Goal: Task Accomplishment & Management: Manage account settings

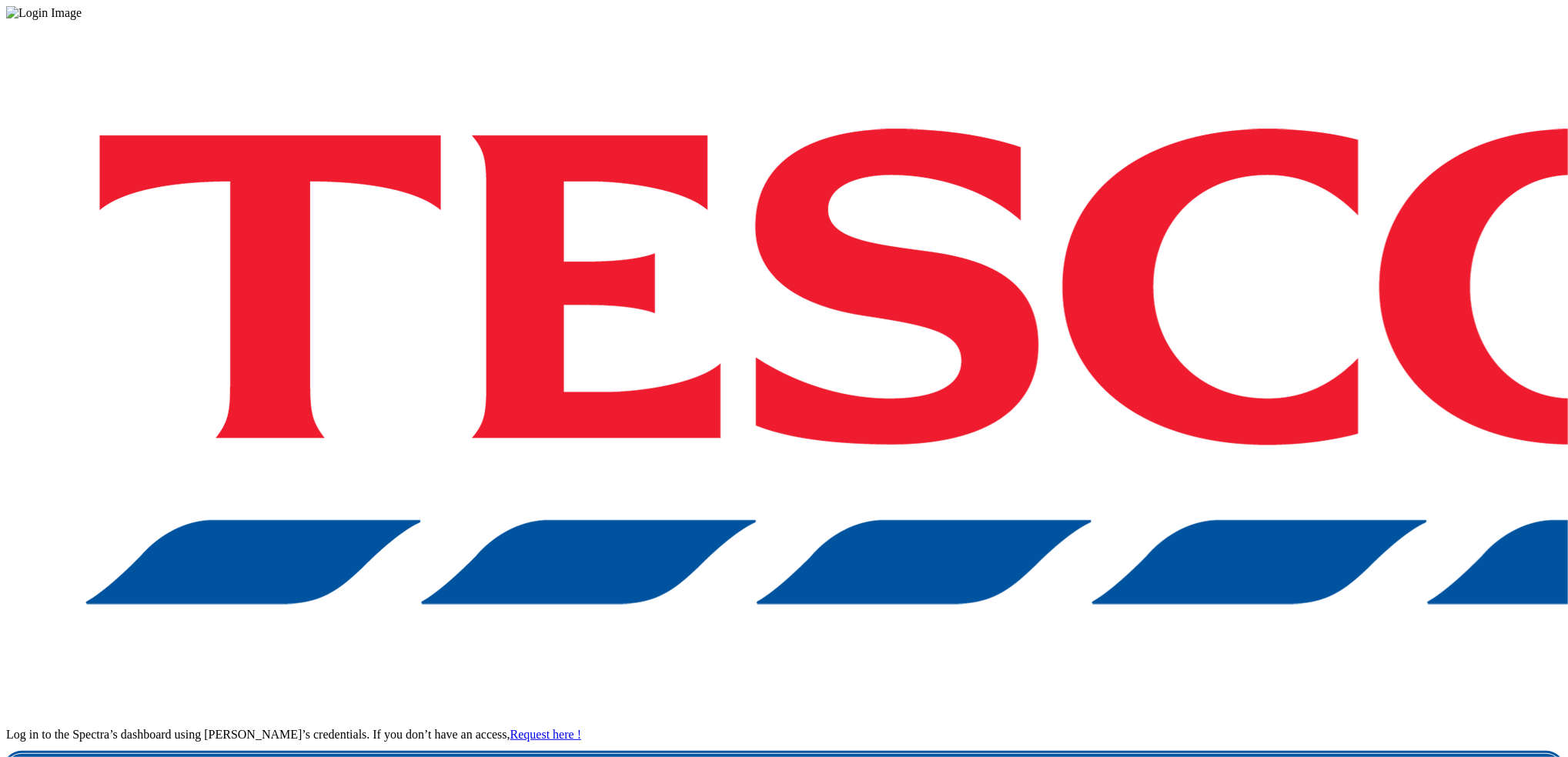
click at [1192, 754] on link "Login" at bounding box center [784, 770] width 1555 height 31
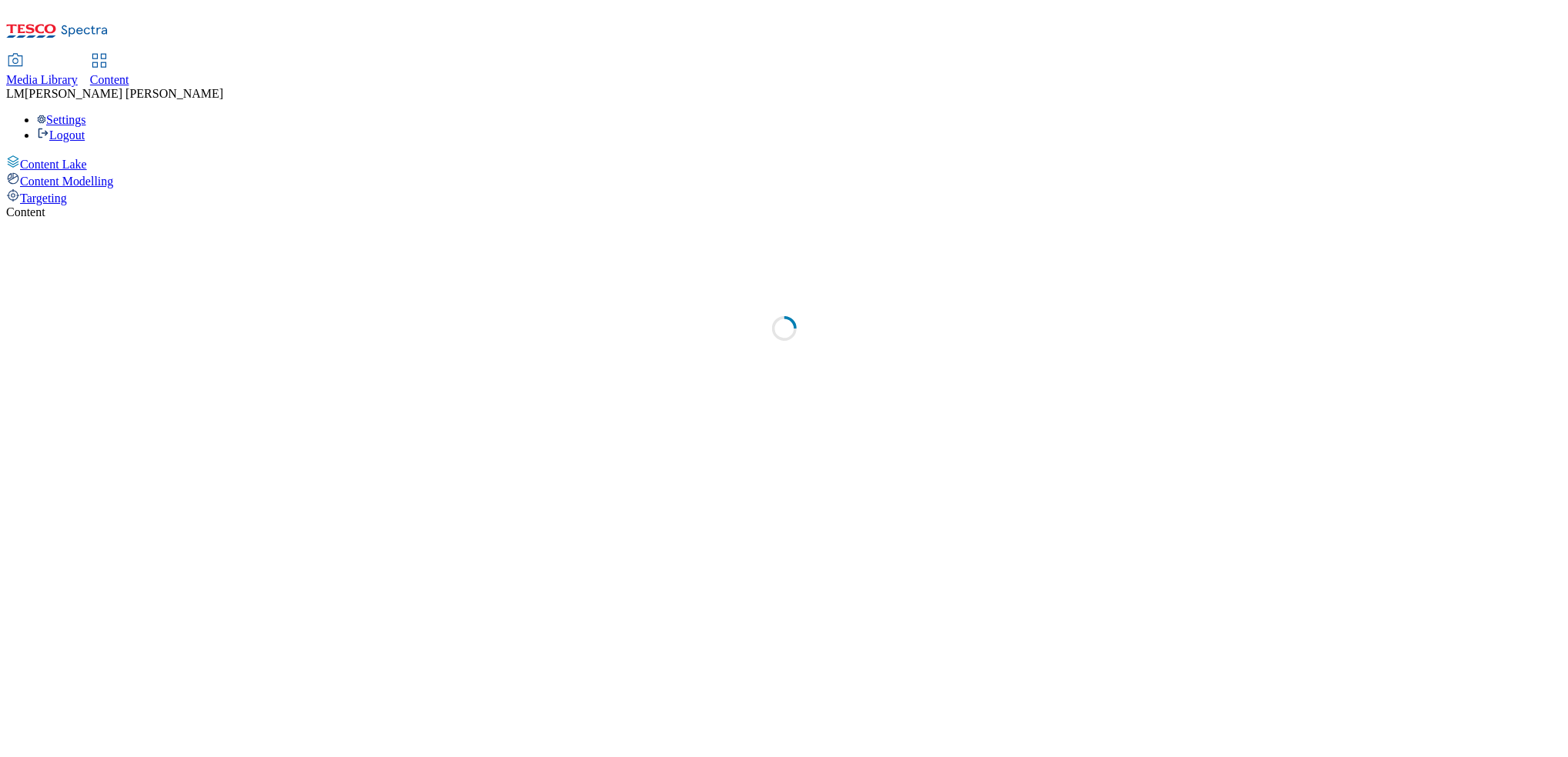
select select "ghs-[GEOGRAPHIC_DATA]"
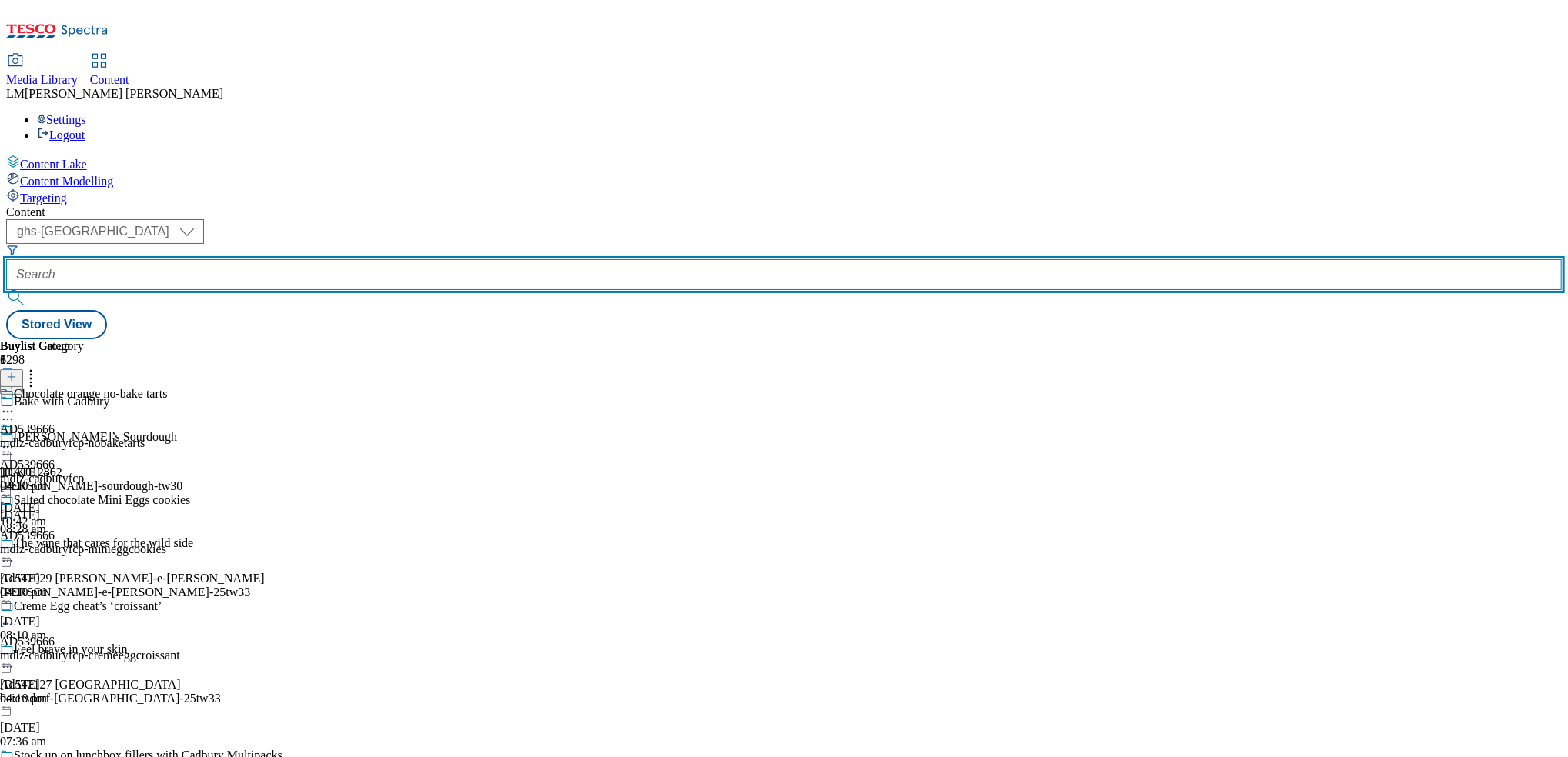
click at [385, 259] on input "text" at bounding box center [784, 275] width 1555 height 31
paste input "AD541724"
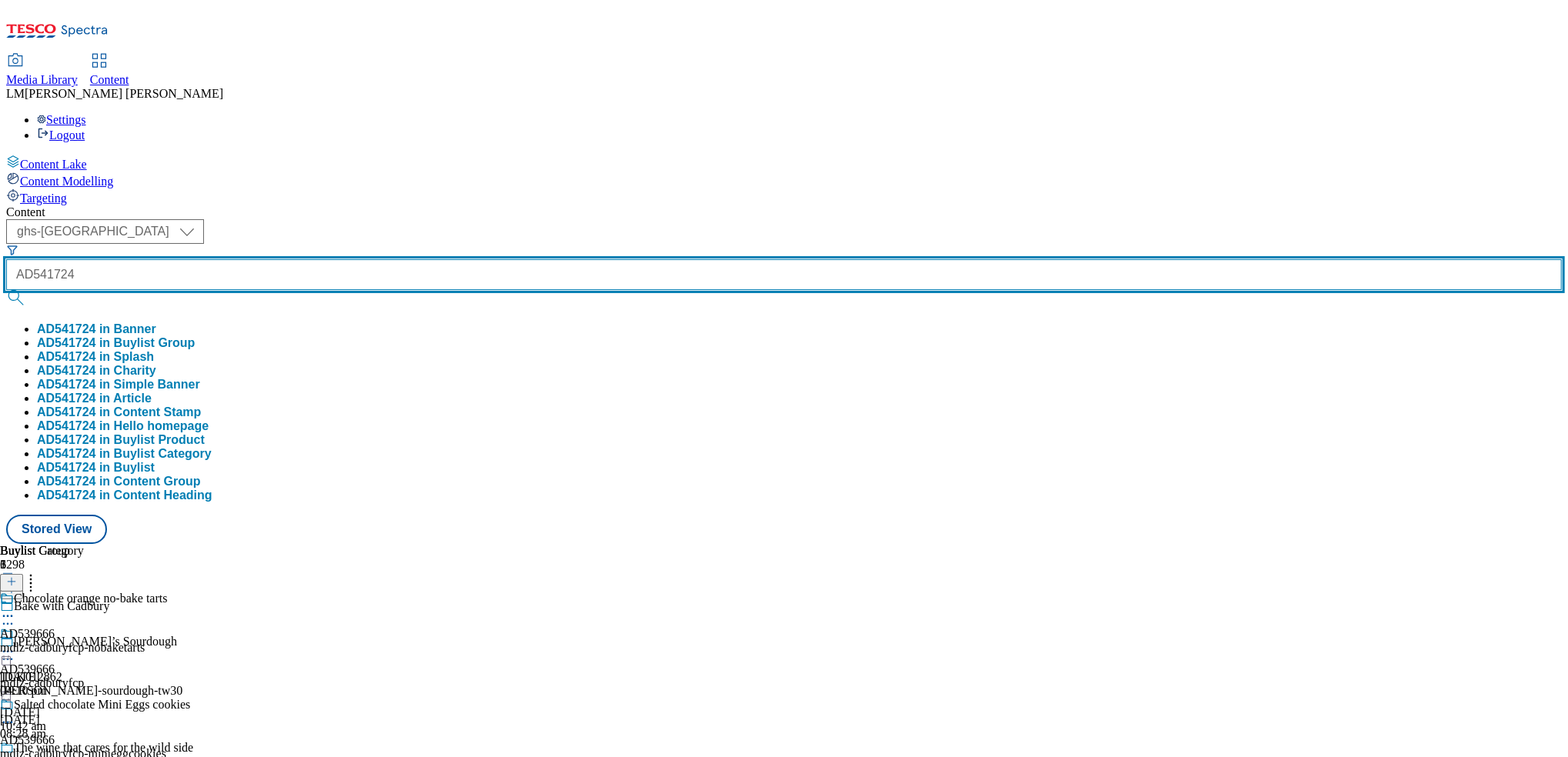
type input "AD541724"
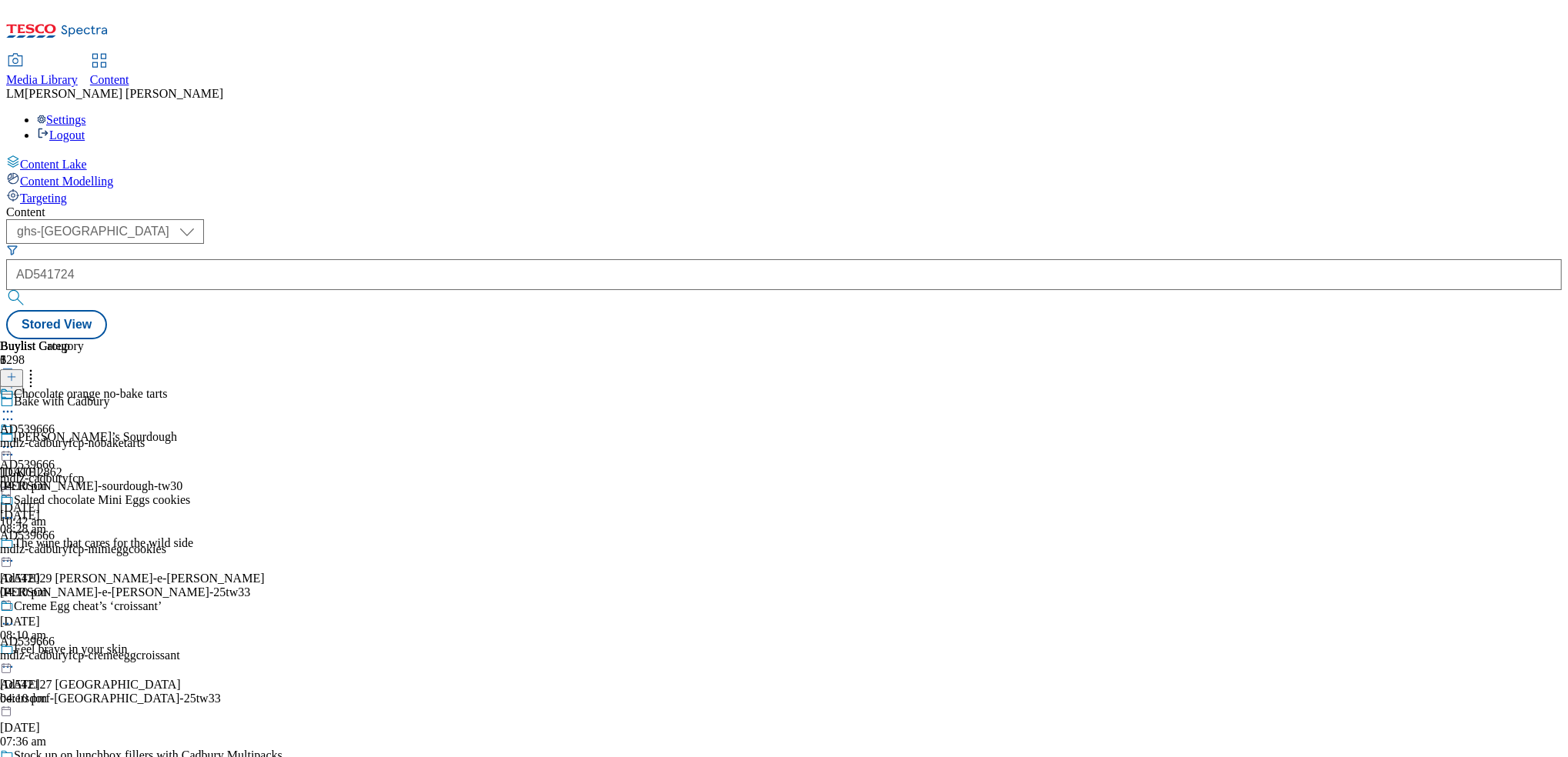
click at [27, 290] on button "submit" at bounding box center [16, 298] width 21 height 15
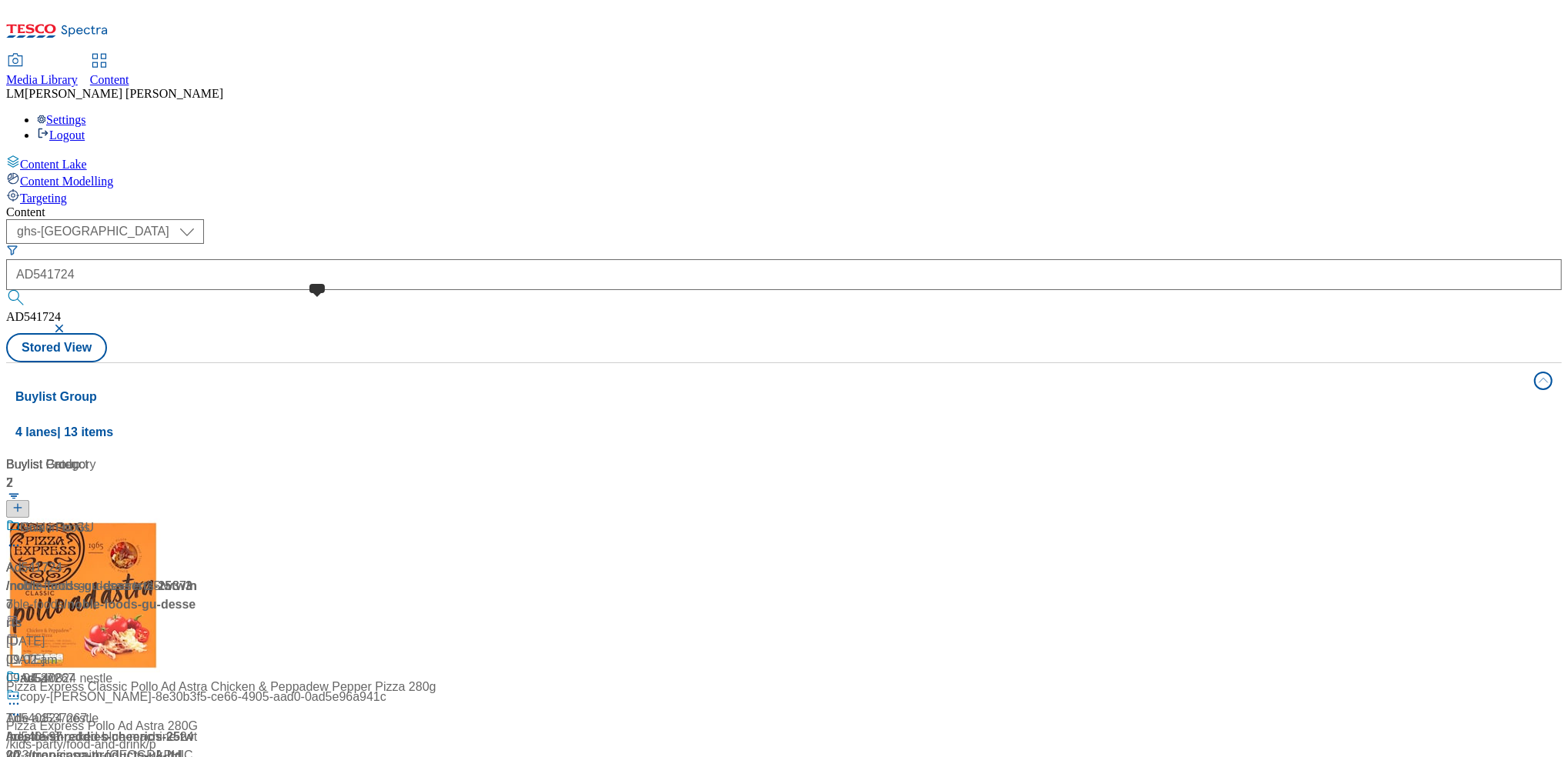
click at [20, 518] on span at bounding box center [20, 528] width 0 height 19
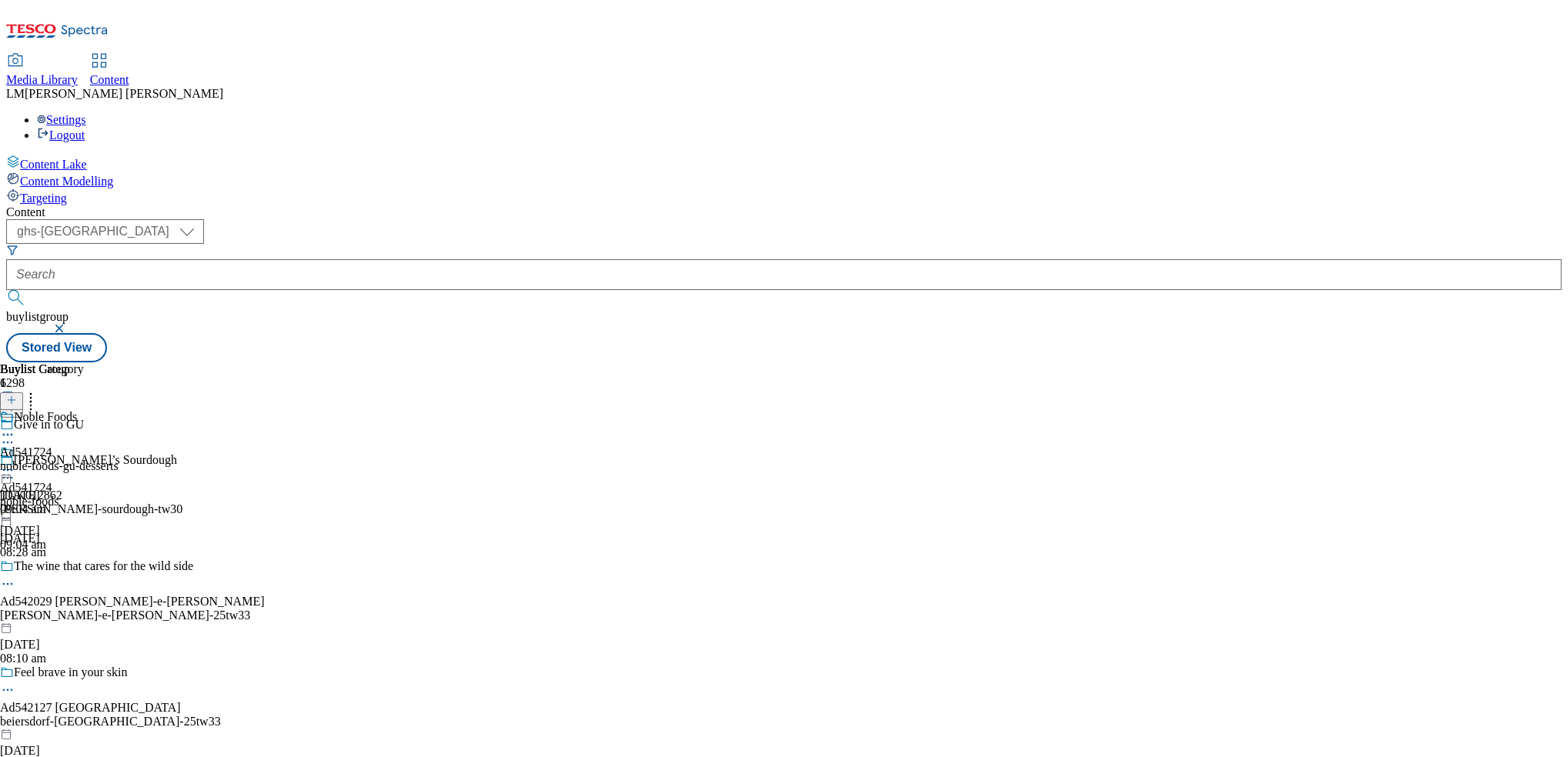
click at [15, 435] on icon at bounding box center [8, 443] width 15 height 15
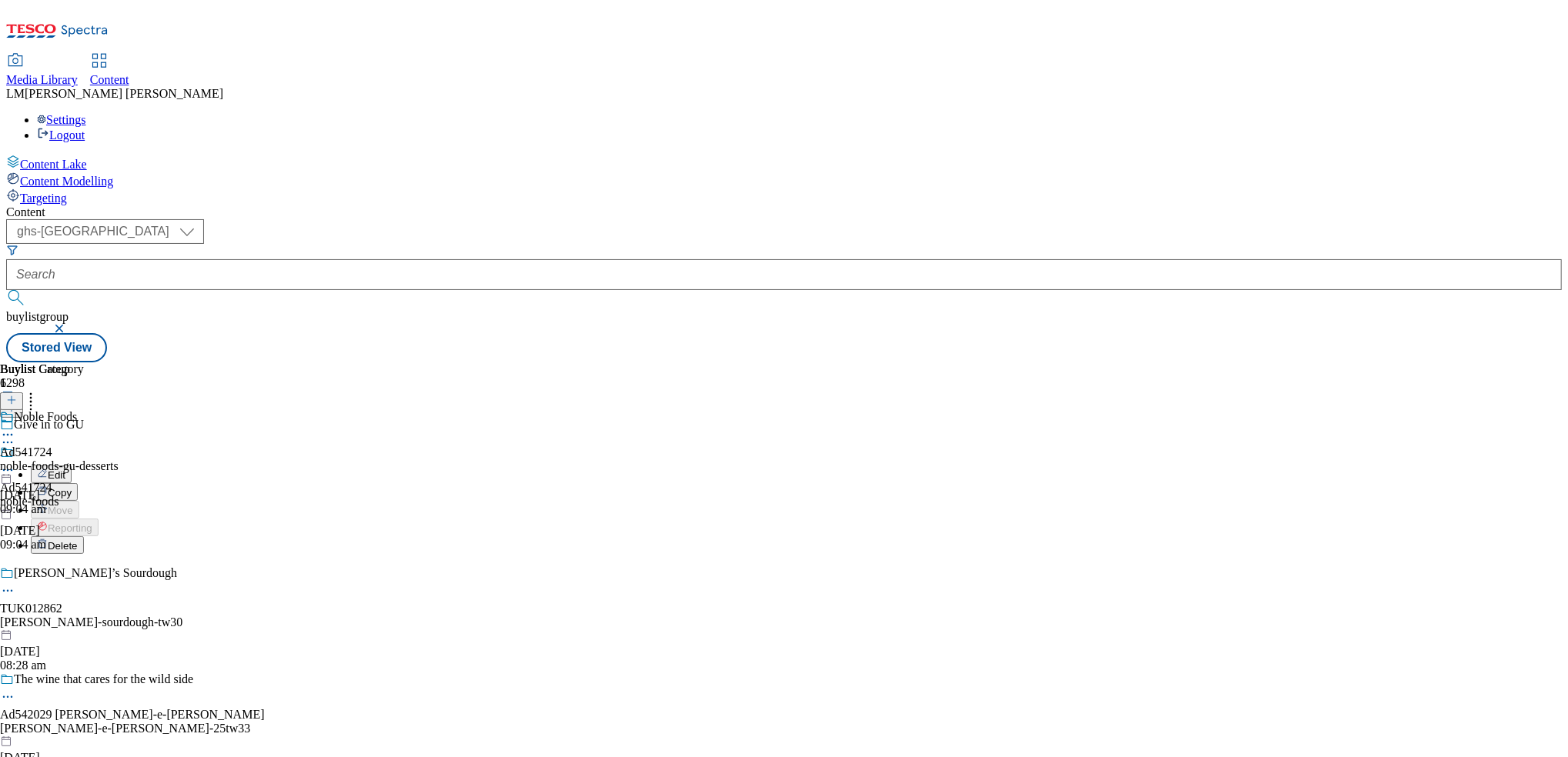
click at [71, 466] on button "Edit" at bounding box center [51, 475] width 41 height 18
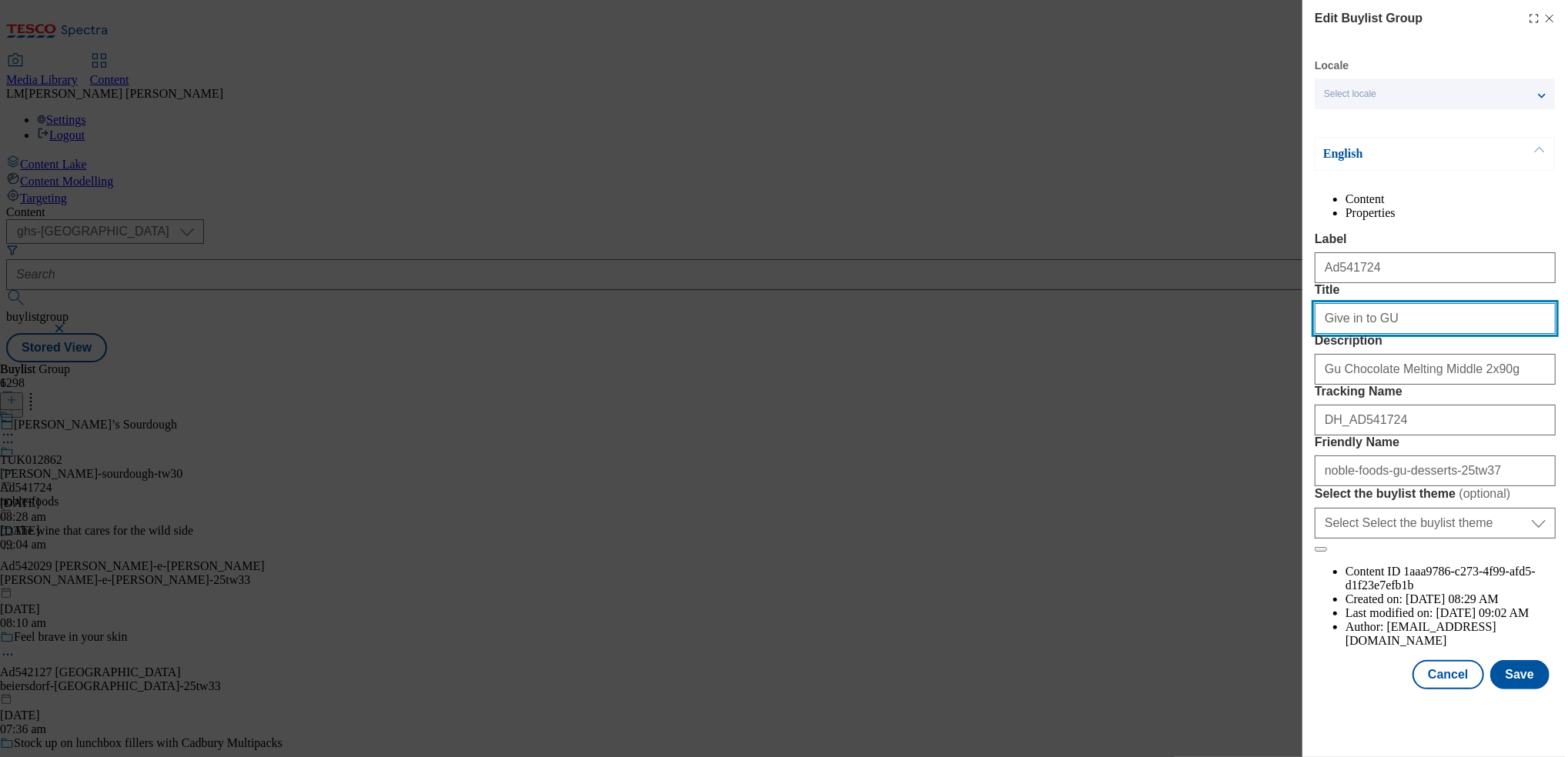
click at [1412, 334] on input "Give in to GU" at bounding box center [1435, 318] width 241 height 31
type input "Give in to Gu"
click at [1315, 548] on button "Modal" at bounding box center [1321, 549] width 12 height 4
click at [1543, 19] on icon "Modal" at bounding box center [1549, 18] width 12 height 12
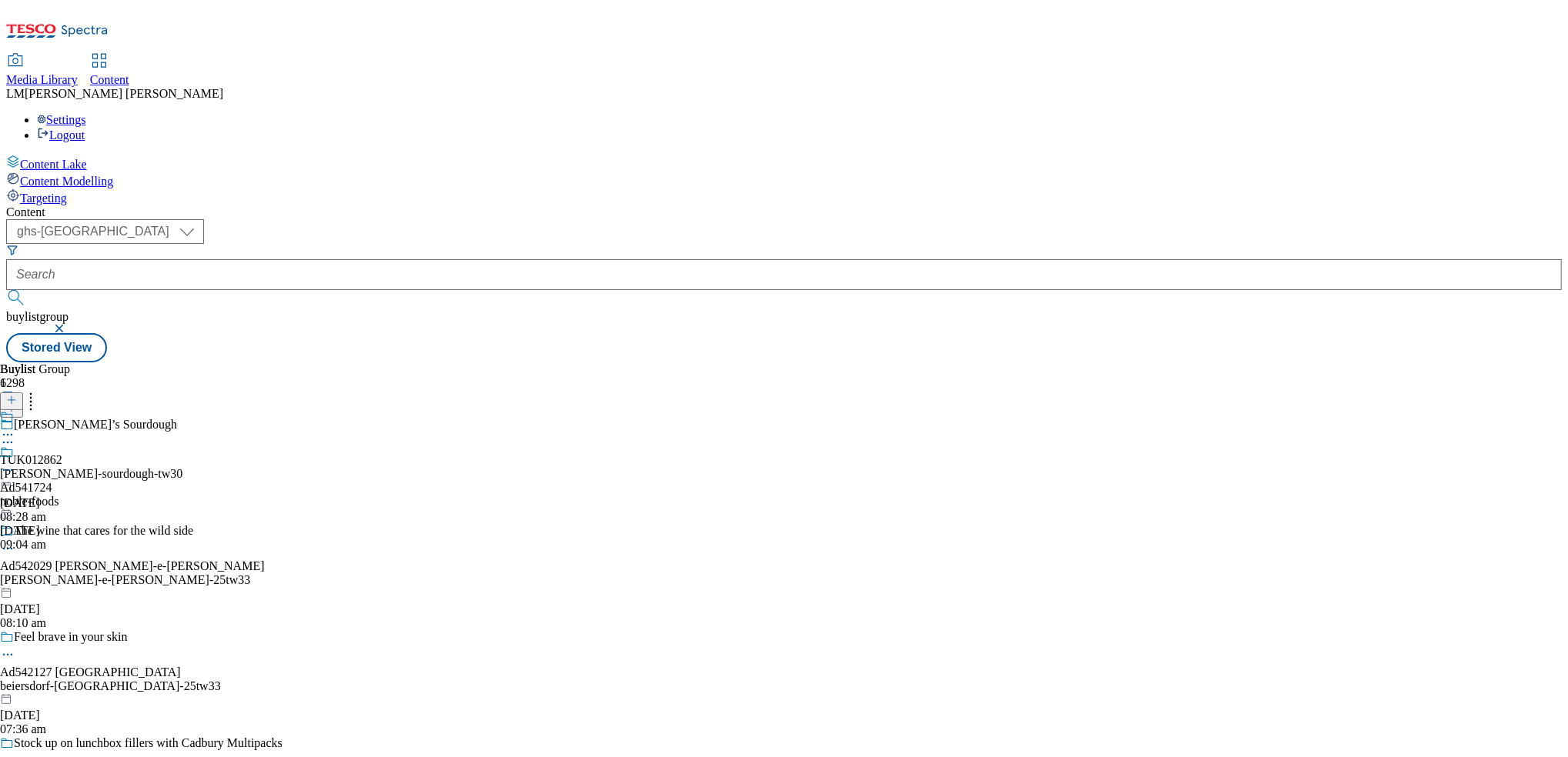
click at [15, 463] on icon at bounding box center [8, 470] width 15 height 15
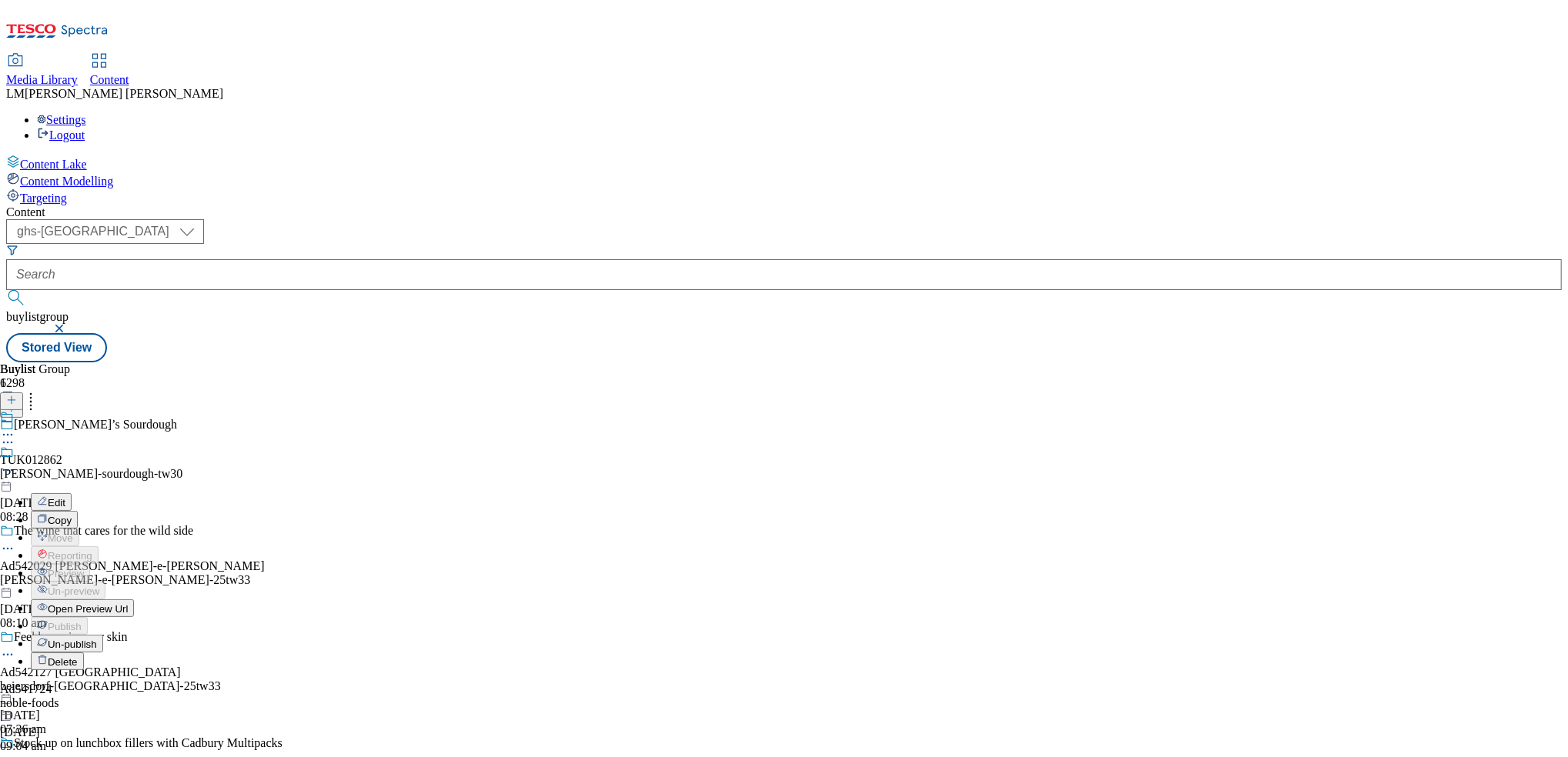
click at [97, 639] on span "Un-publish" at bounding box center [72, 644] width 49 height 11
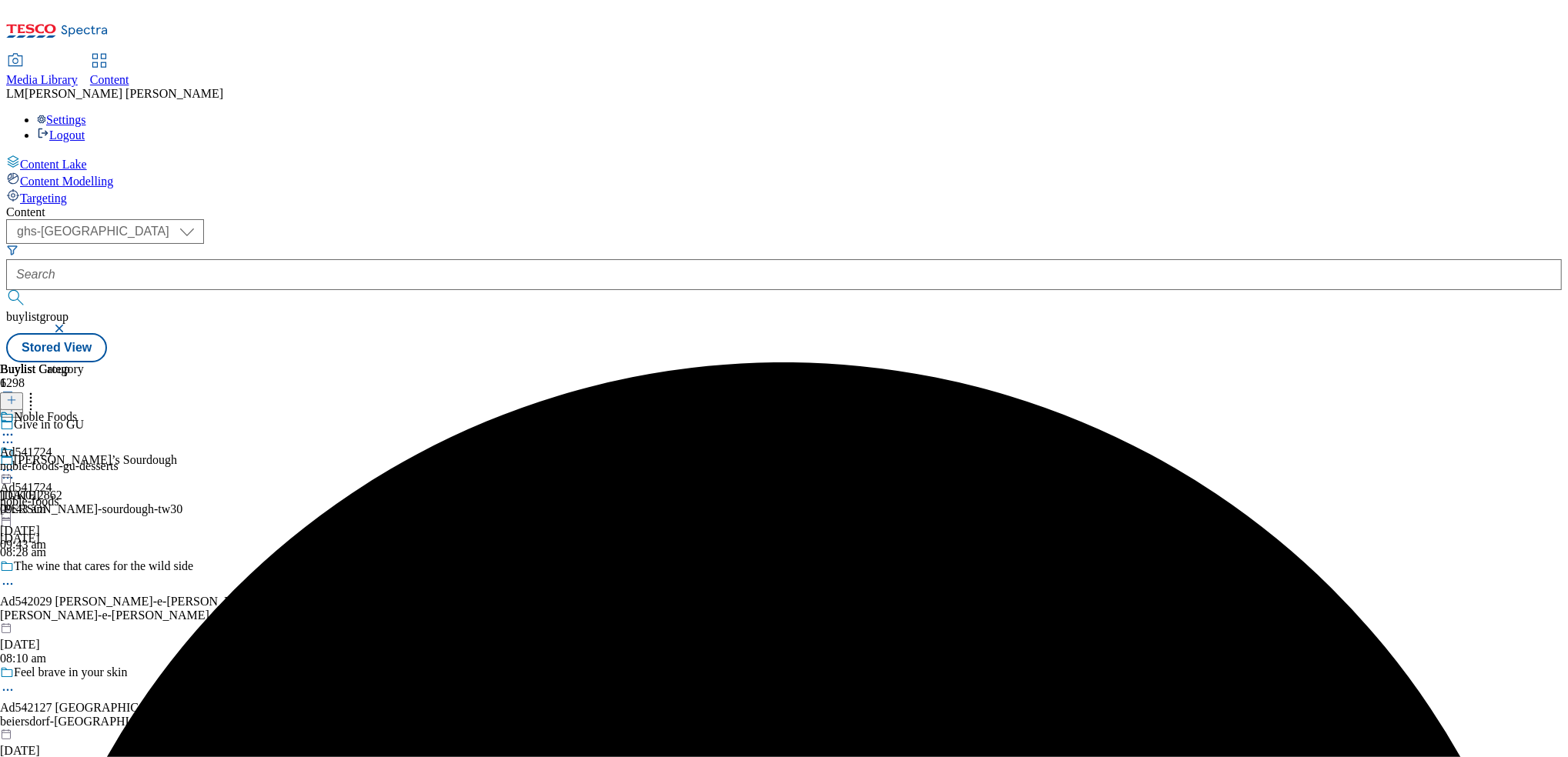
click at [9, 469] on circle at bounding box center [8, 470] width 3 height 3
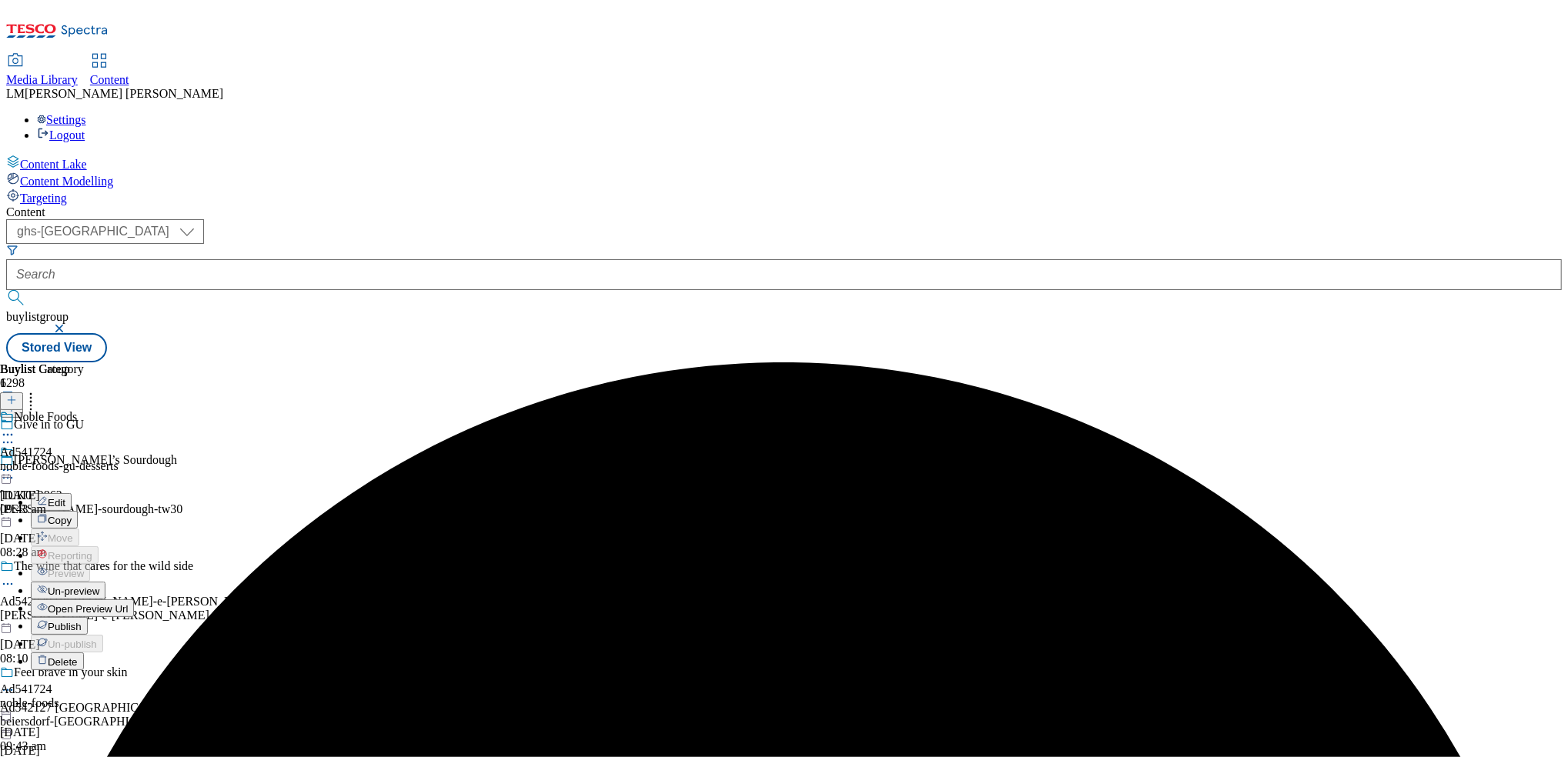
click at [100, 585] on span "Un-preview" at bounding box center [74, 590] width 51 height 11
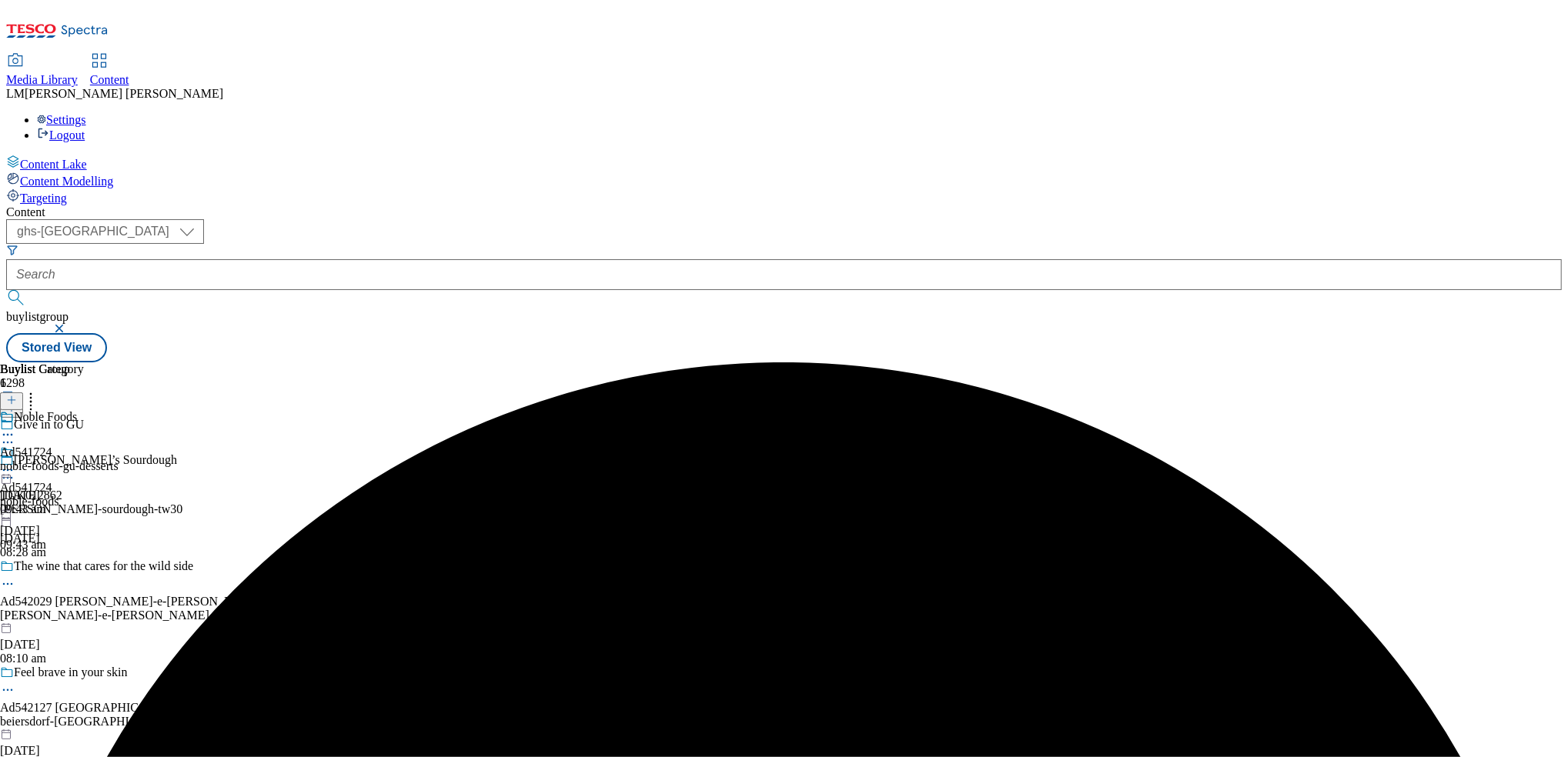
click at [15, 435] on icon at bounding box center [8, 443] width 15 height 15
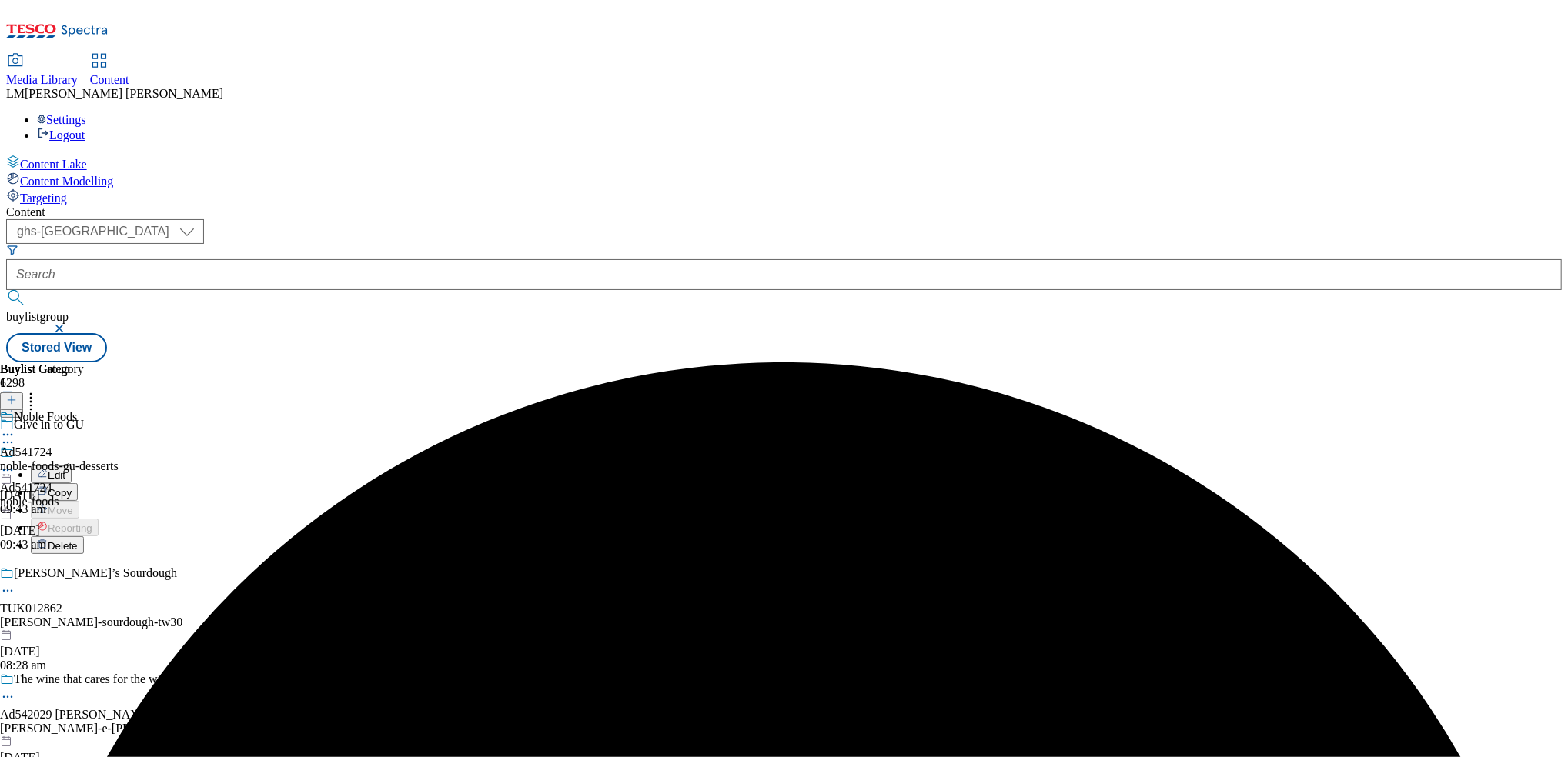
click at [71, 466] on button "Edit" at bounding box center [51, 475] width 41 height 18
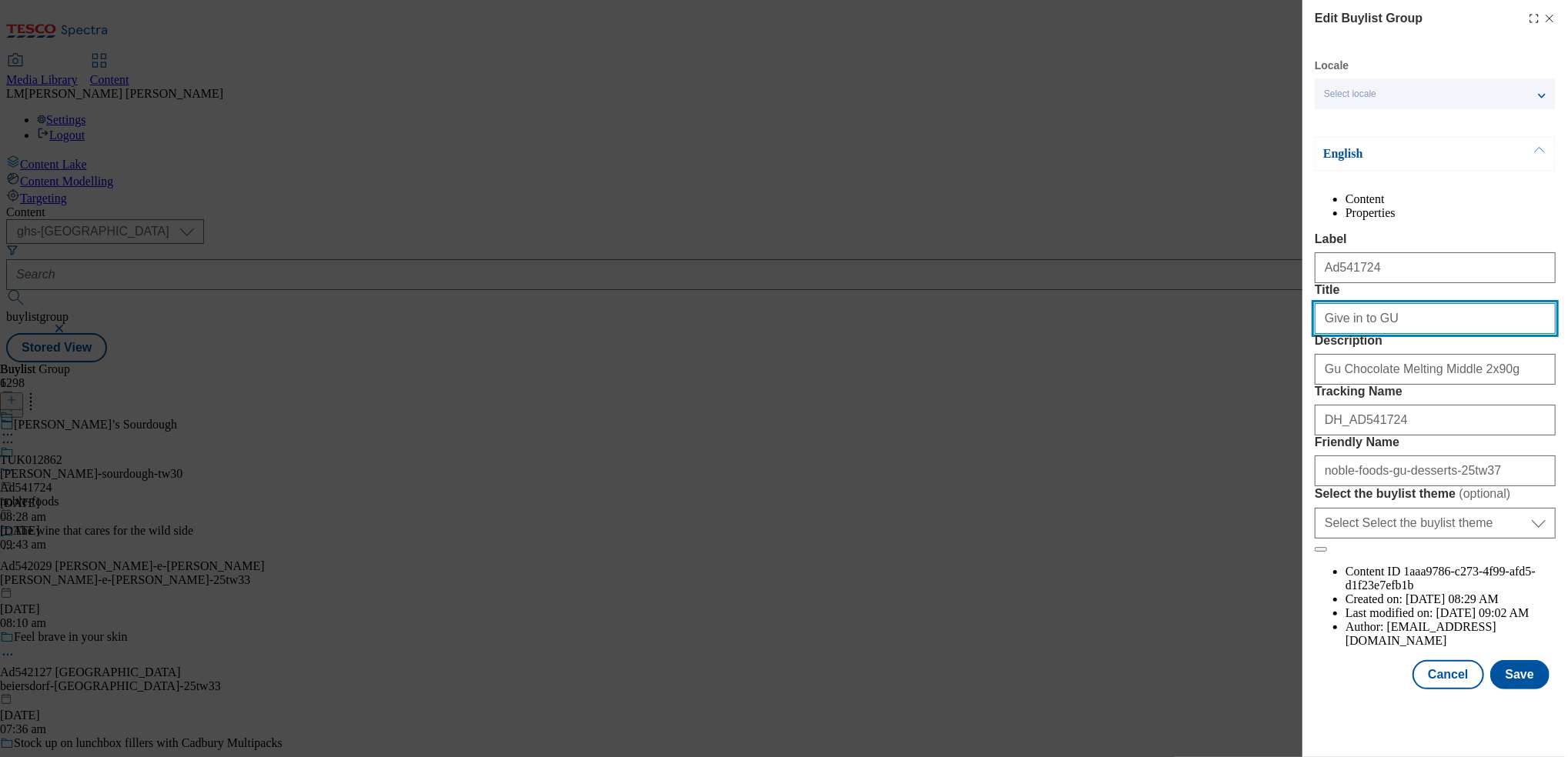
click at [1392, 334] on input "Give in to GU" at bounding box center [1435, 318] width 241 height 31
paste input "ü"
type input "Give in to Gü"
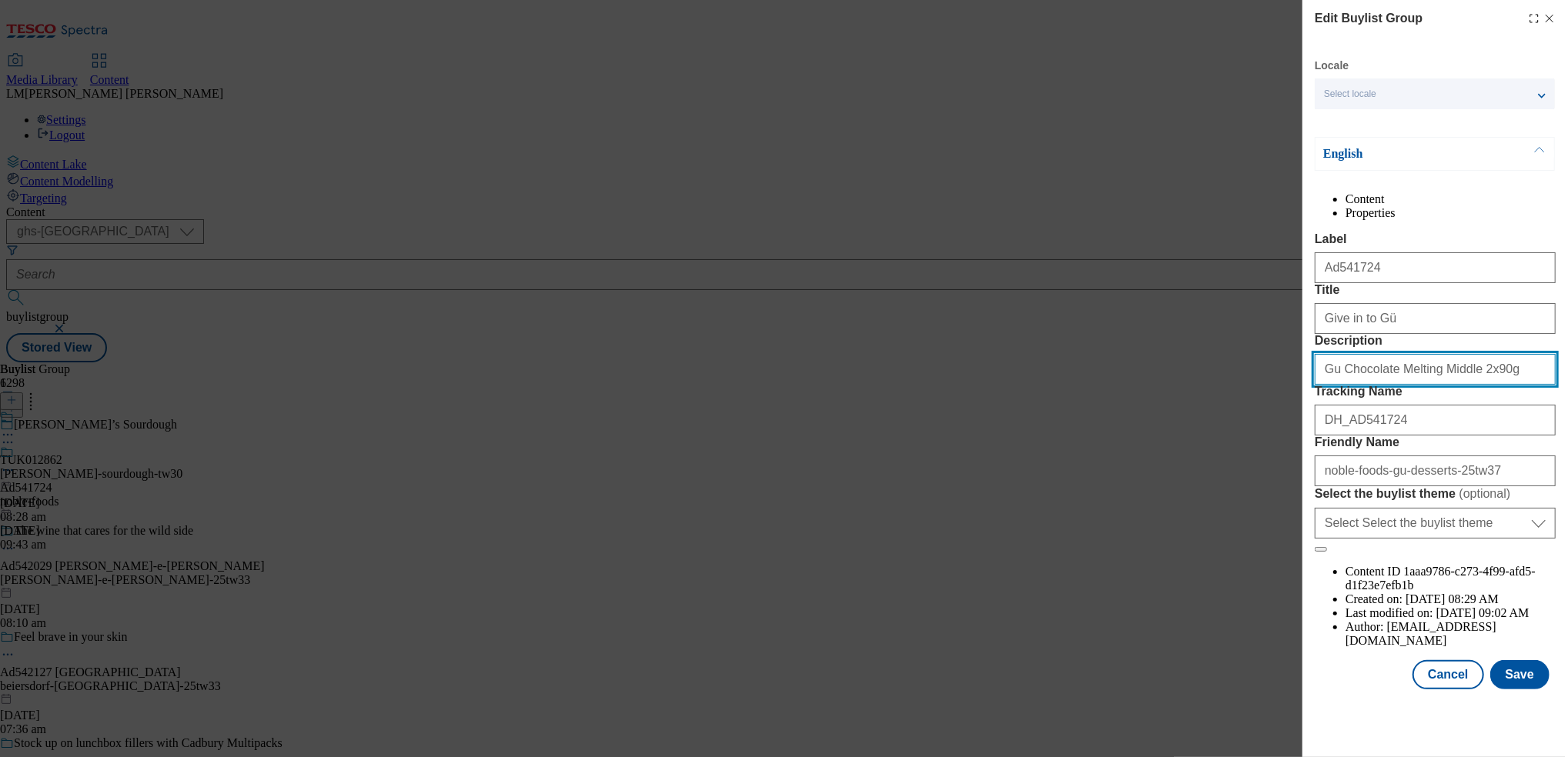
click at [1331, 385] on input "Gu Chocolate Melting Middle 2x90g" at bounding box center [1435, 369] width 241 height 31
paste input "ü"
type input "Gü Chocolate Melting Middle 2x90g"
click at [1503, 689] on button "Save" at bounding box center [1519, 675] width 59 height 29
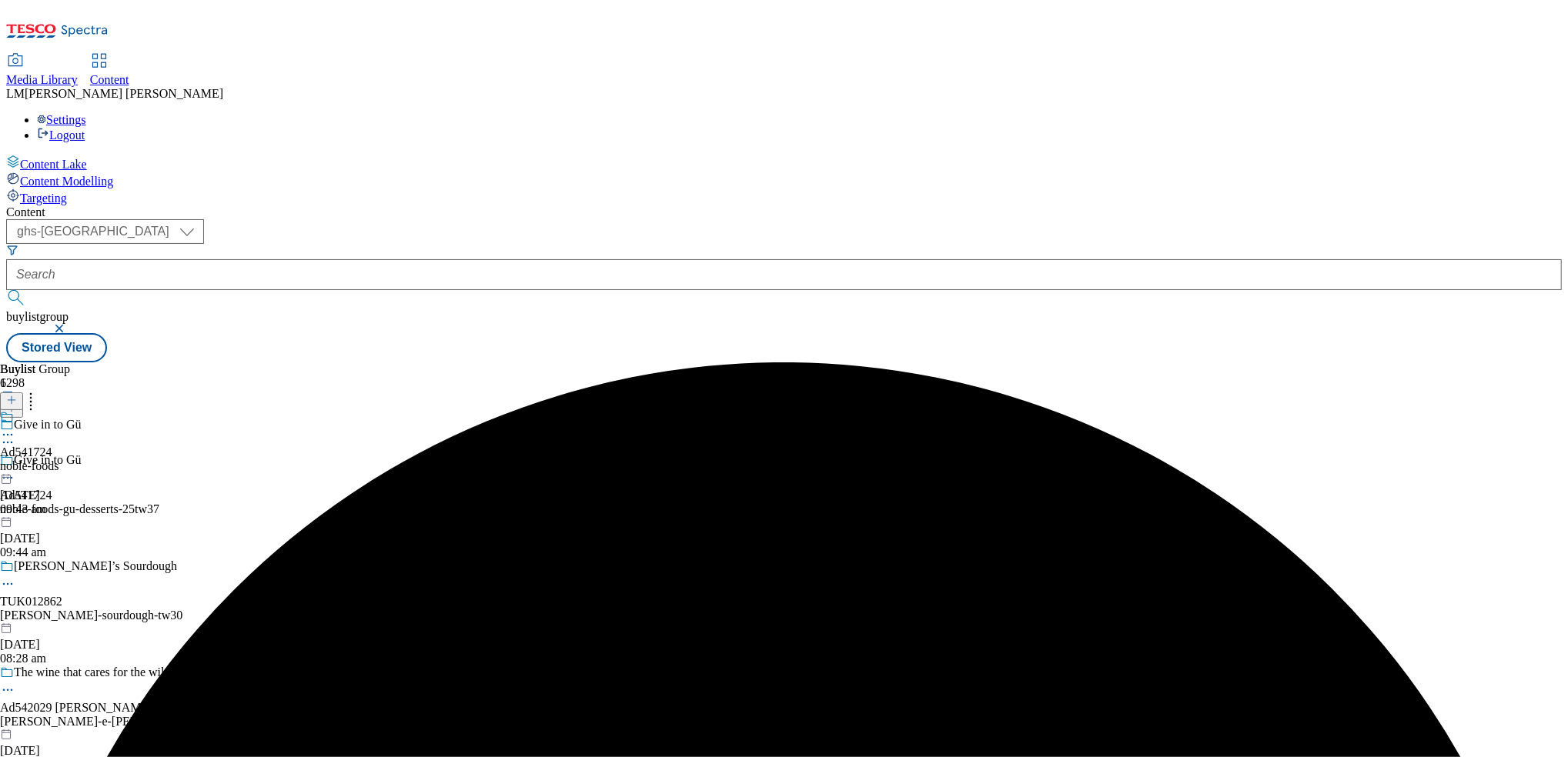
click at [58, 459] on div "noble-foods" at bounding box center [29, 466] width 58 height 14
click at [15, 463] on icon at bounding box center [8, 470] width 15 height 15
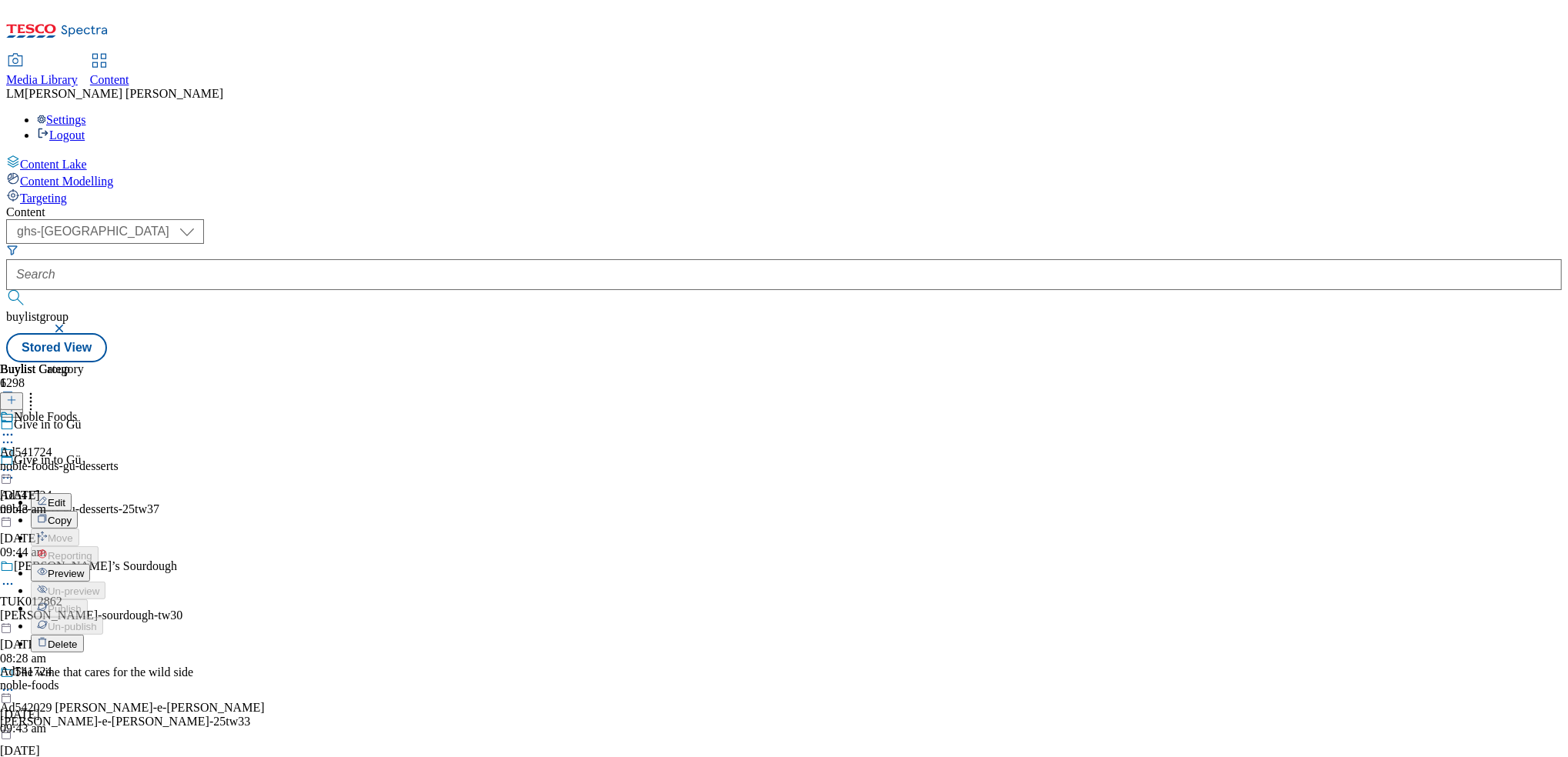
click at [71, 494] on button "Edit" at bounding box center [51, 502] width 41 height 18
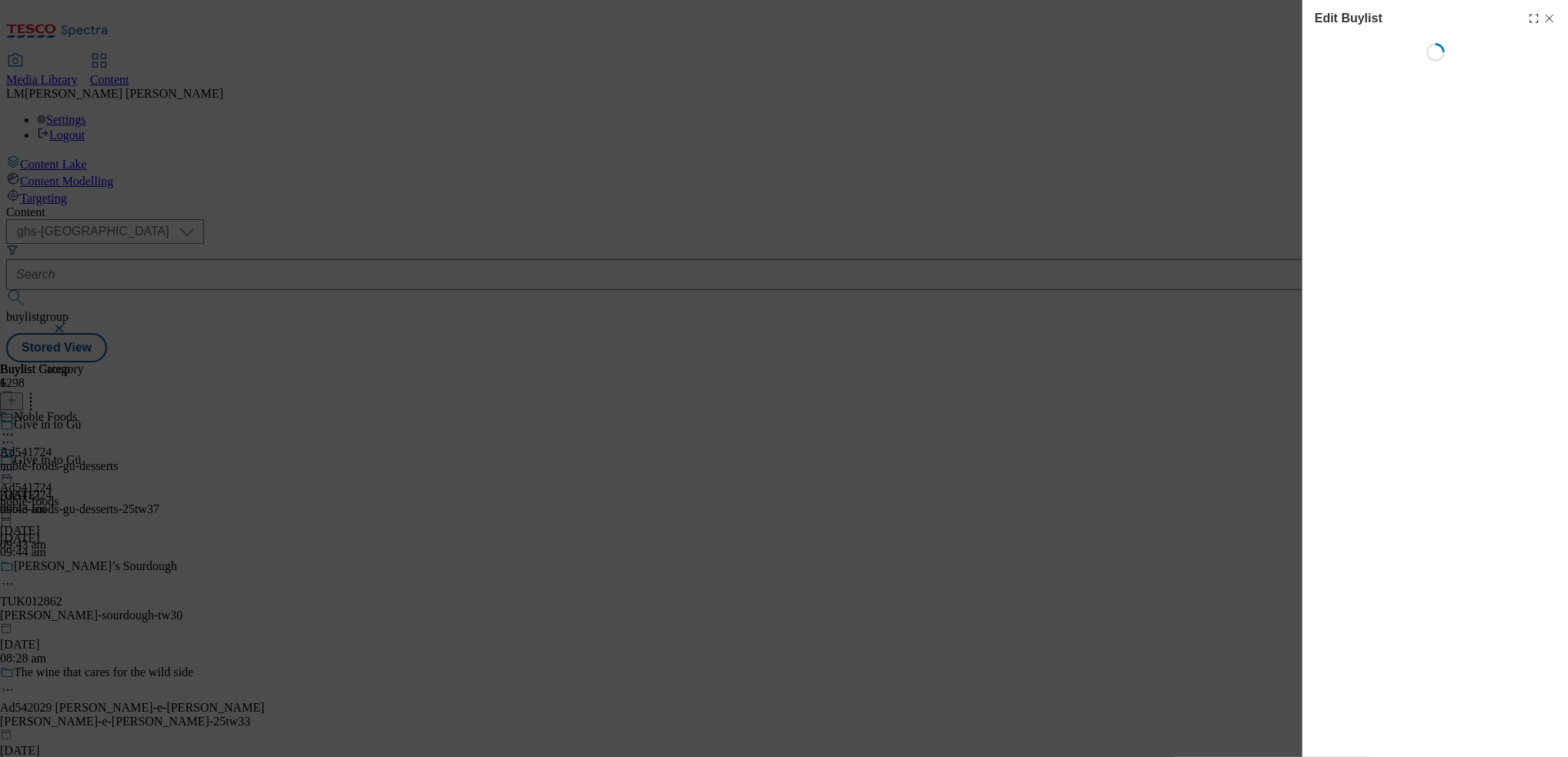
select select "tactical"
select select "supplier funded short term 1-3 weeks"
select select "dunnhumby"
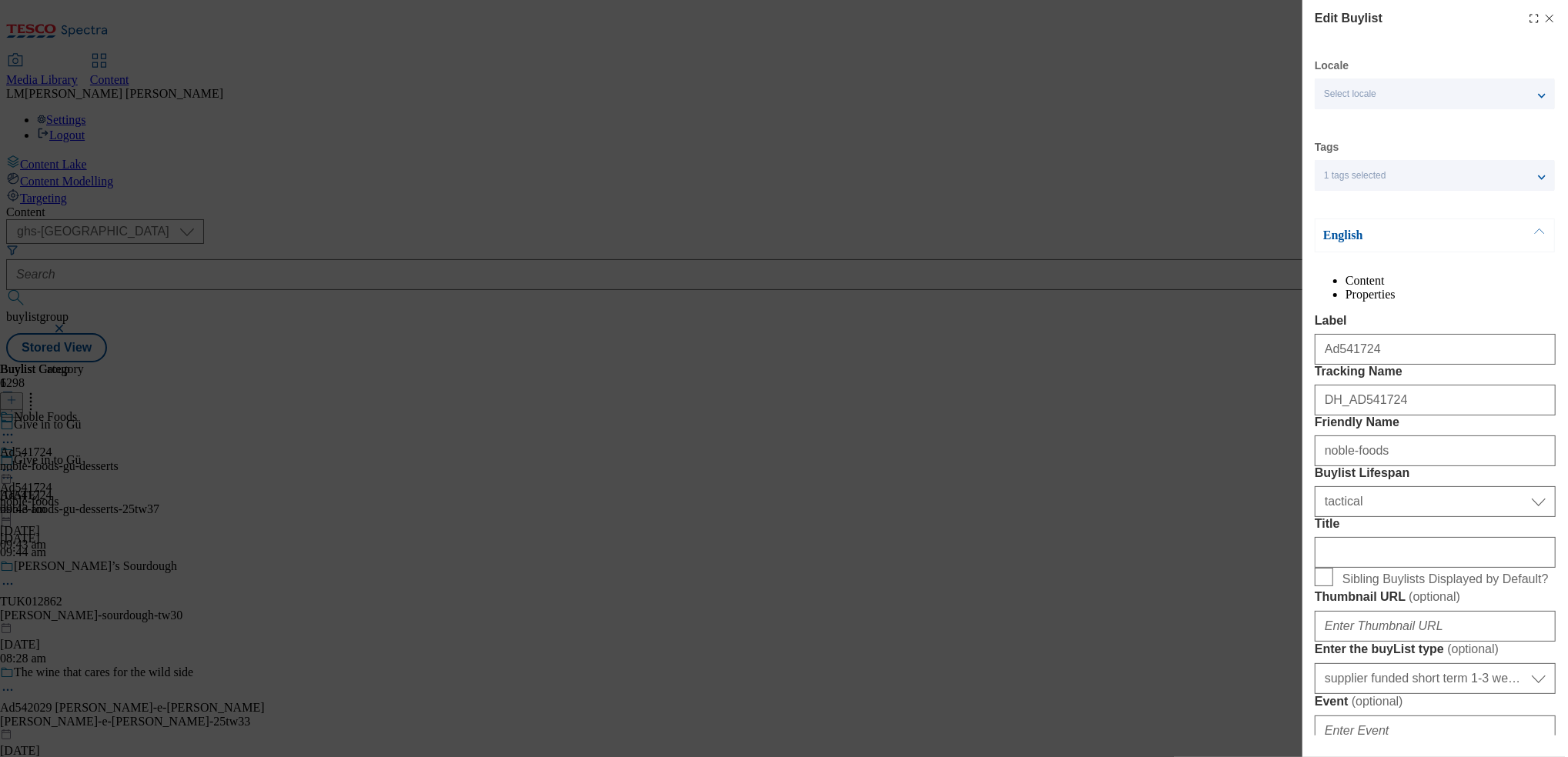
select select "Banner"
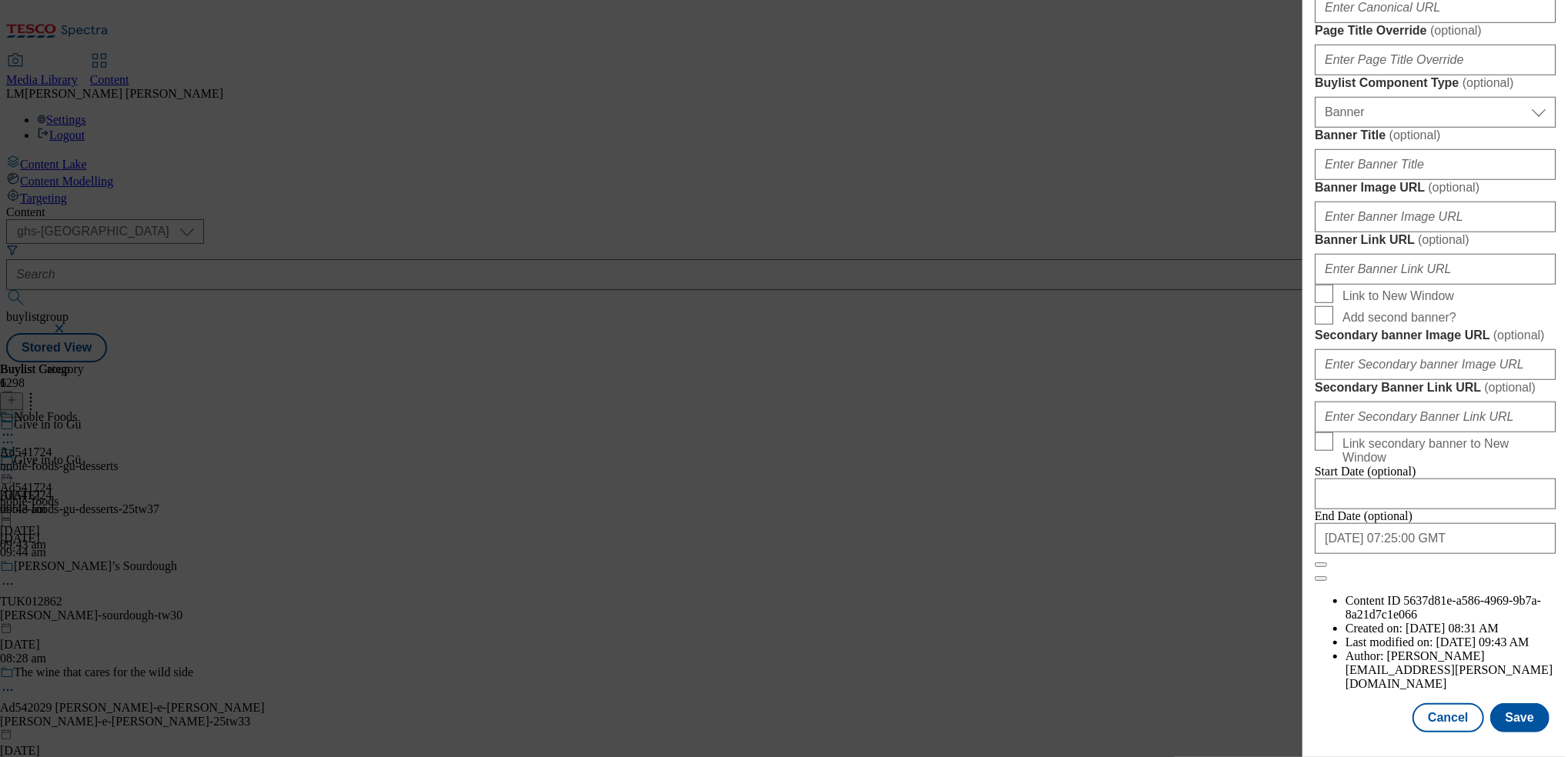
scroll to position [1575, 0]
click at [1451, 704] on button "Cancel" at bounding box center [1447, 718] width 70 height 29
select select "tactical"
select select "supplier funded short term 1-3 weeks"
select select "dunnhumby"
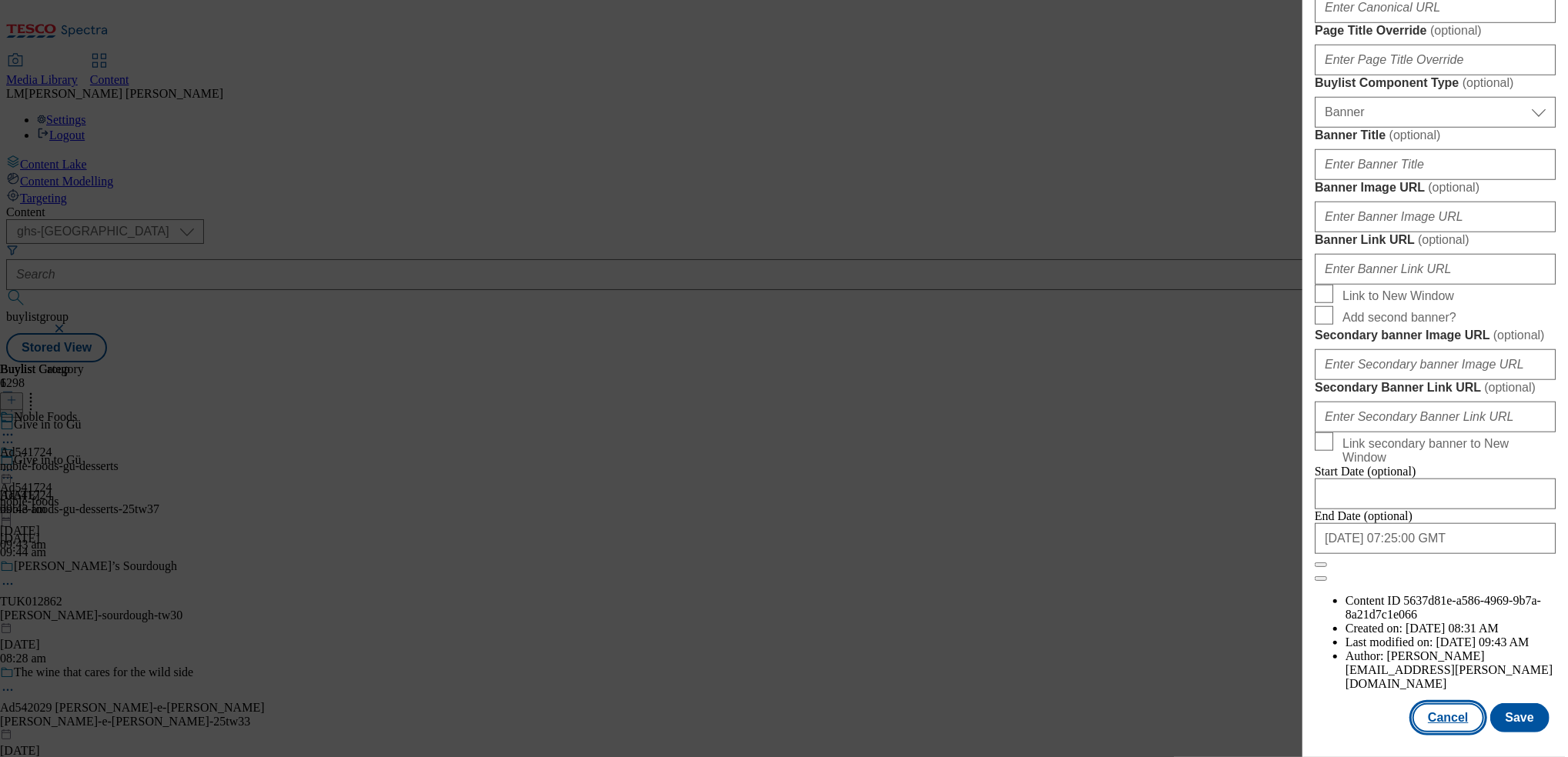
select select "Banner"
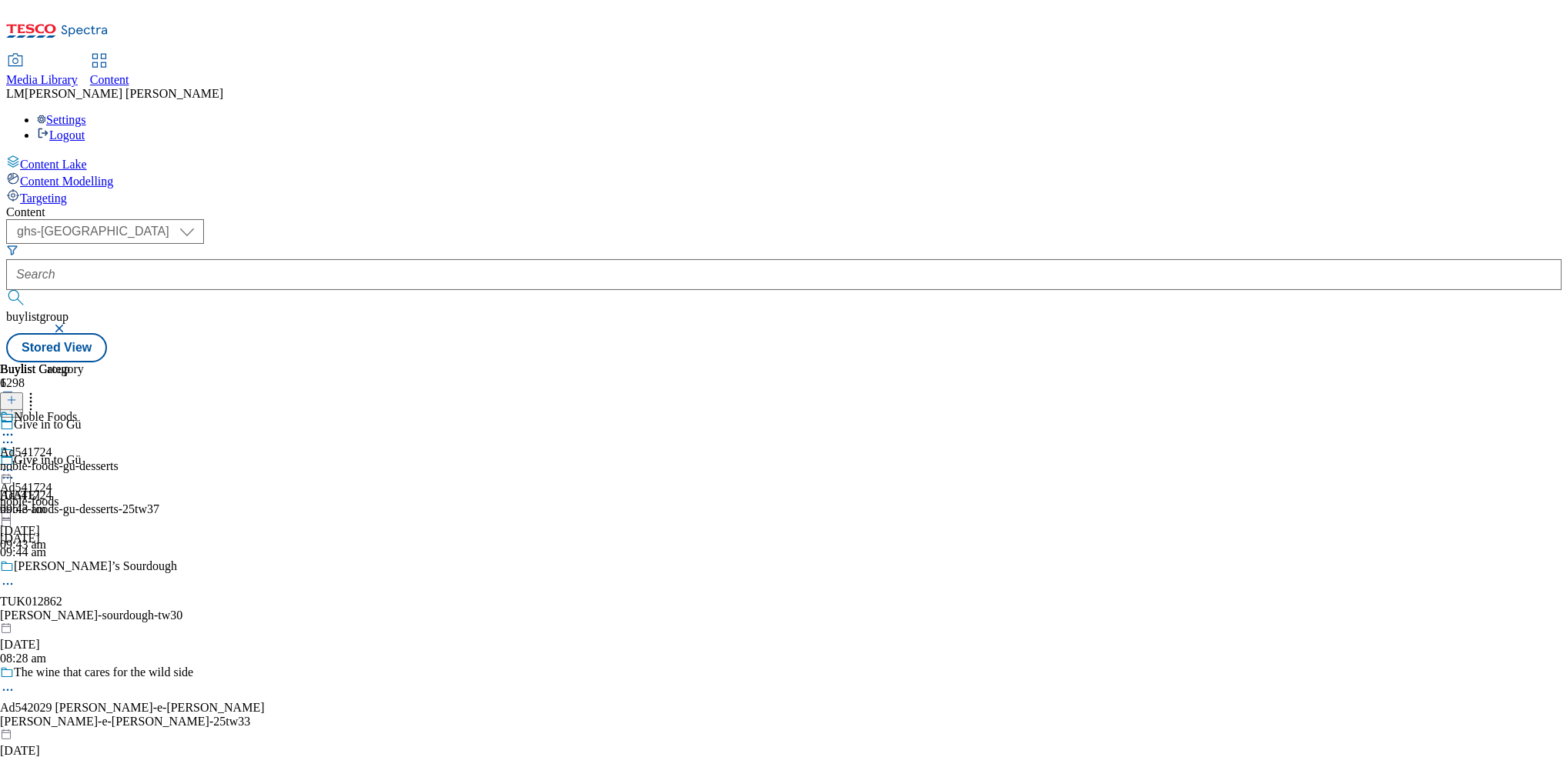
scroll to position [1230, 0]
click at [15, 463] on icon at bounding box center [8, 470] width 15 height 15
click at [84, 568] on span "Preview" at bounding box center [66, 573] width 36 height 11
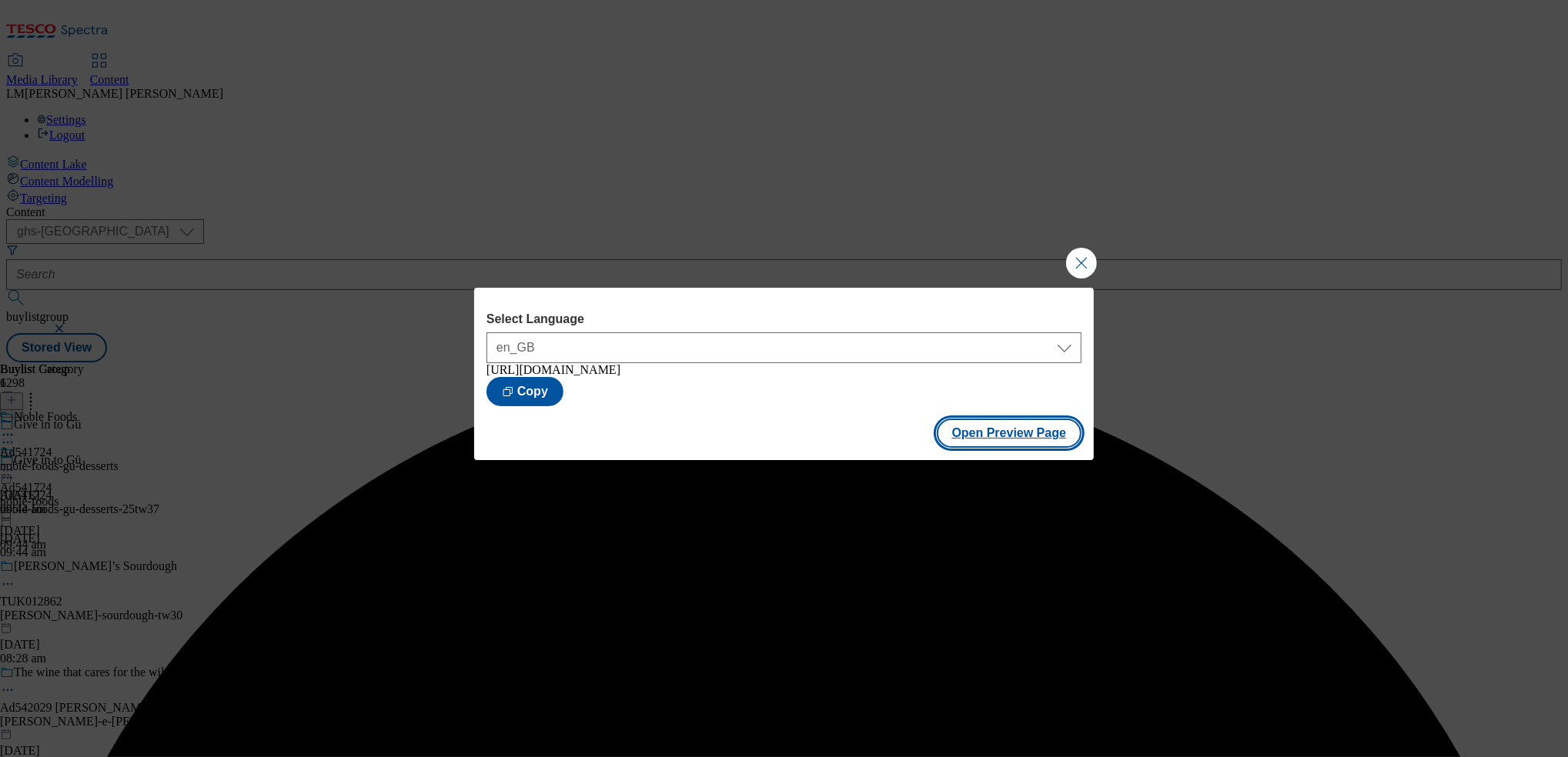
click at [1007, 448] on button "Open Preview Page" at bounding box center [1008, 433] width 145 height 29
click at [1075, 257] on button "Close Modal" at bounding box center [1081, 263] width 31 height 31
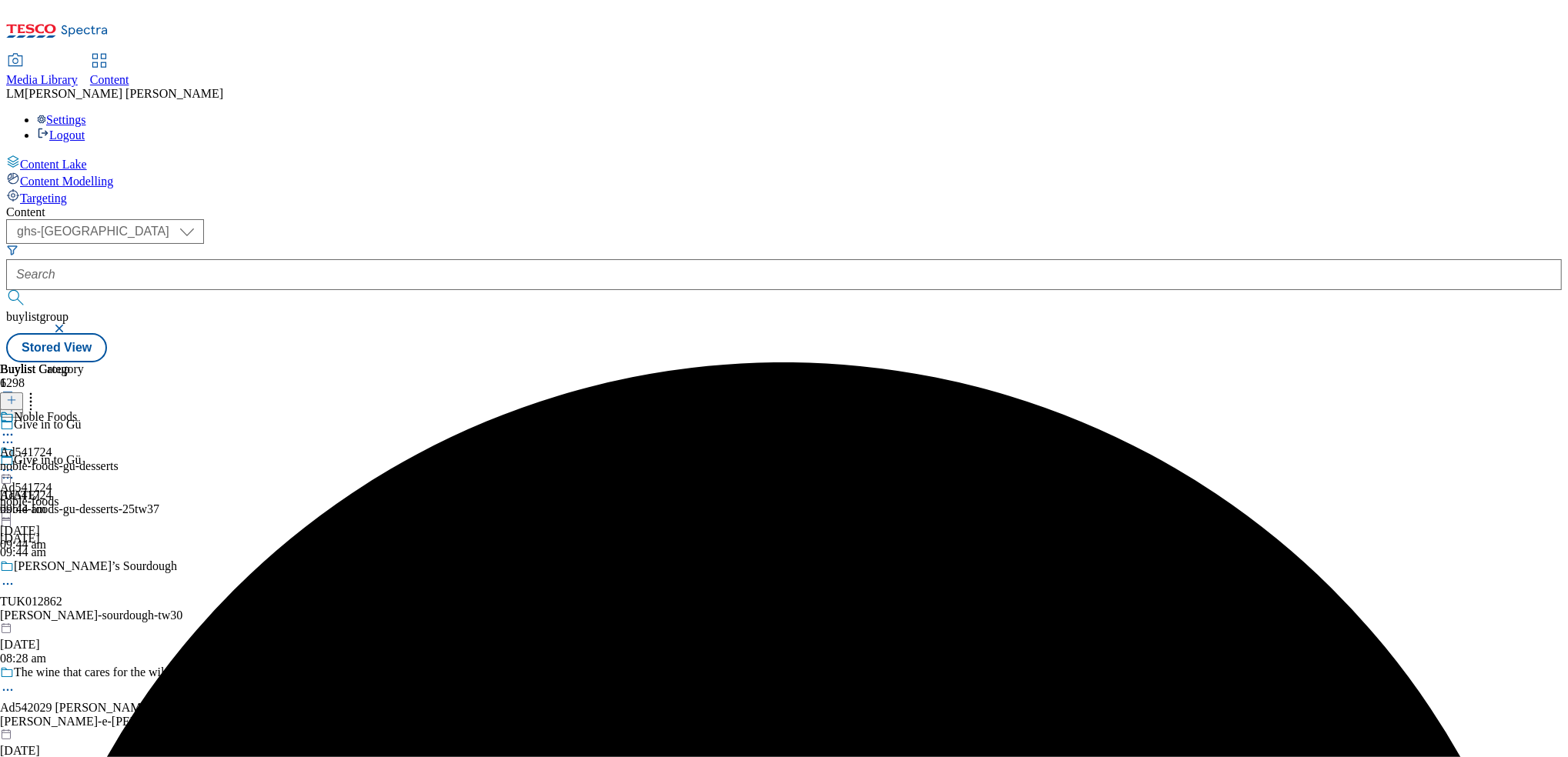
click at [15, 463] on icon at bounding box center [8, 470] width 15 height 15
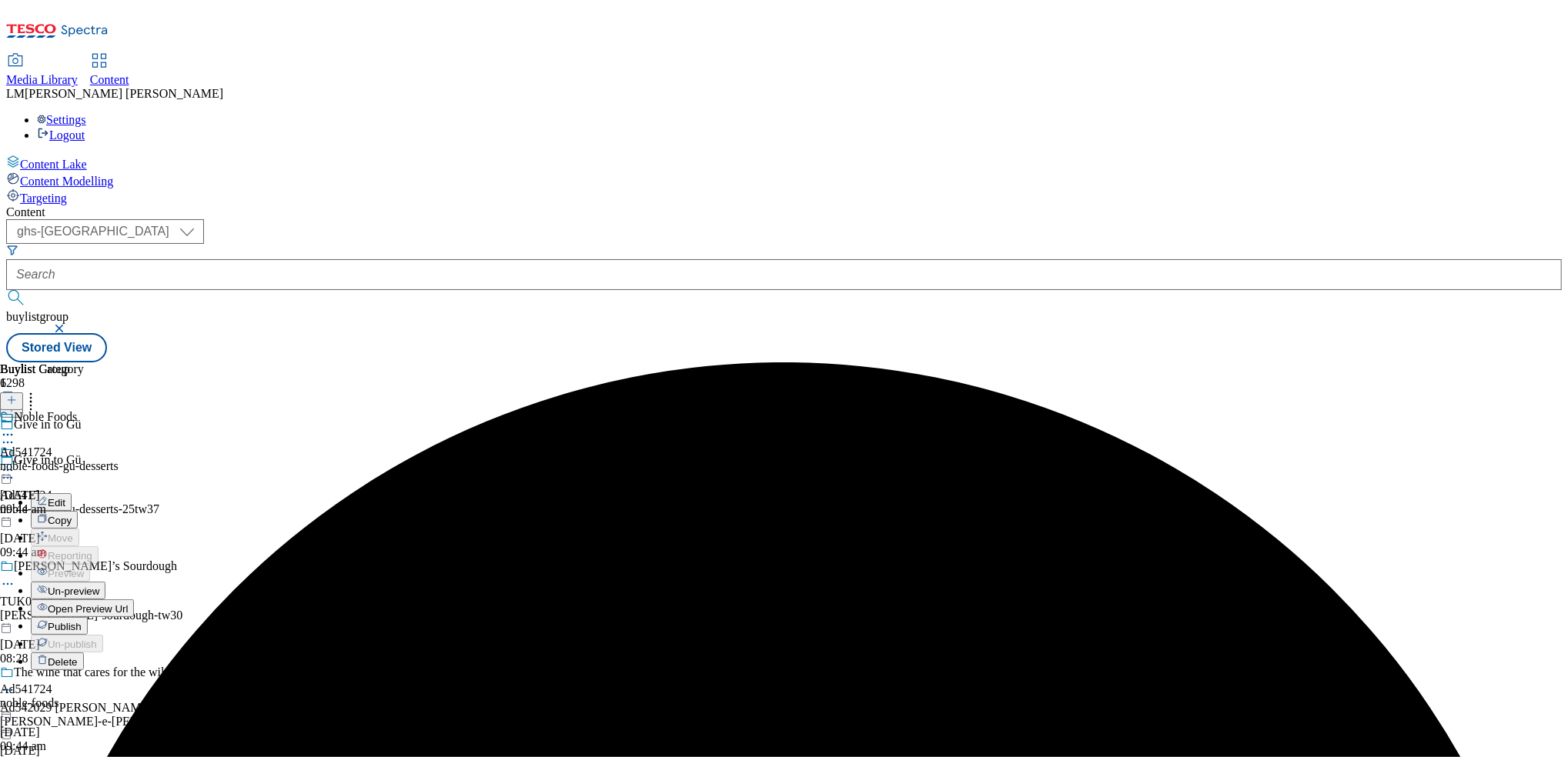
click at [82, 621] on span "Publish" at bounding box center [64, 627] width 33 height 11
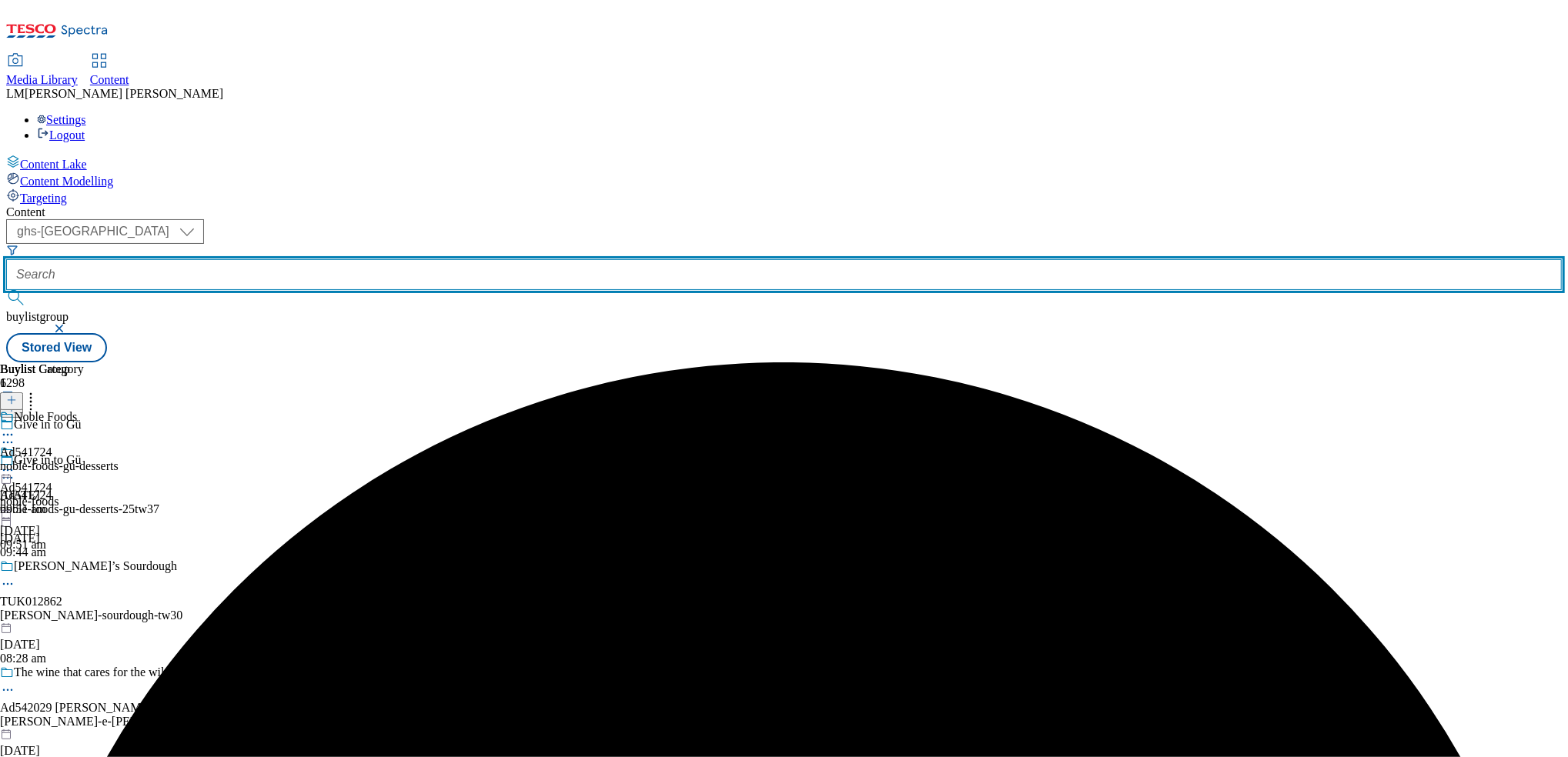
click at [372, 259] on input "text" at bounding box center [784, 275] width 1555 height 31
paste input "541704"
click at [433, 259] on input "541704" at bounding box center [784, 275] width 1555 height 31
type input "541704"
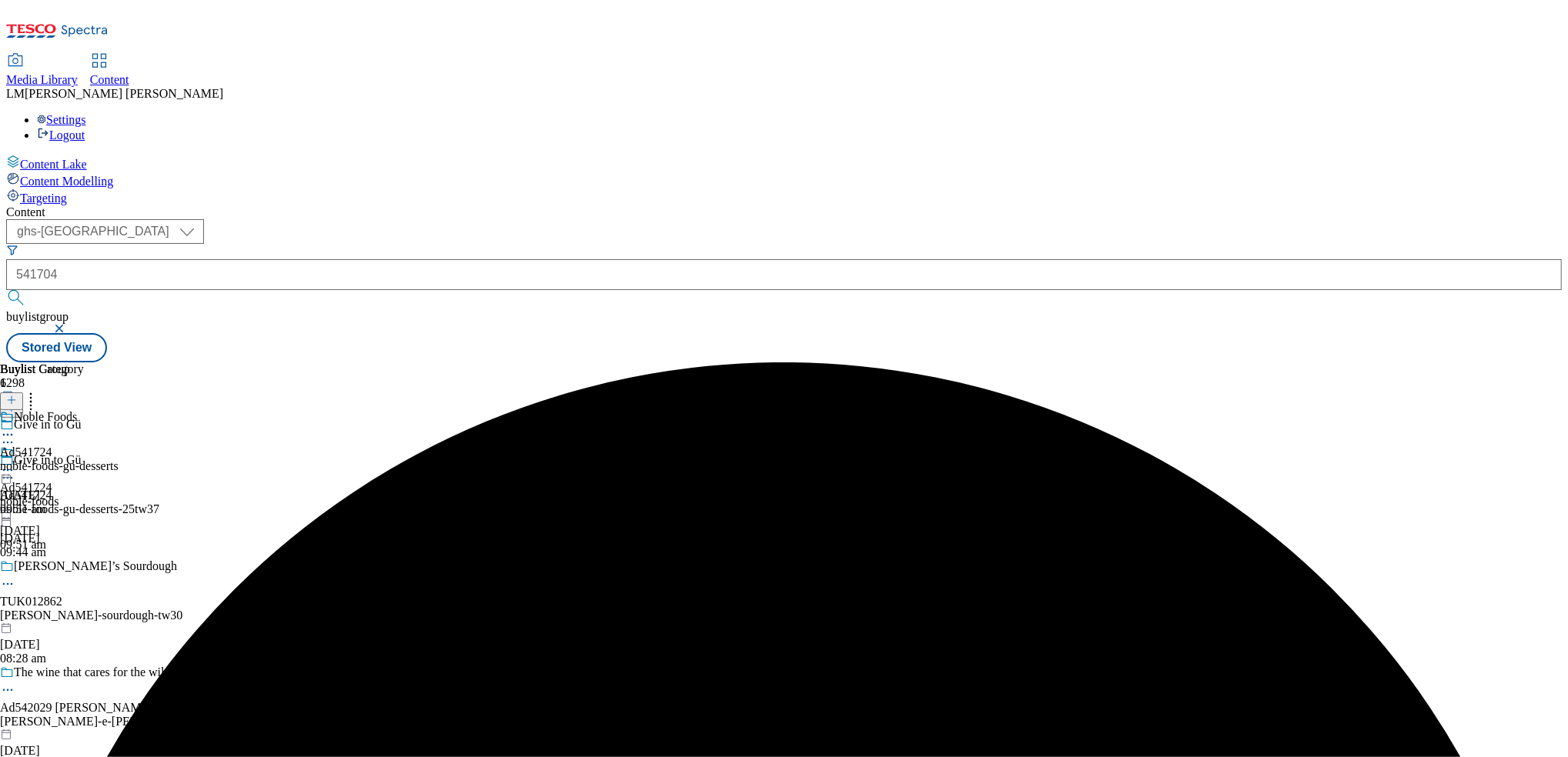
click at [27, 290] on button "submit" at bounding box center [16, 298] width 21 height 15
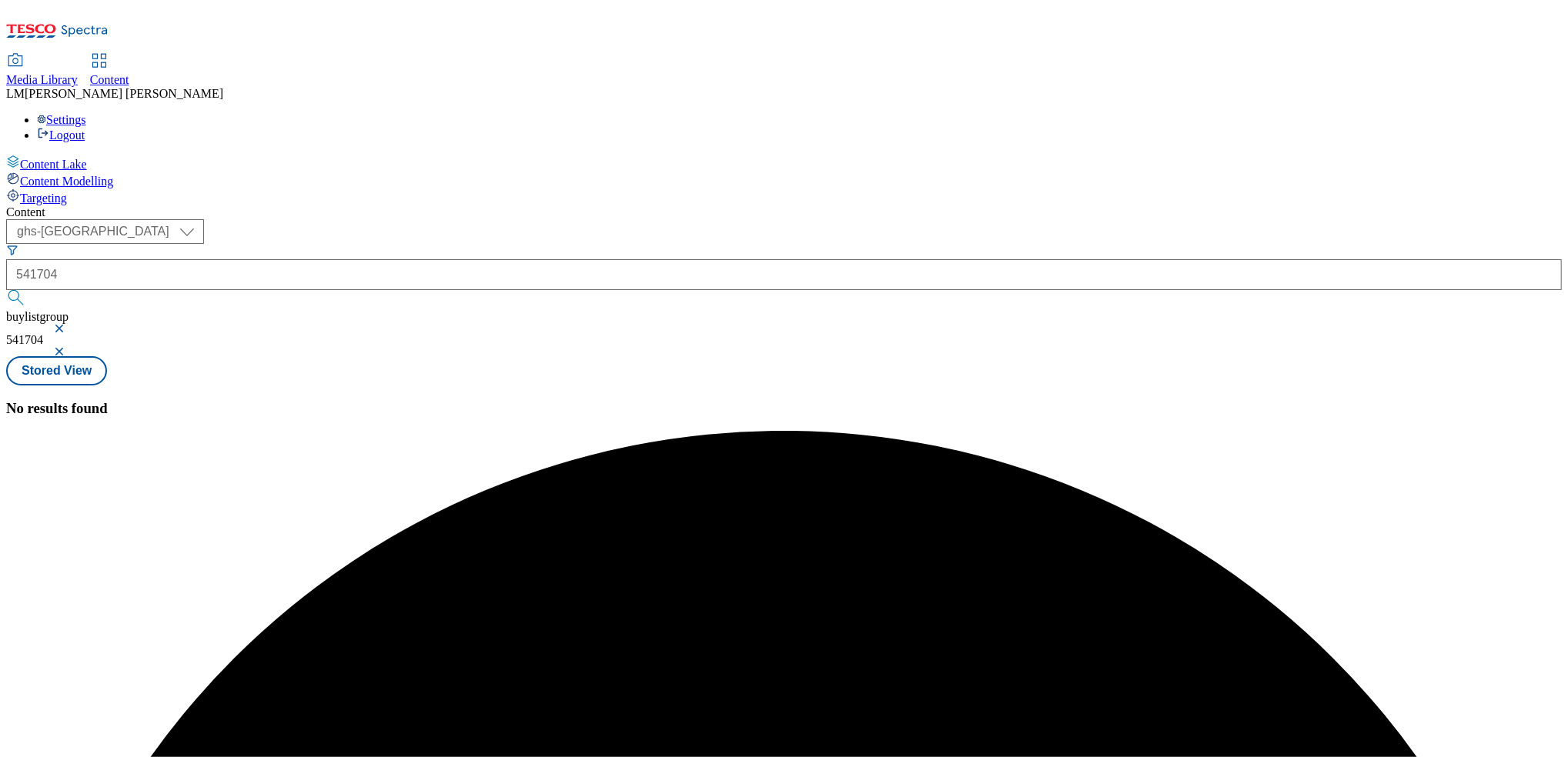
click at [69, 324] on button "button" at bounding box center [61, 329] width 15 height 9
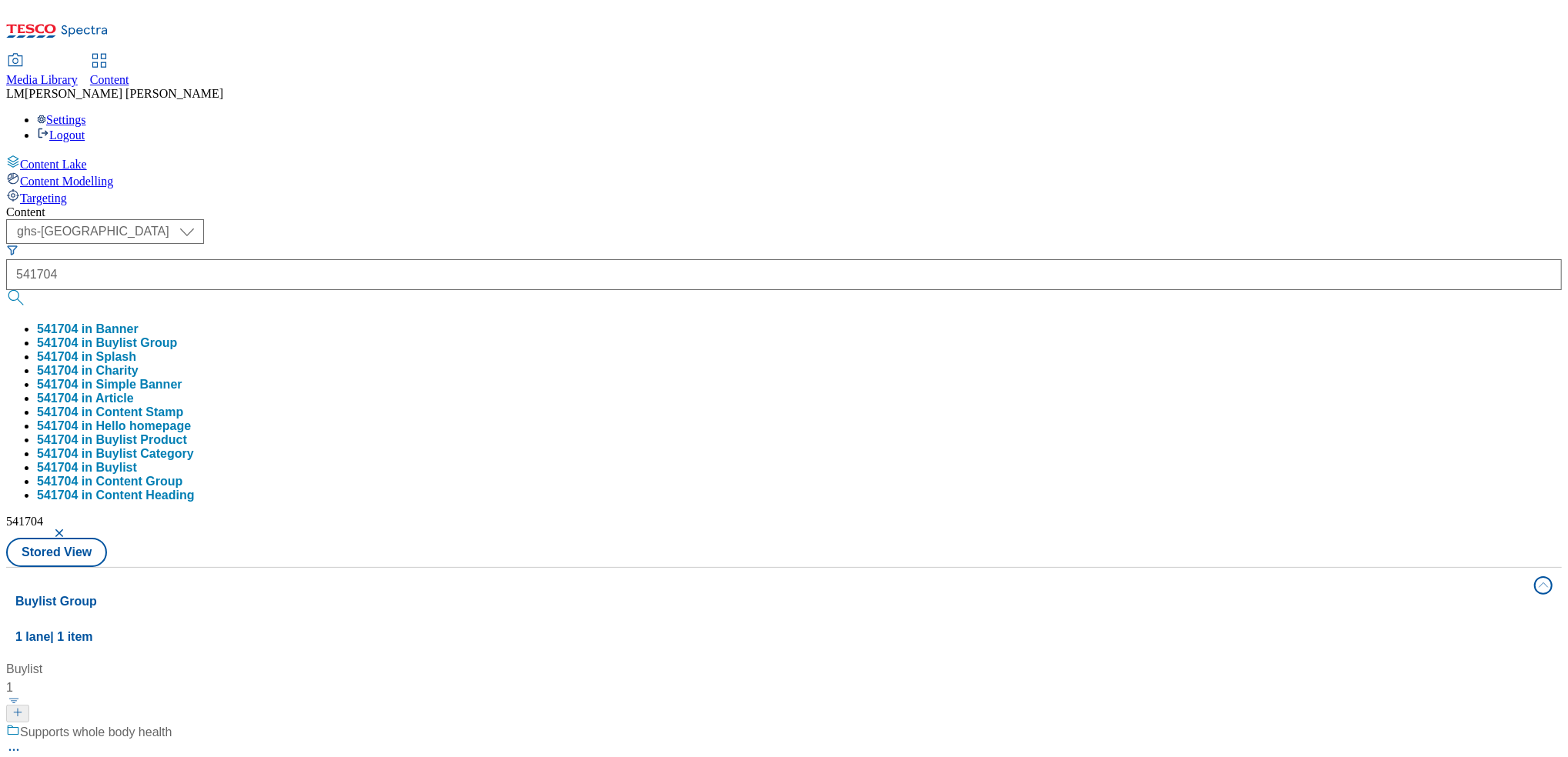
click at [633, 205] on div "Content ( optional ) ghs-roi ghs-uk ghs-uk 541704 541704 in Banner 541704 in Bu…" at bounding box center [784, 721] width 1555 height 1033
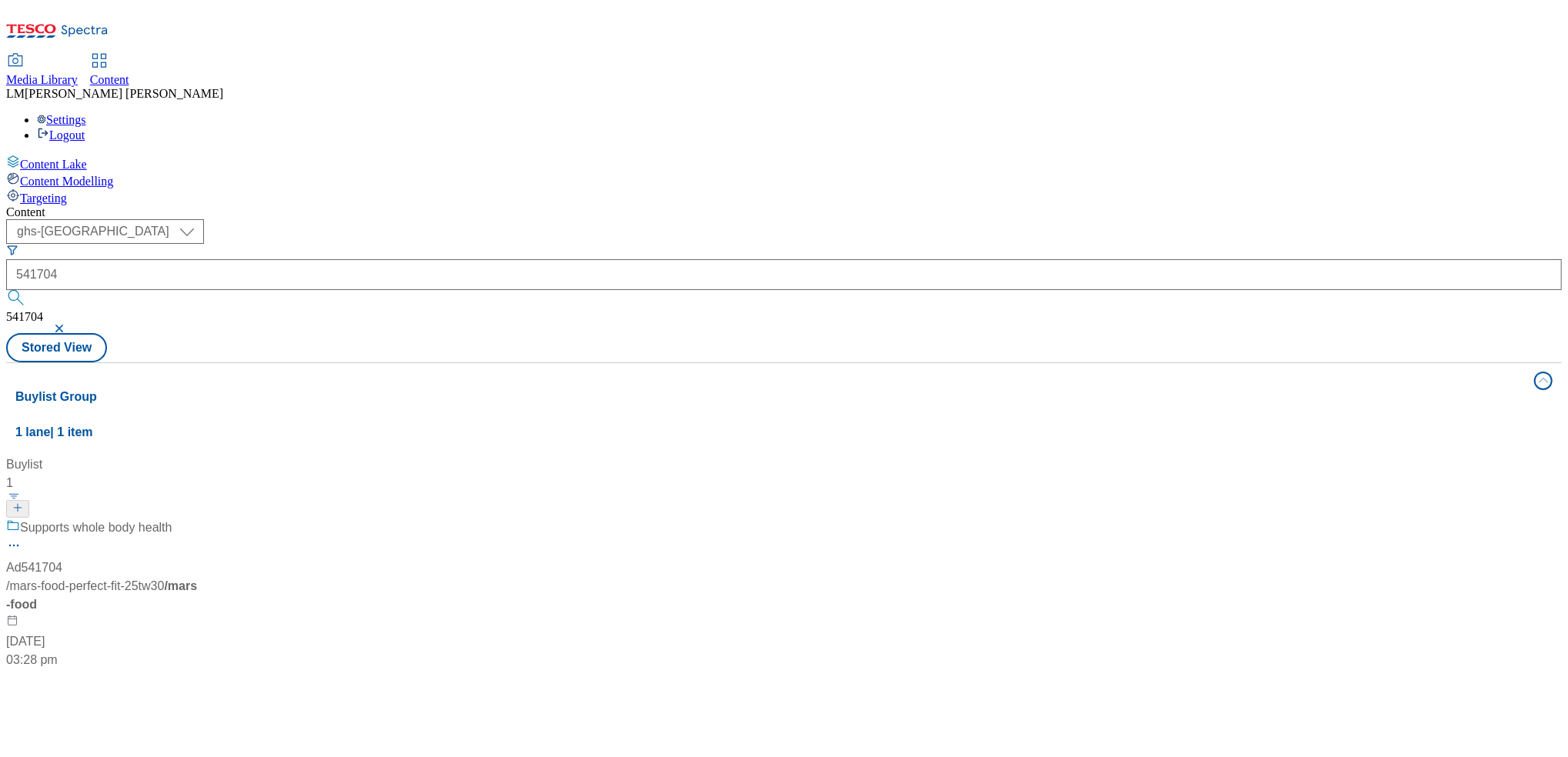
click at [198, 518] on div "Supports whole body health" at bounding box center [102, 538] width 192 height 40
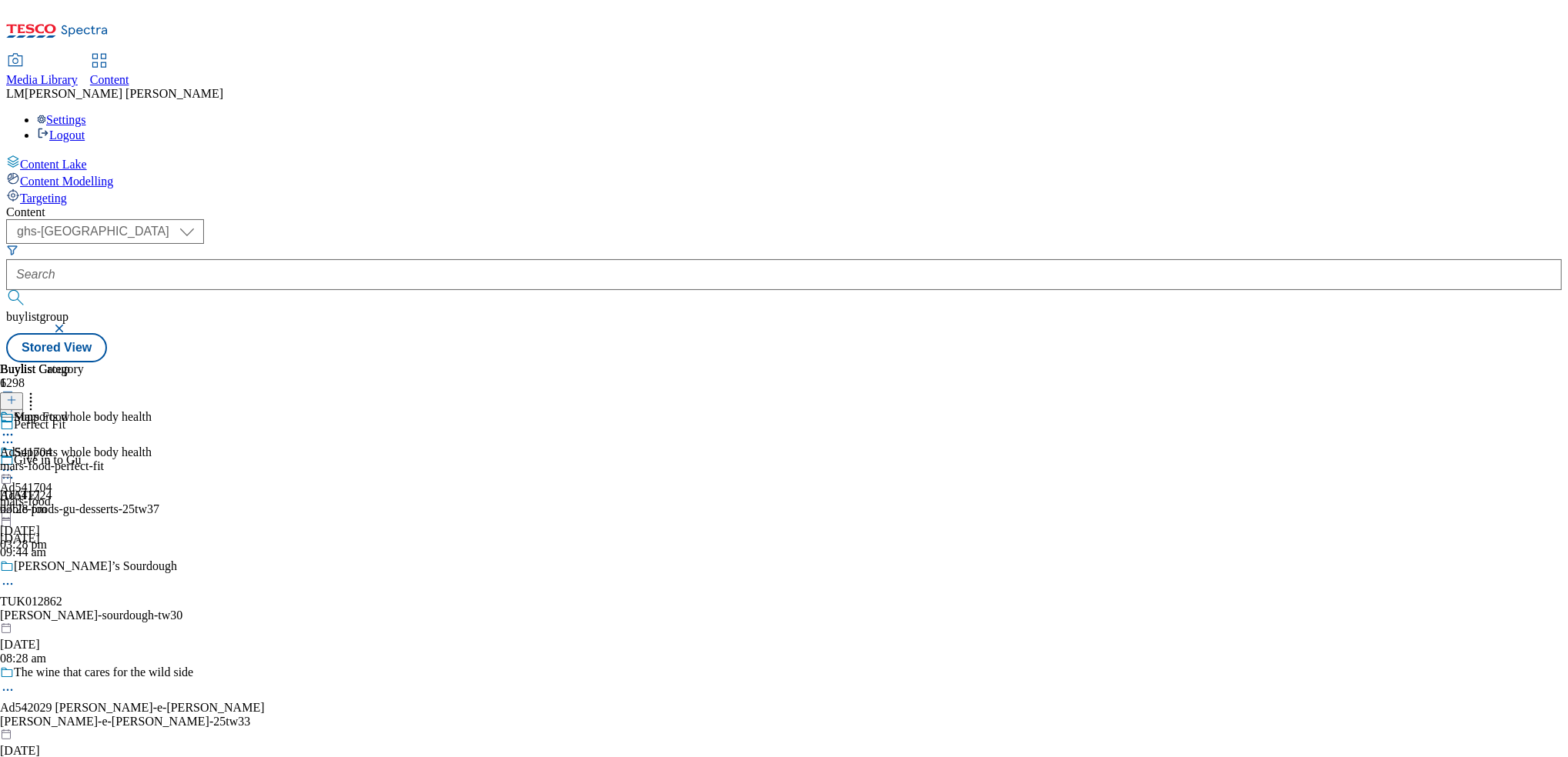
click at [104, 459] on div "mars-food-perfect-fit" at bounding box center [51, 466] width 104 height 14
click at [15, 463] on icon at bounding box center [8, 470] width 15 height 15
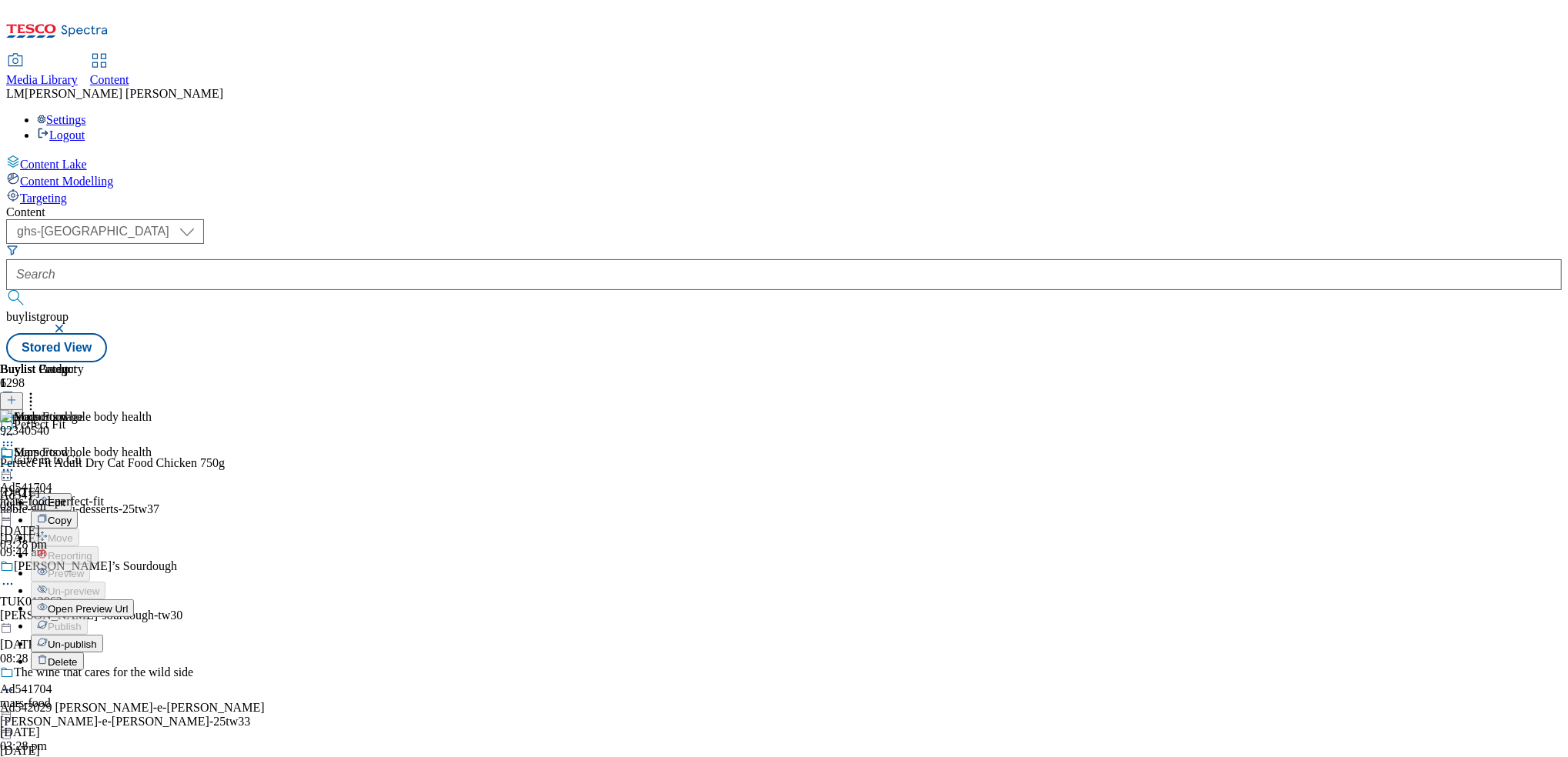
click at [152, 652] on li "Delete" at bounding box center [91, 661] width 121 height 18
click at [15, 463] on icon at bounding box center [8, 470] width 15 height 15
click at [97, 639] on span "Un-publish" at bounding box center [72, 644] width 49 height 11
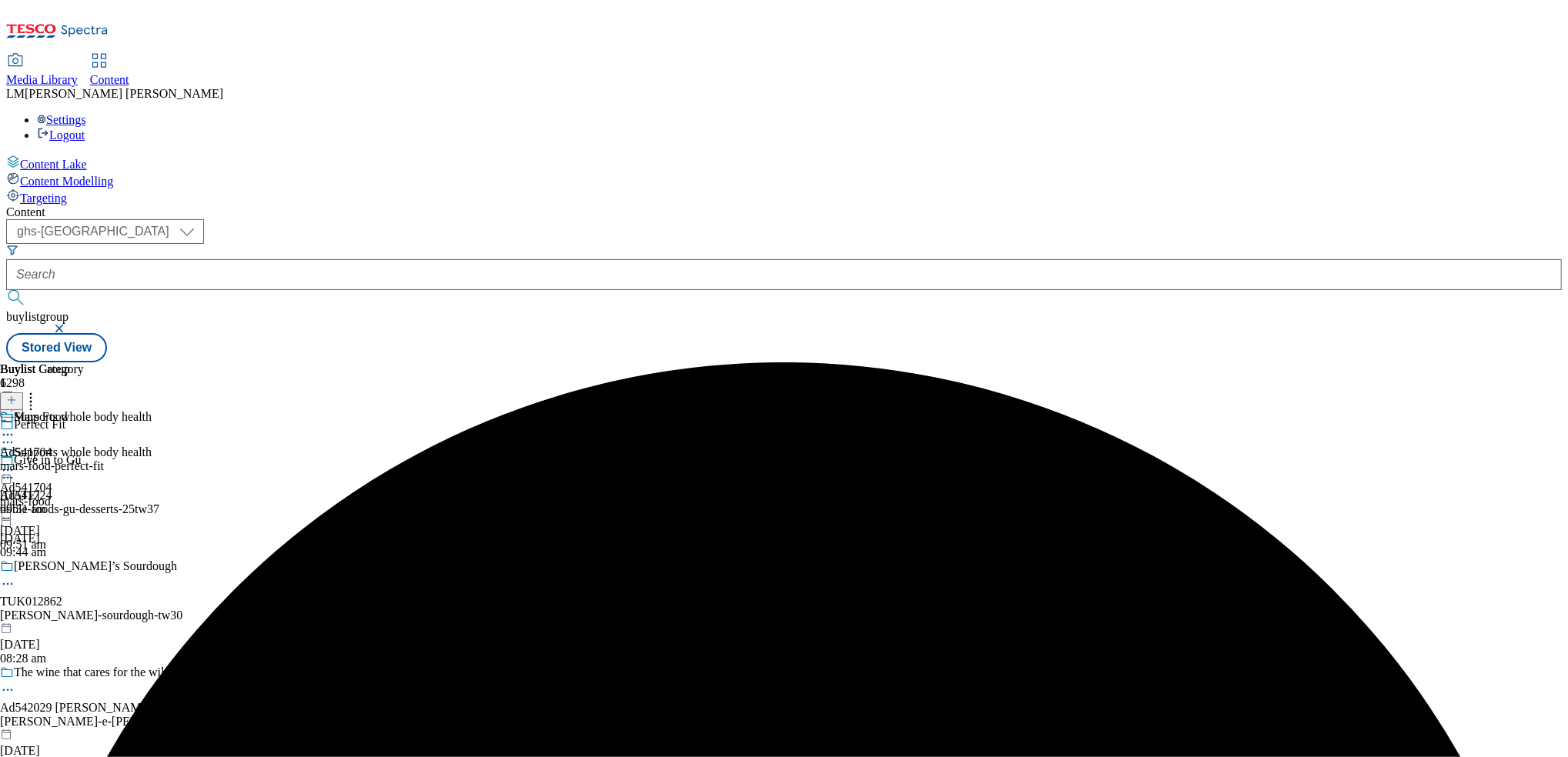
click at [15, 463] on icon at bounding box center [8, 470] width 15 height 15
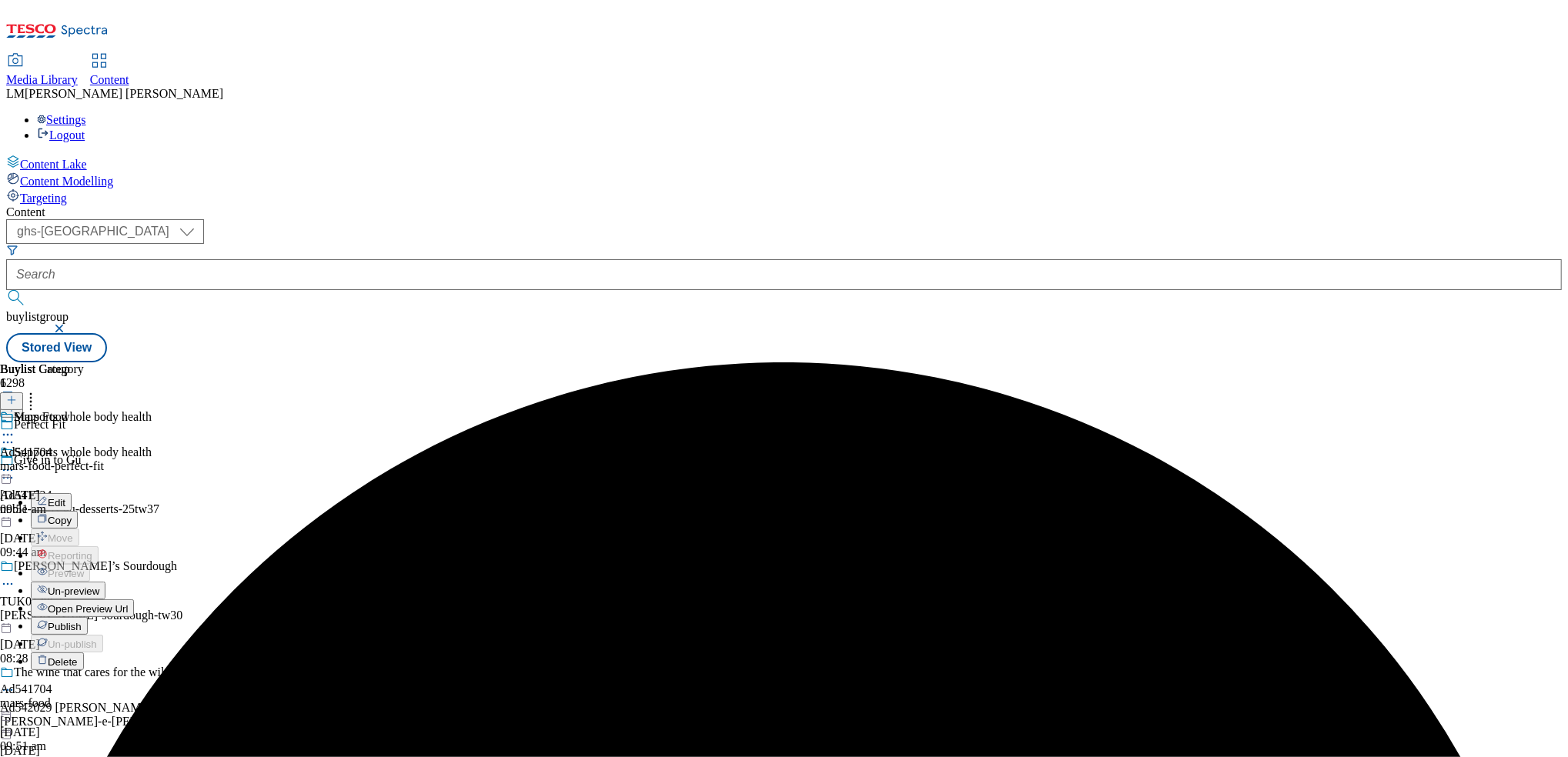
click at [106, 582] on button "Un-preview" at bounding box center [68, 590] width 75 height 18
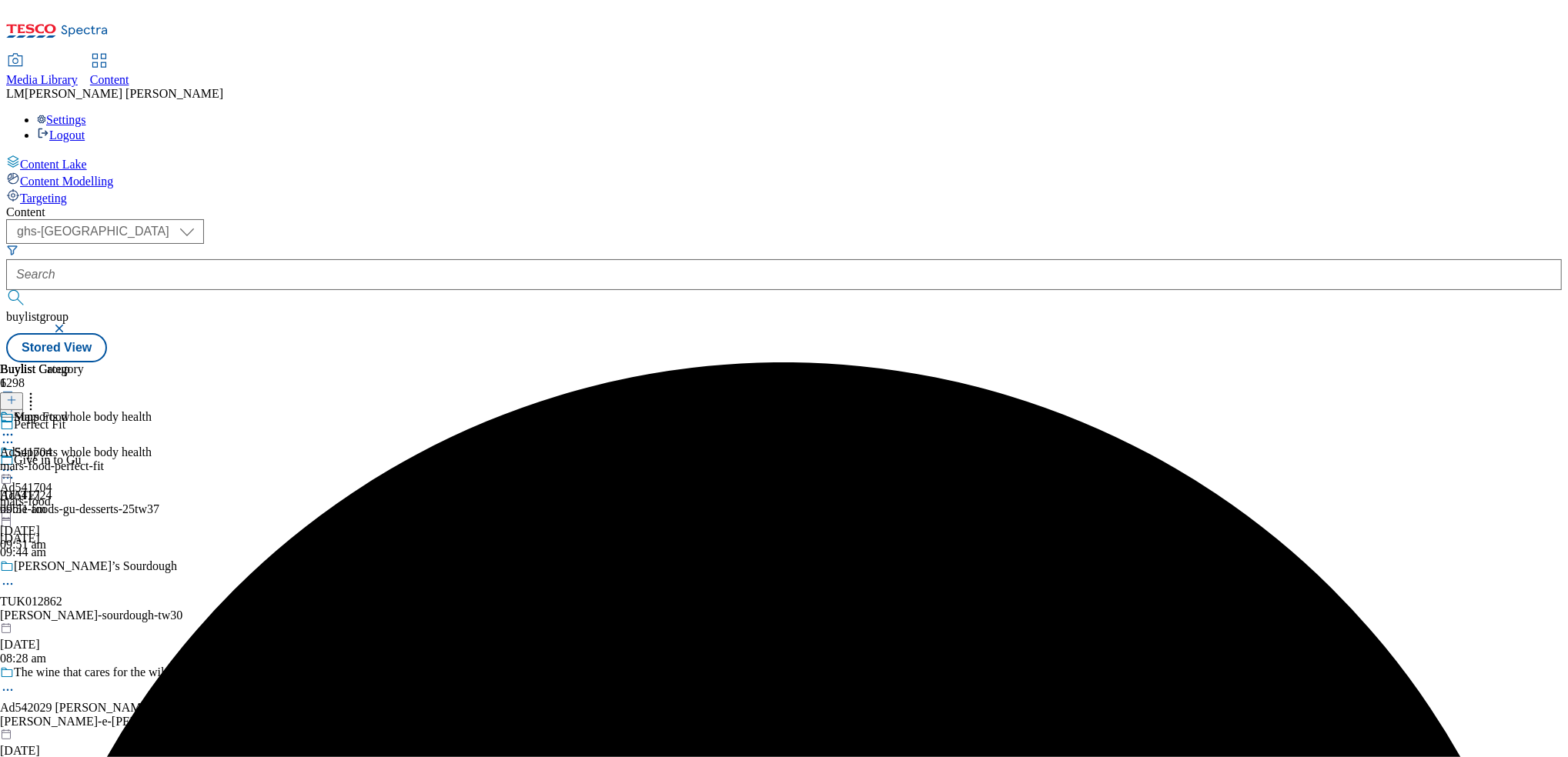
click at [104, 459] on div "mars-food-perfect-fit" at bounding box center [51, 466] width 104 height 14
click at [17, 395] on icon at bounding box center [11, 400] width 11 height 11
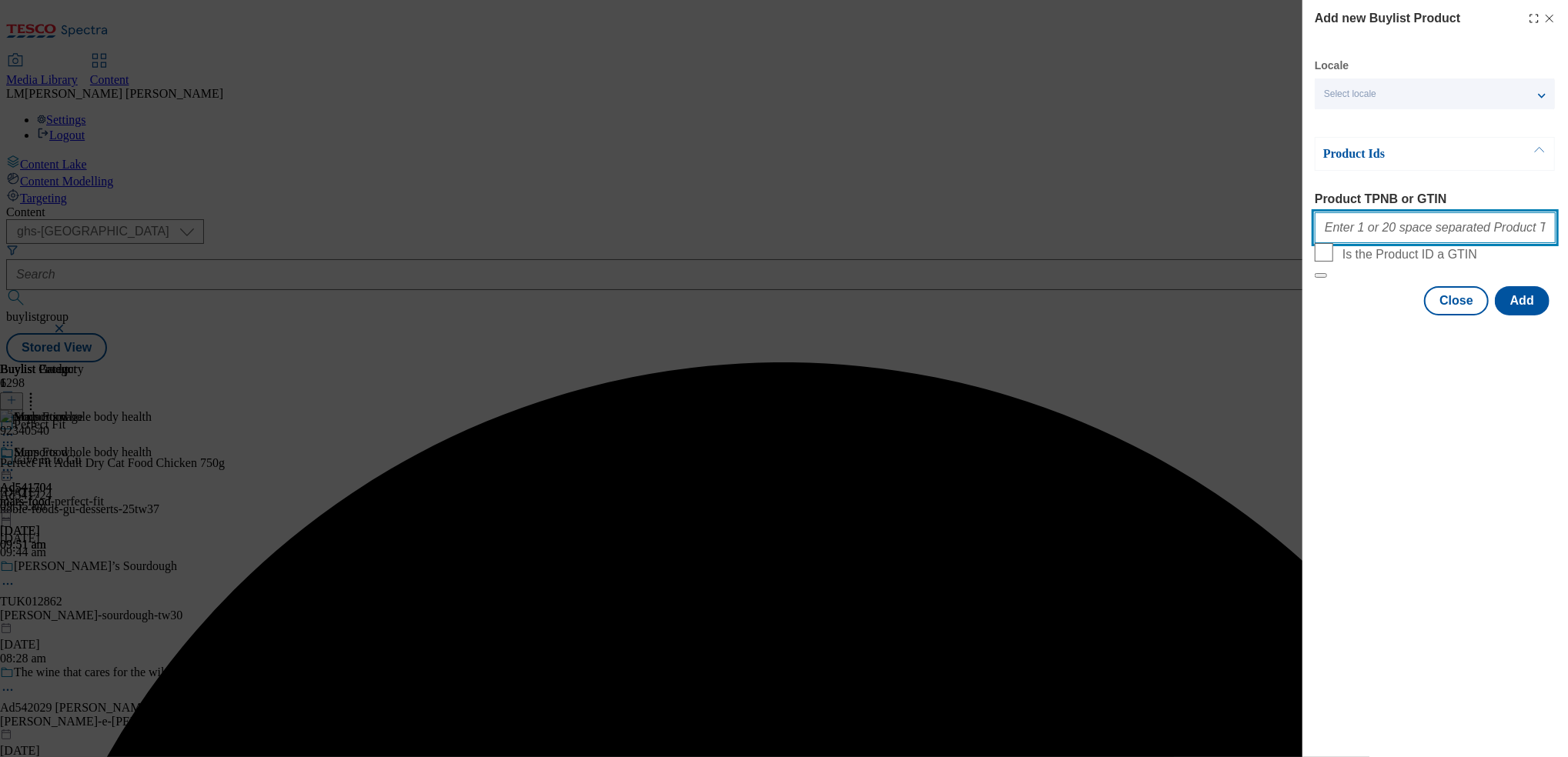
click at [1451, 243] on input "Product TPNB or GTIN" at bounding box center [1435, 227] width 241 height 31
paste input "541704"
type input "541704"
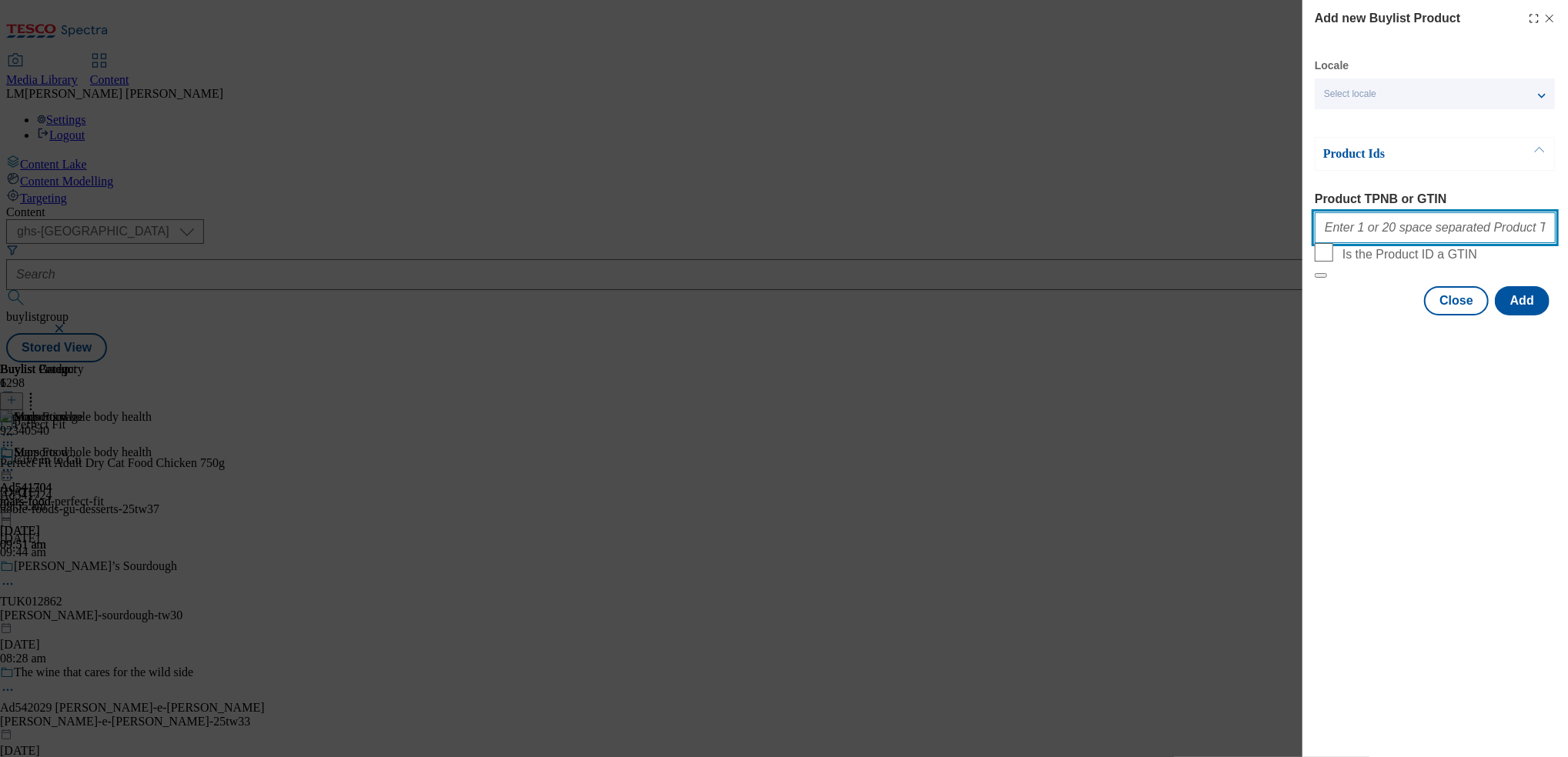
click at [1431, 232] on input "Product TPNB or GTIN" at bounding box center [1435, 227] width 241 height 31
paste input "92340540 91889952 92264584 91893065 92201400 93341779"
type input "92340540 91889952 92264584 91893065 92201400 93341779"
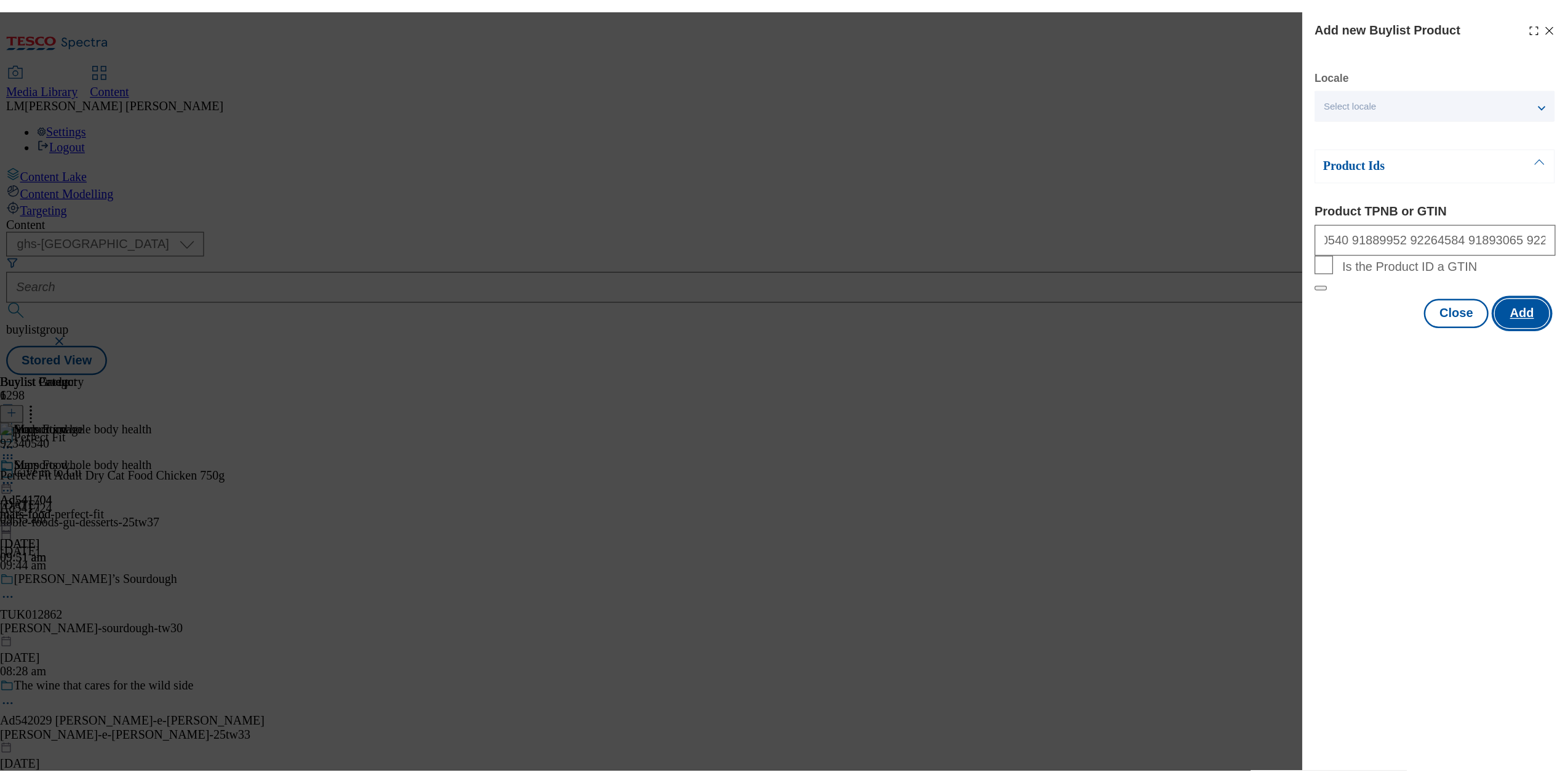
scroll to position [0, 0]
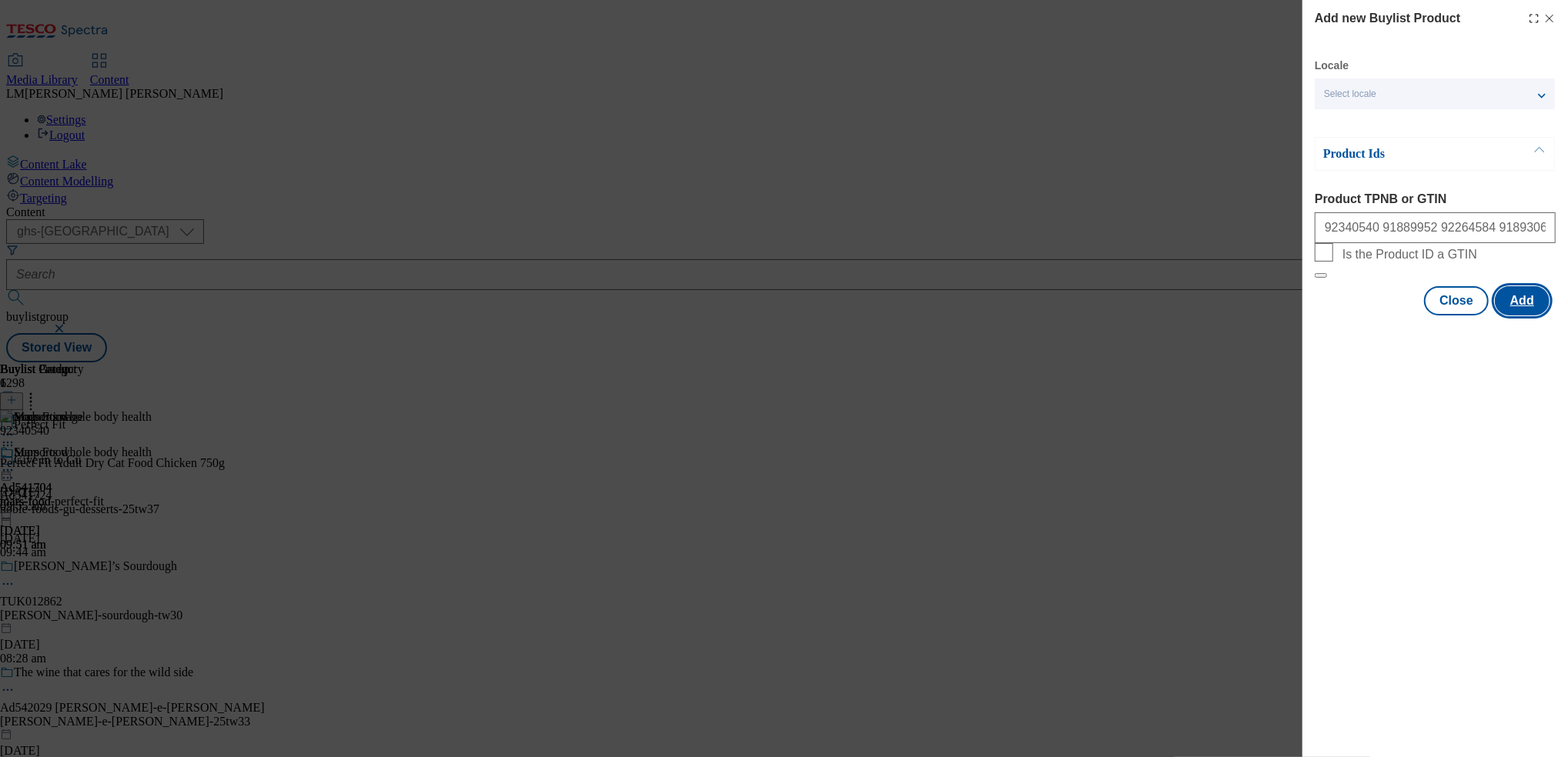
click at [1527, 316] on button "Add" at bounding box center [1522, 301] width 55 height 29
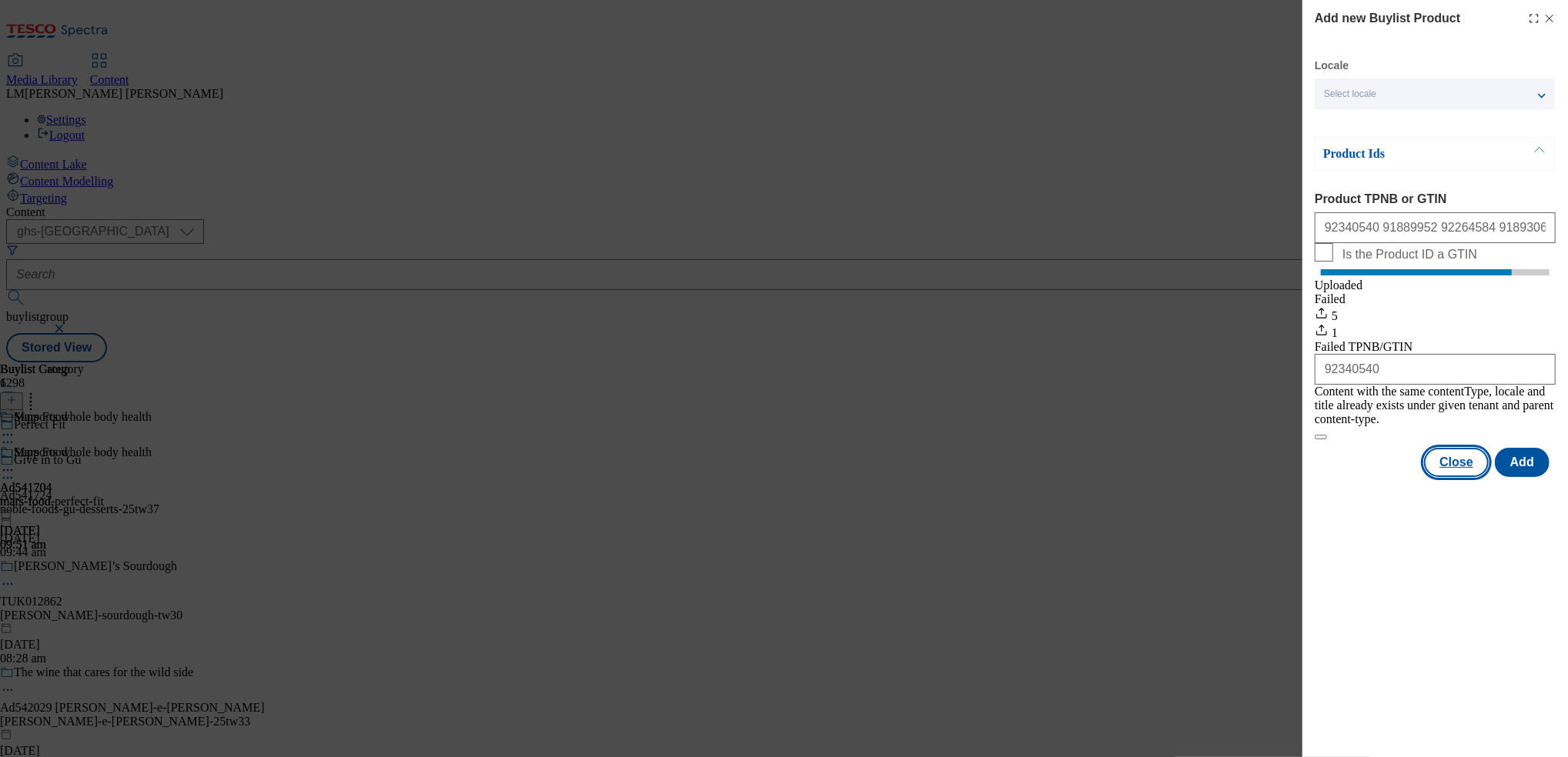
click at [1451, 469] on button "Close" at bounding box center [1456, 463] width 64 height 29
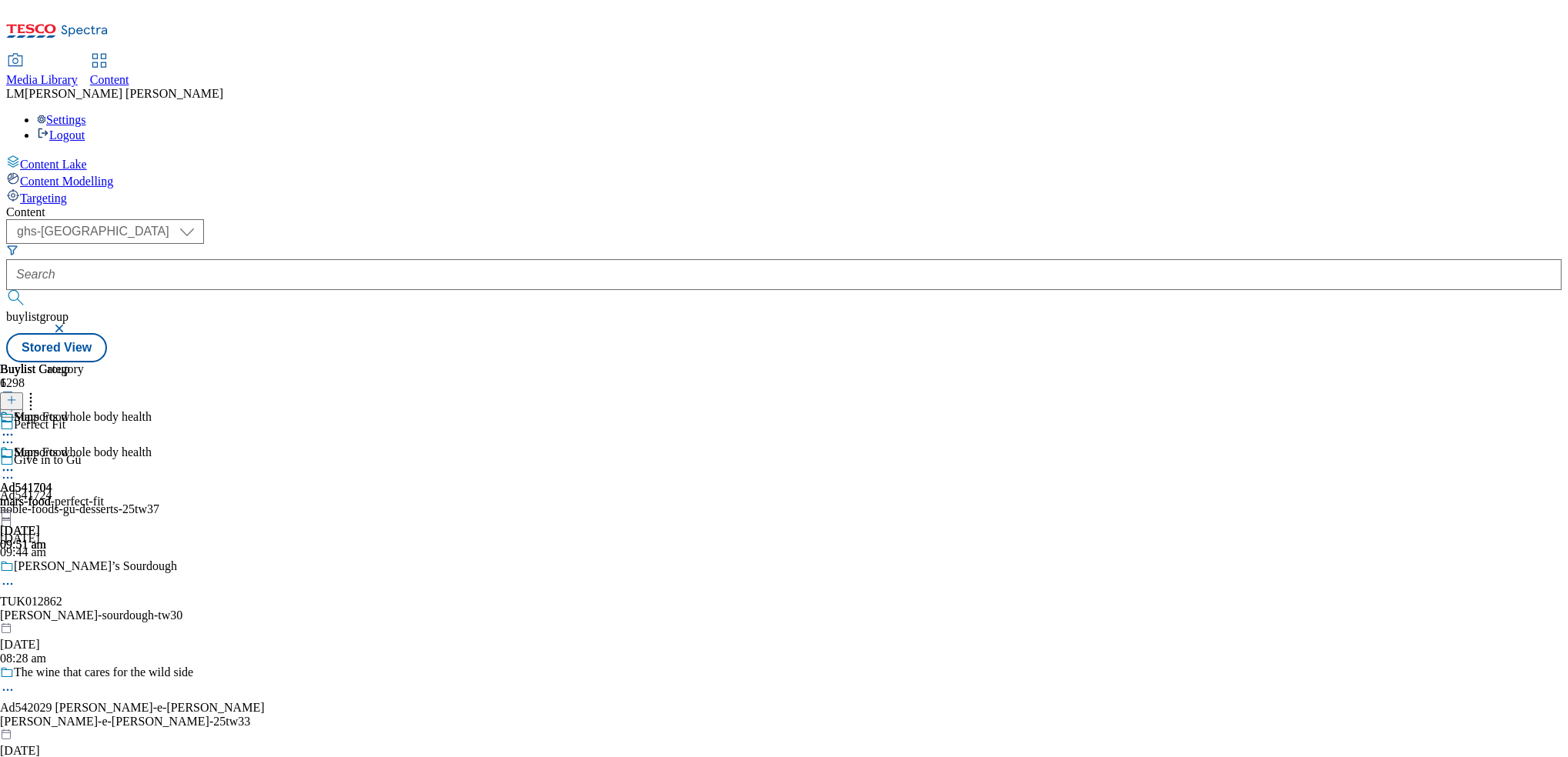
click at [104, 495] on div "mars-food-perfect-fit" at bounding box center [51, 502] width 104 height 14
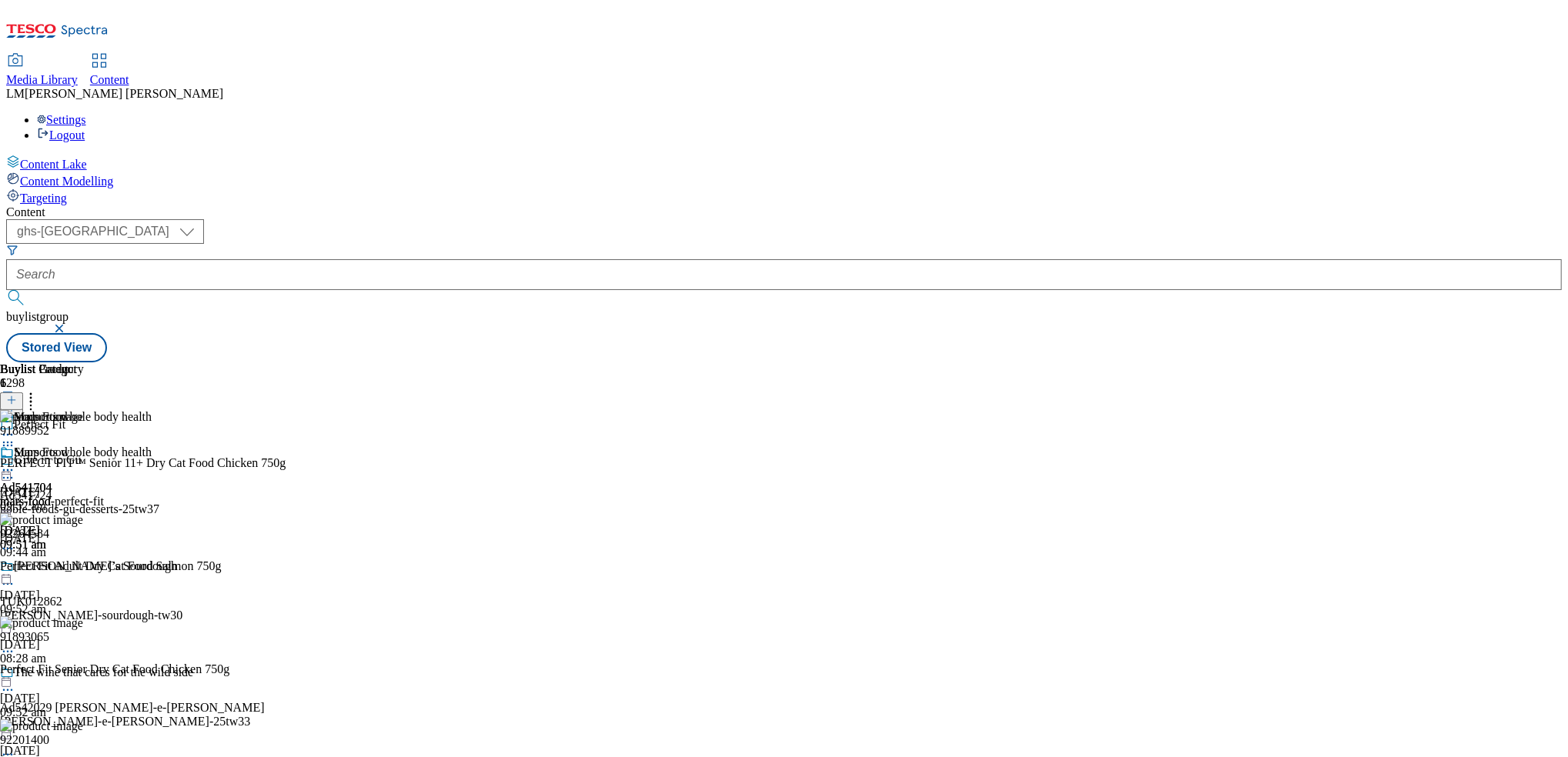
click at [39, 391] on icon at bounding box center [31, 398] width 15 height 15
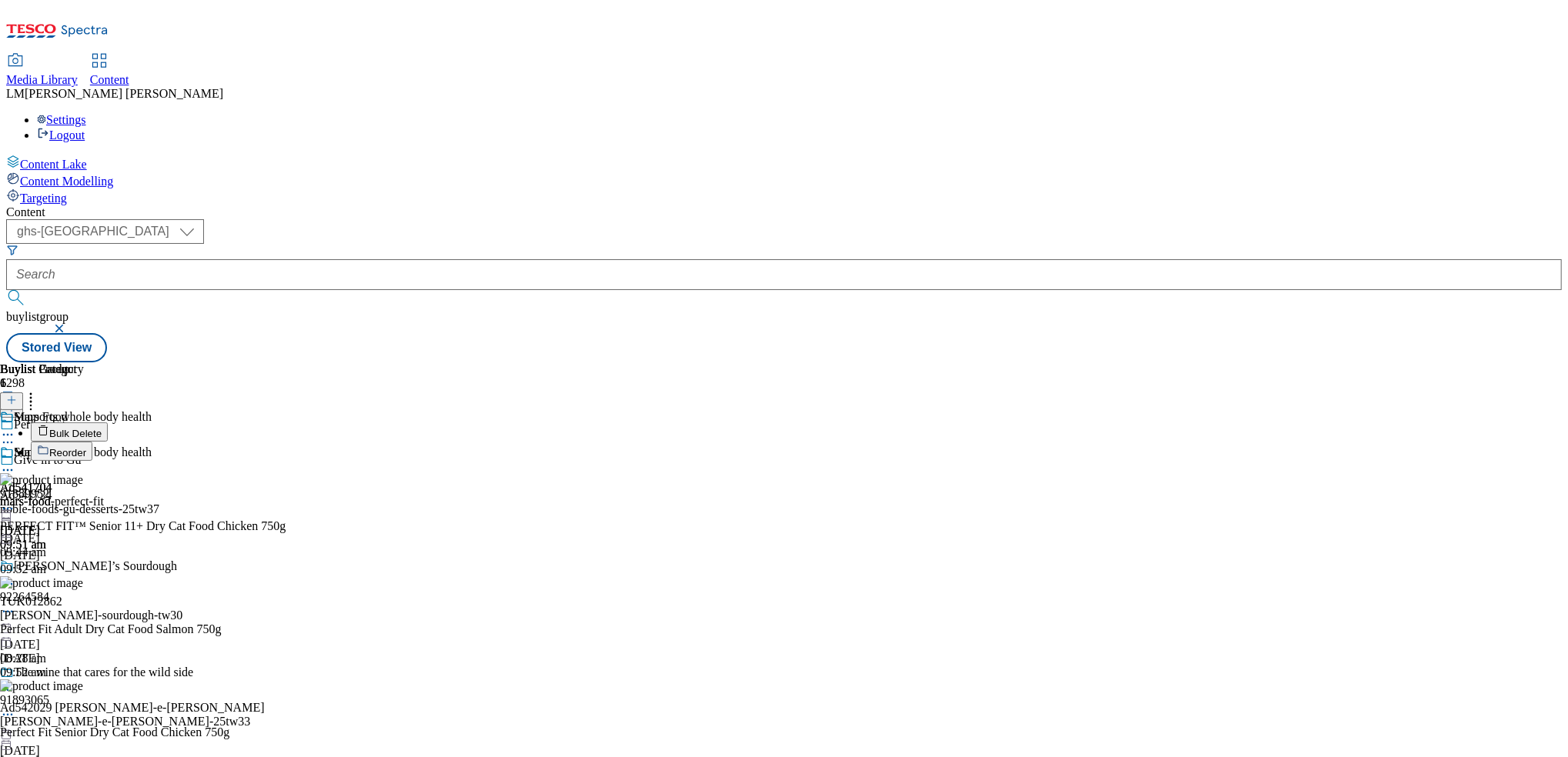
click at [93, 442] on button "Reorder" at bounding box center [62, 451] width 62 height 19
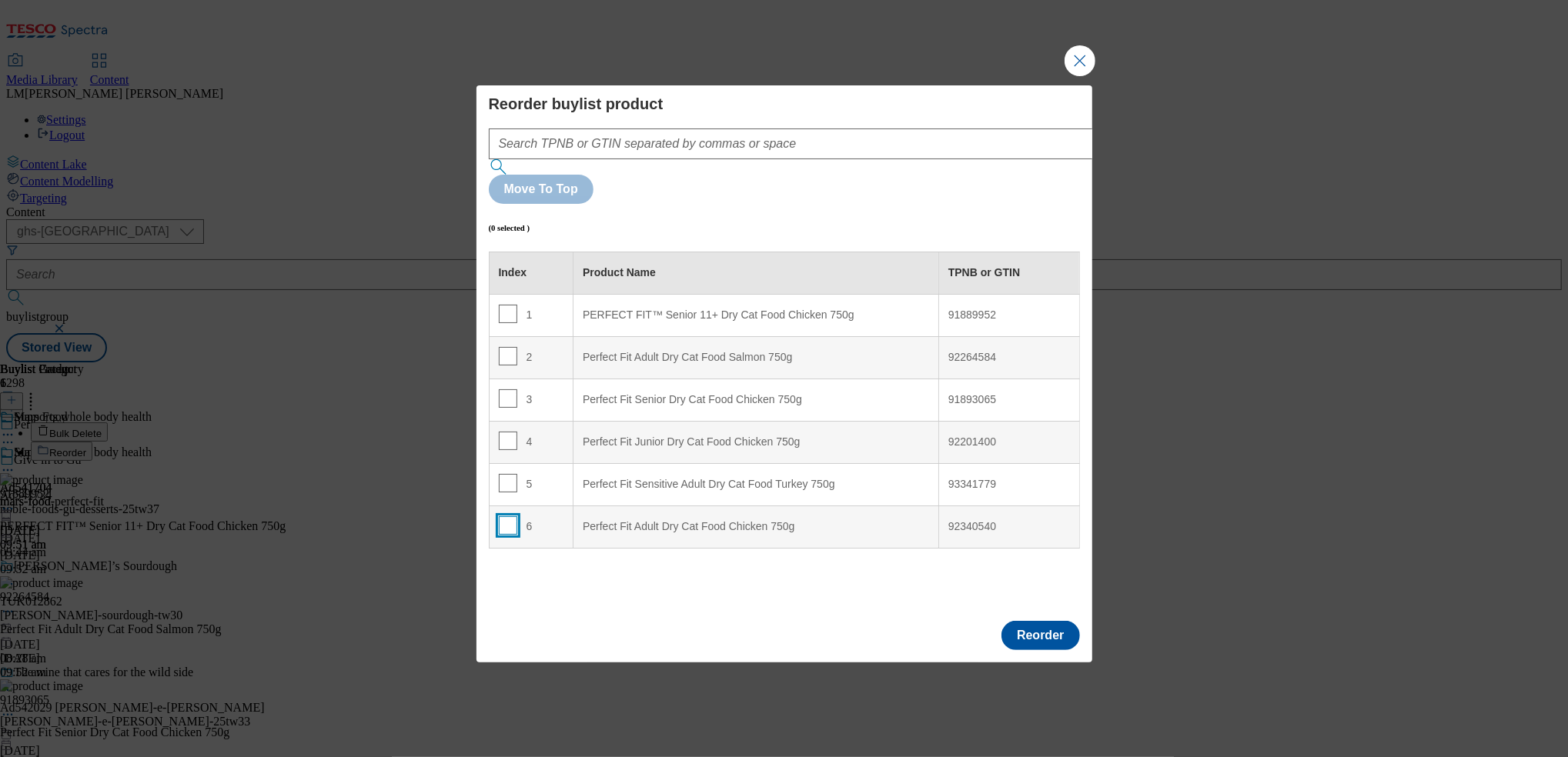
click at [512, 517] on input "Modal" at bounding box center [508, 526] width 19 height 19
checkbox input "true"
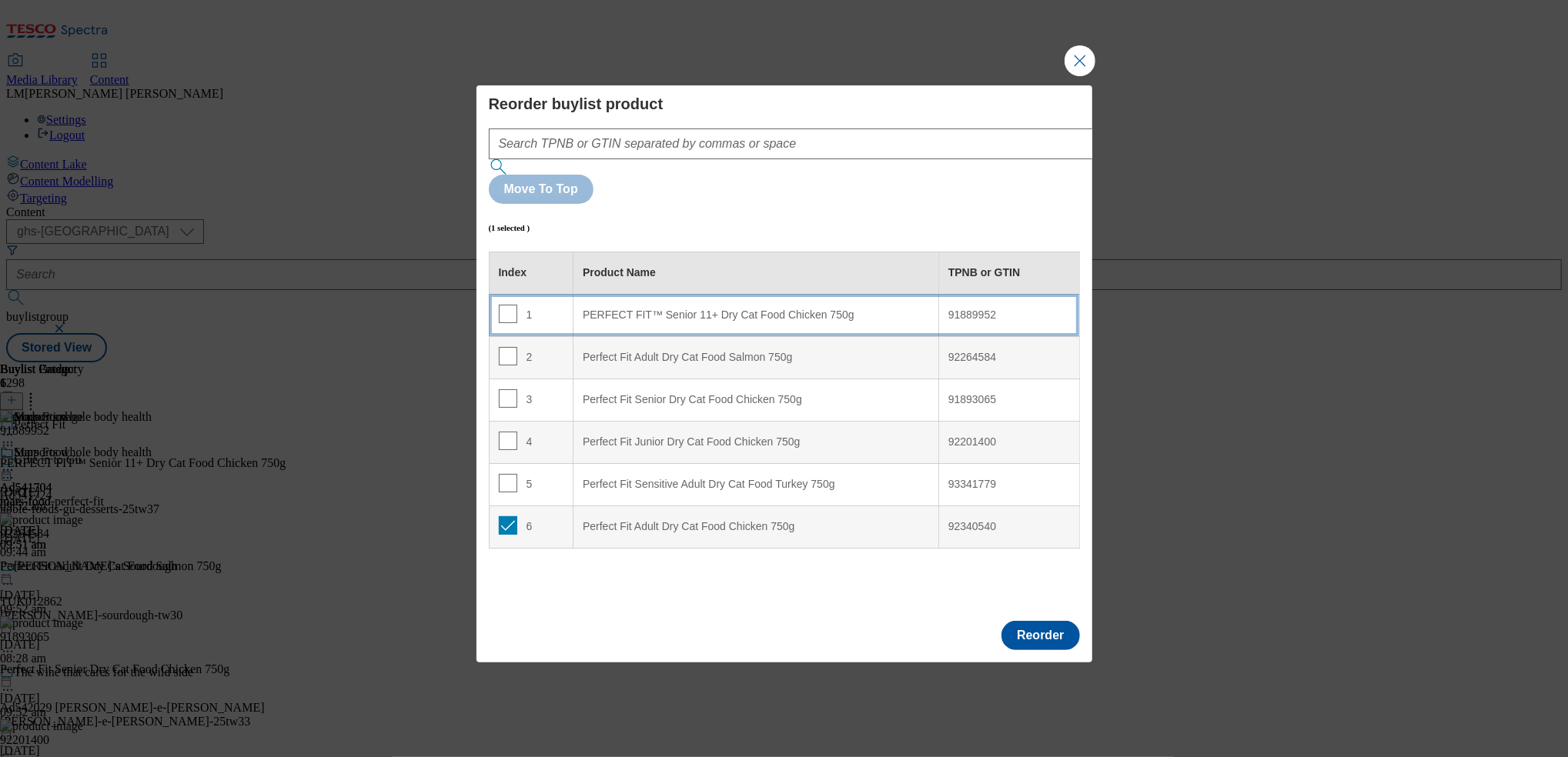
click at [648, 309] on div "PERFECT FIT™ Senior 11+ Dry Cat Food Chicken 750g" at bounding box center [756, 316] width 347 height 14
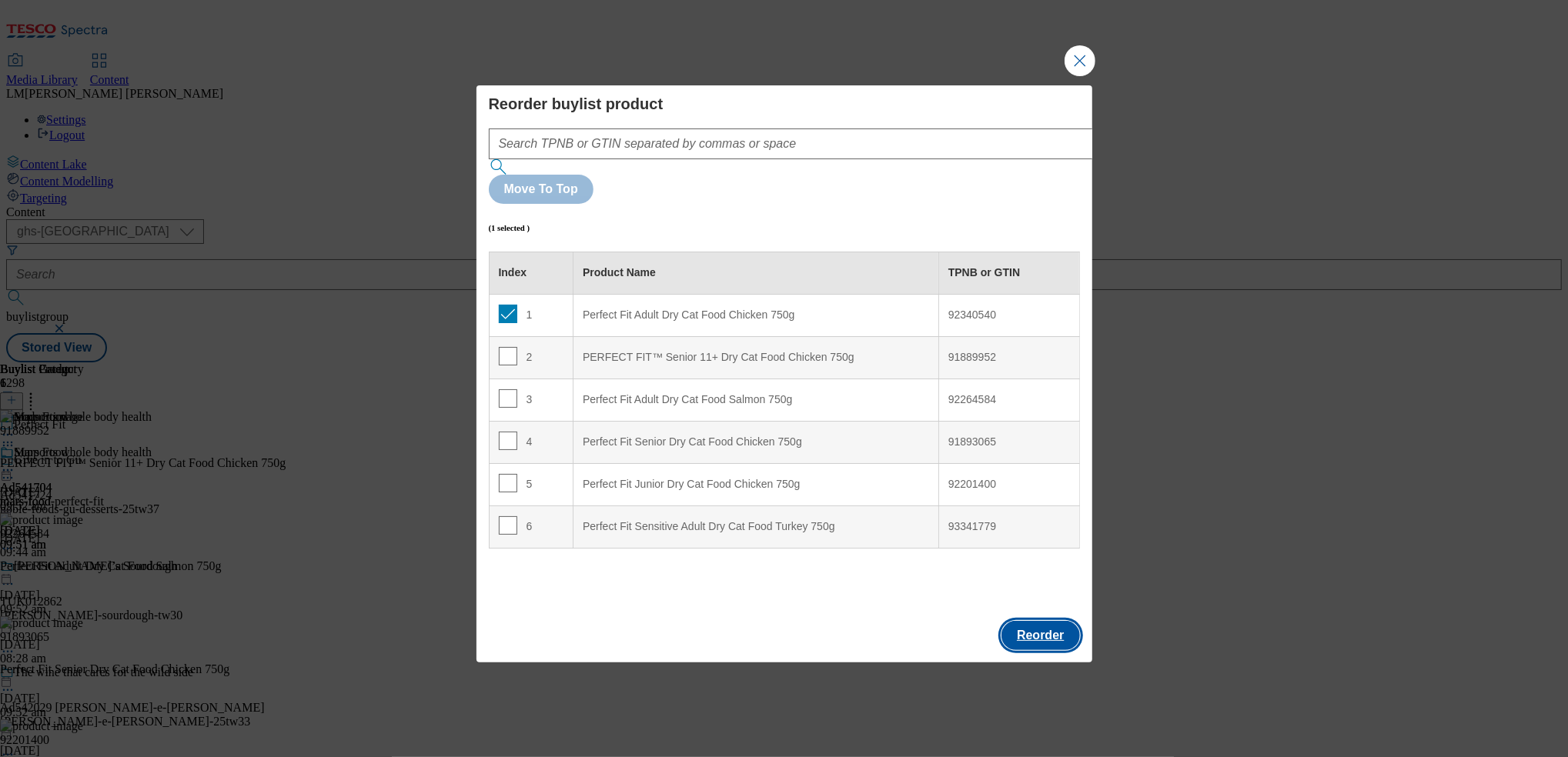
click at [1050, 621] on button "Reorder" at bounding box center [1040, 636] width 78 height 29
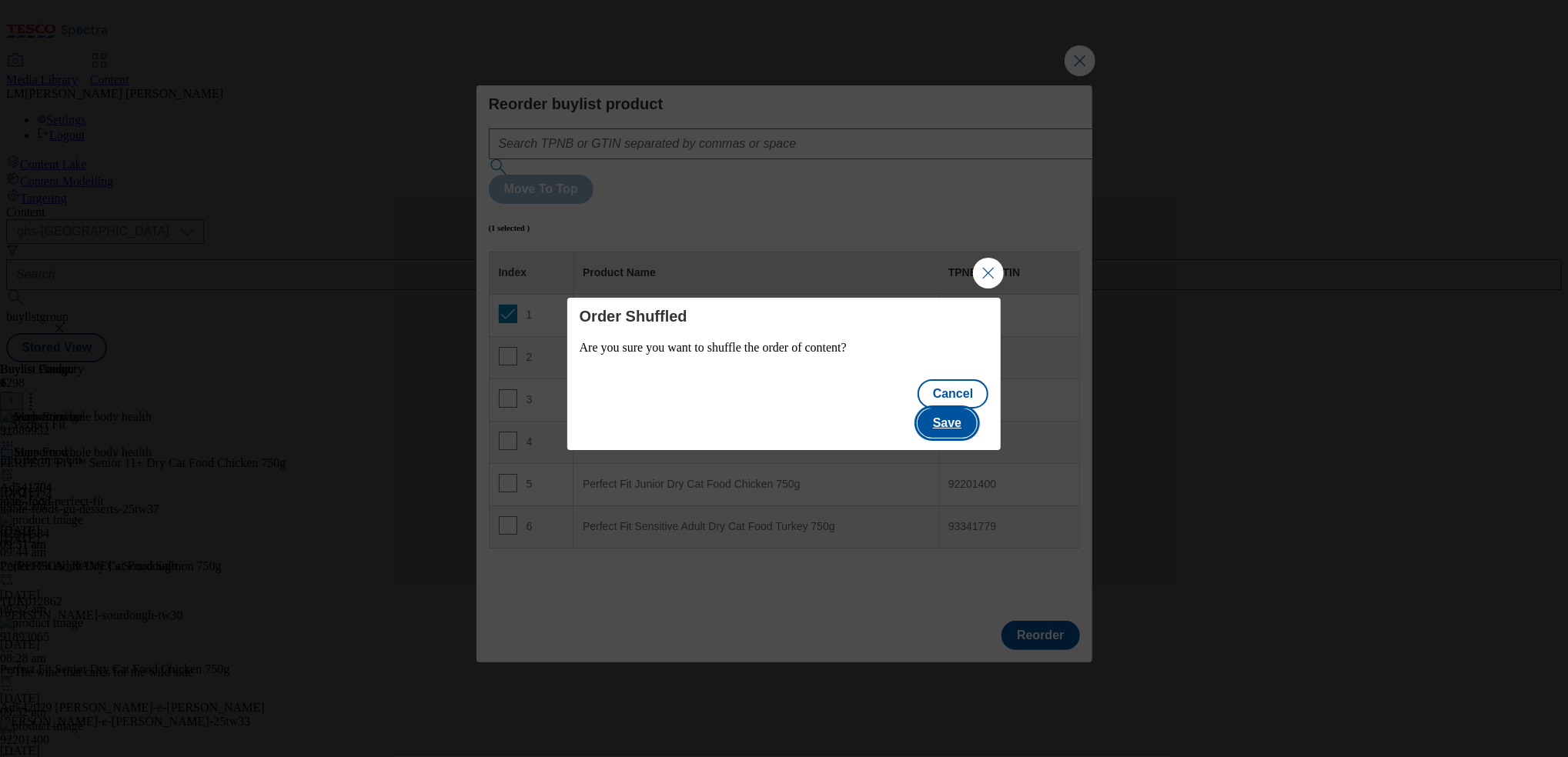
click at [958, 409] on button "Save" at bounding box center [947, 423] width 59 height 29
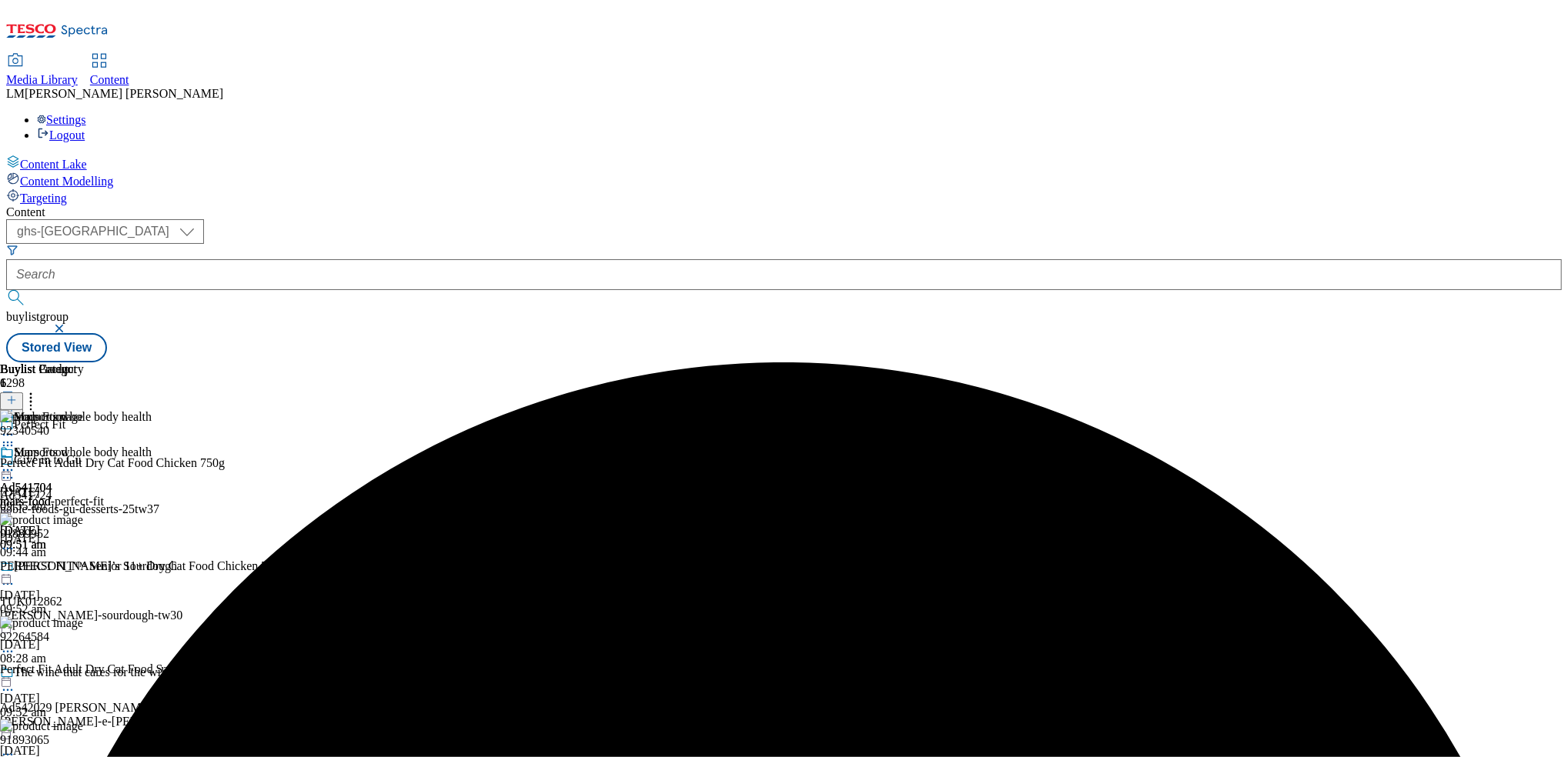
click at [15, 463] on icon at bounding box center [8, 470] width 15 height 15
click at [90, 564] on button "Preview" at bounding box center [60, 572] width 59 height 18
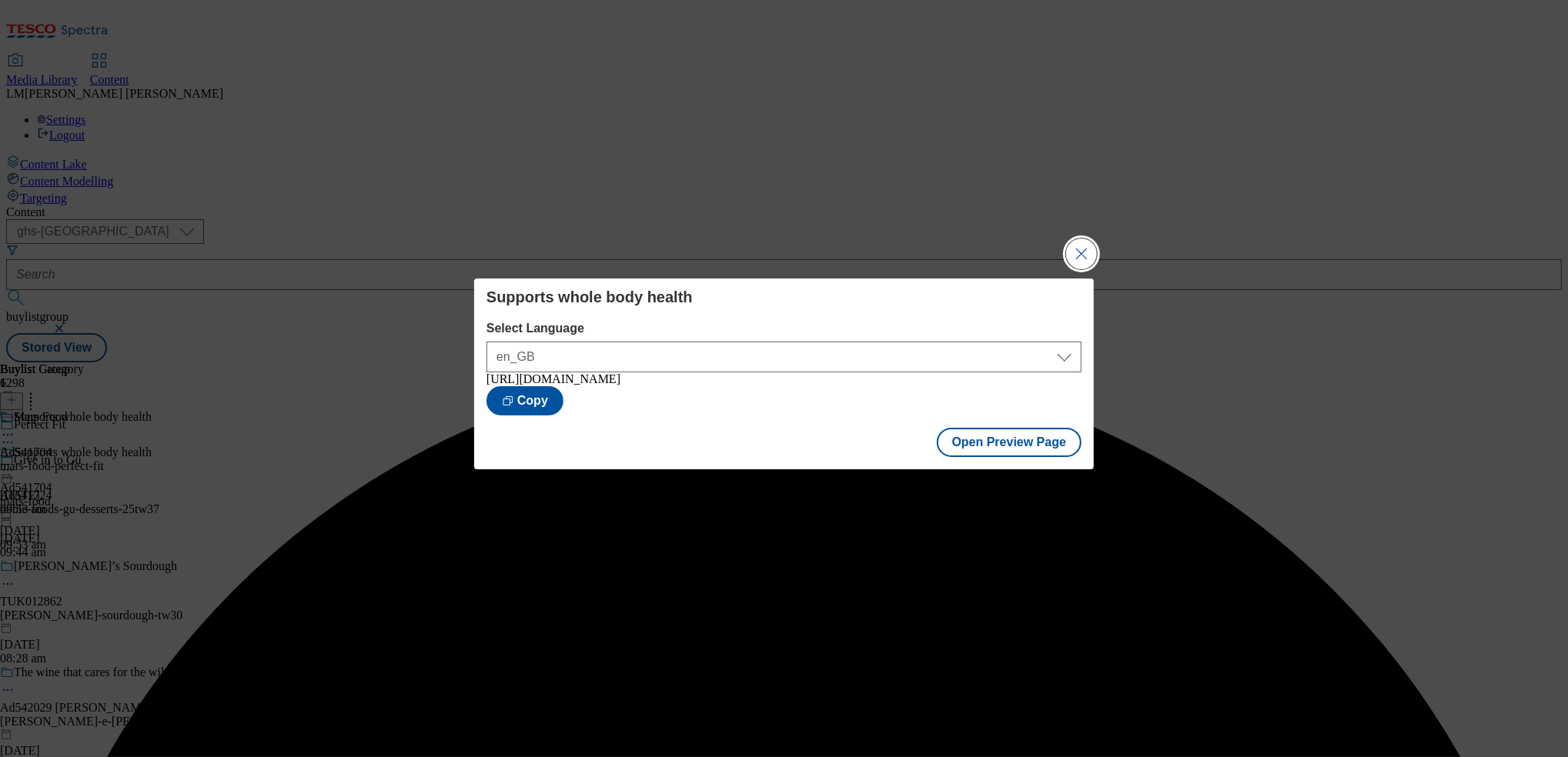
click at [1084, 249] on button "Close Modal" at bounding box center [1081, 254] width 31 height 31
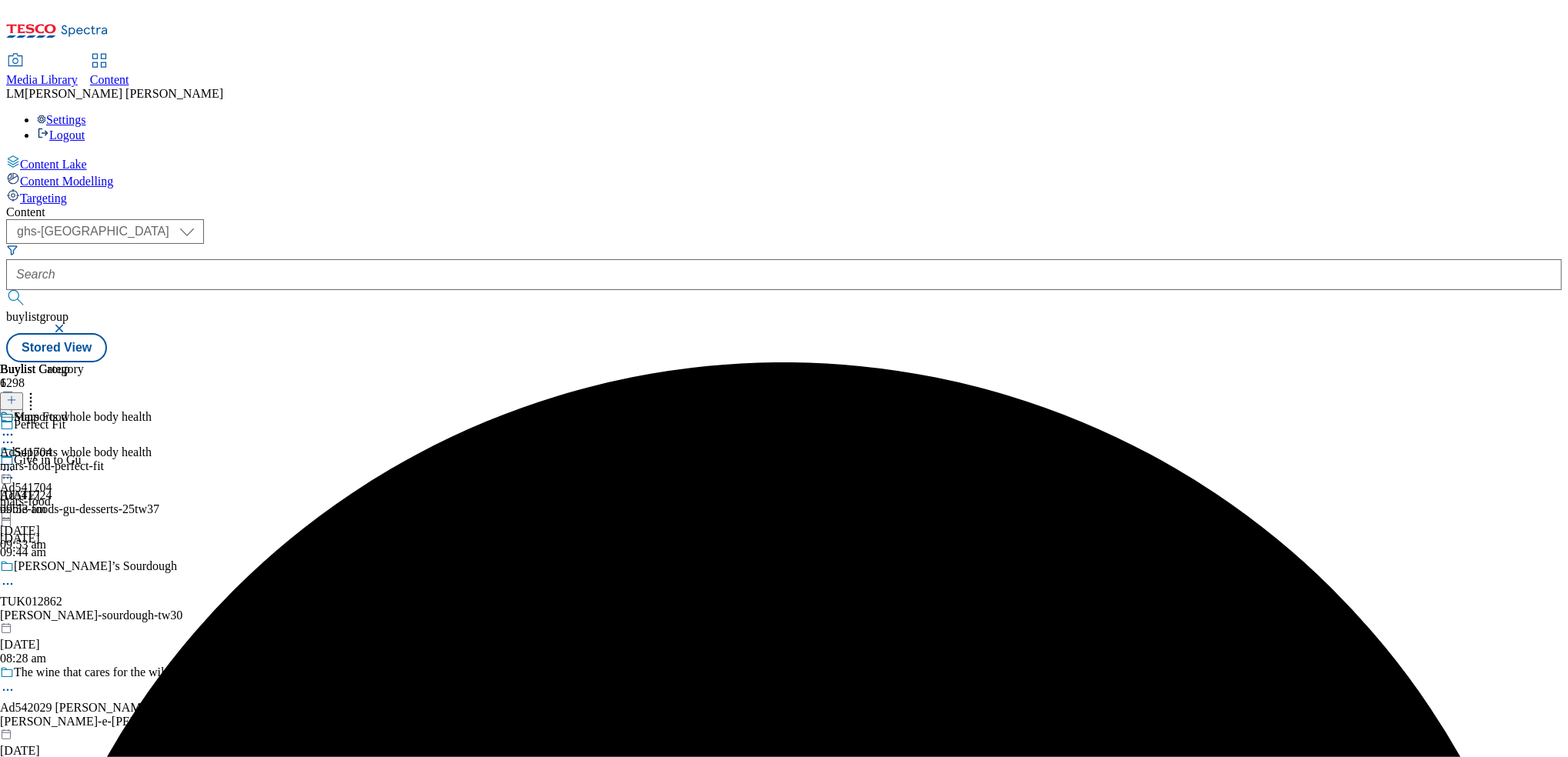
click at [13, 469] on circle at bounding box center [12, 470] width 3 height 3
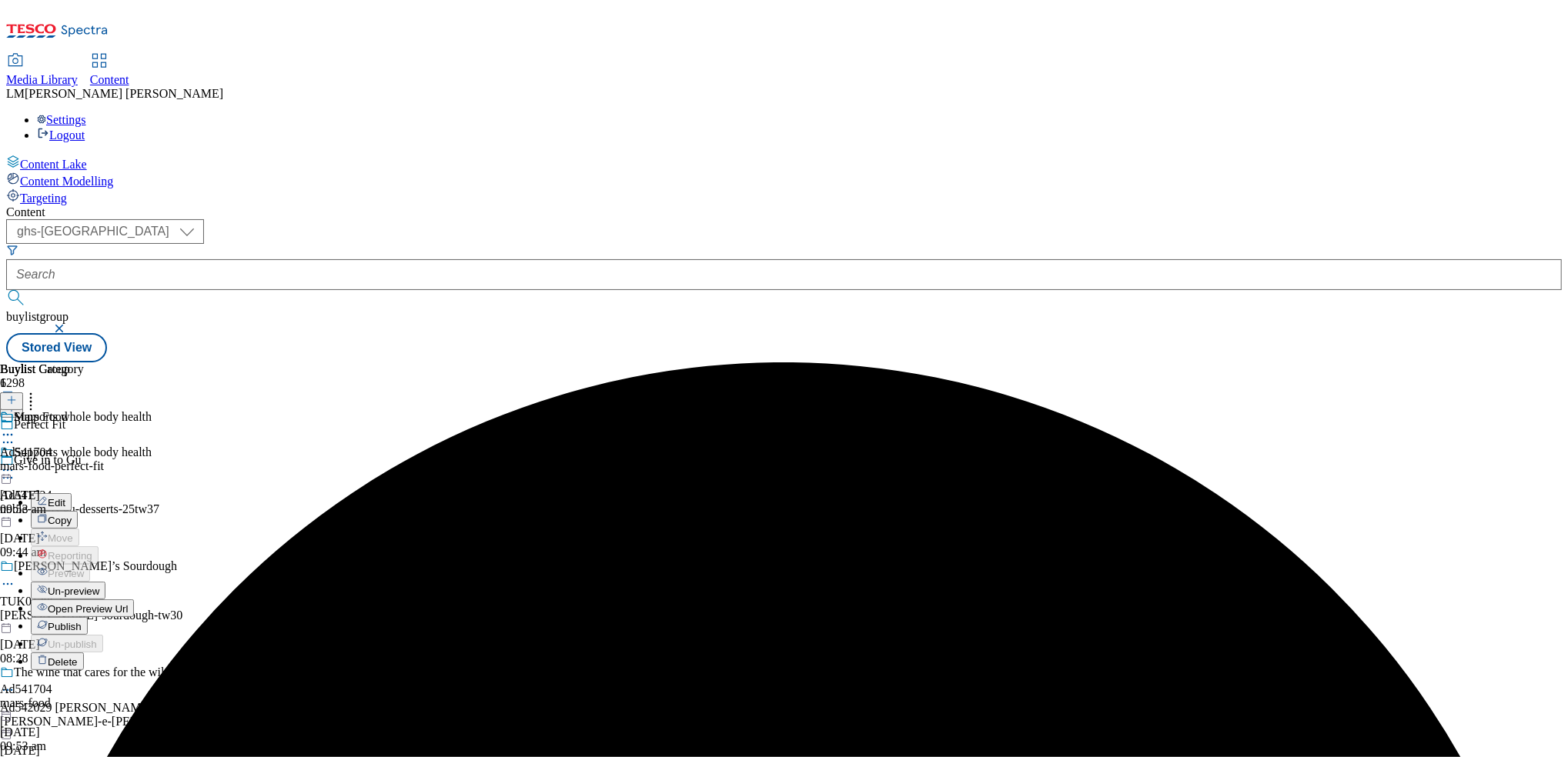
click at [82, 621] on span "Publish" at bounding box center [64, 627] width 33 height 11
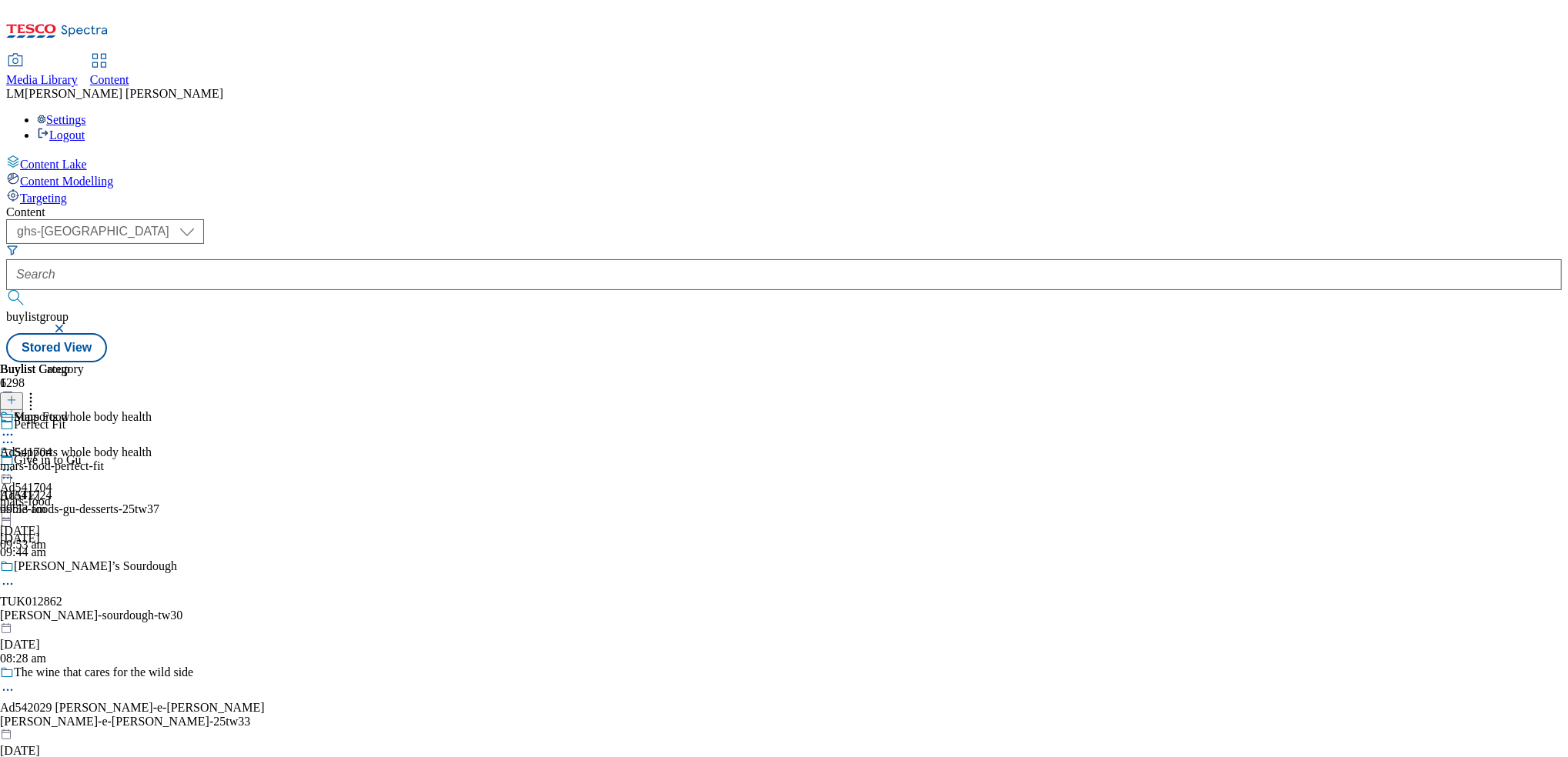
click at [1359, 362] on div "Buylist Group 6298 Perfect Fit Give in to Gü Ad541724 noble-foods-gu-desserts-2…" at bounding box center [784, 362] width 1555 height 0
click at [15, 463] on icon at bounding box center [8, 470] width 15 height 15
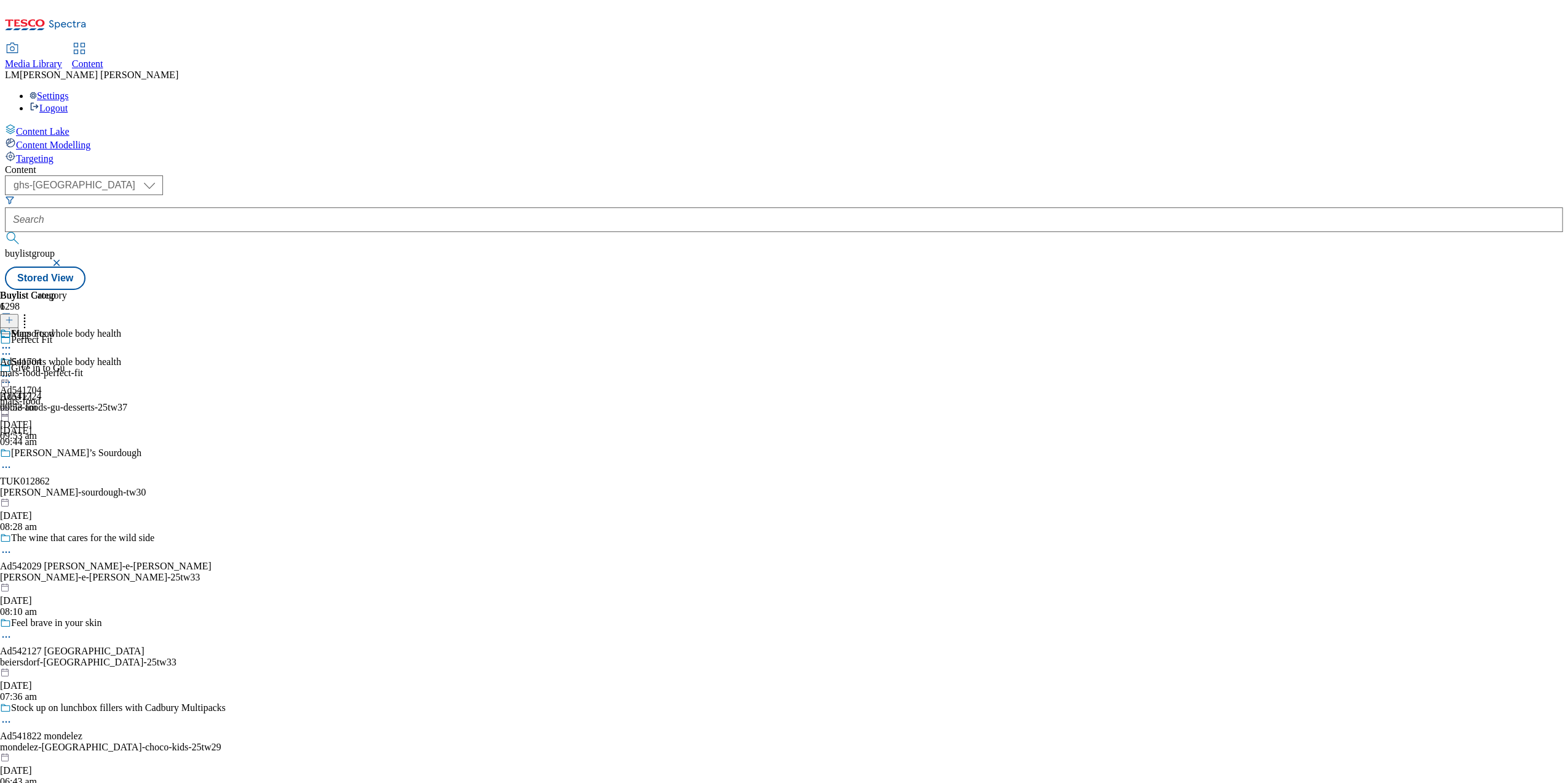
click at [83, 373] on div "Mars Food Ad541704 mars-food-perfect-fit 19 Sept 2025 09:53 am" at bounding box center [41, 371] width 83 height 85
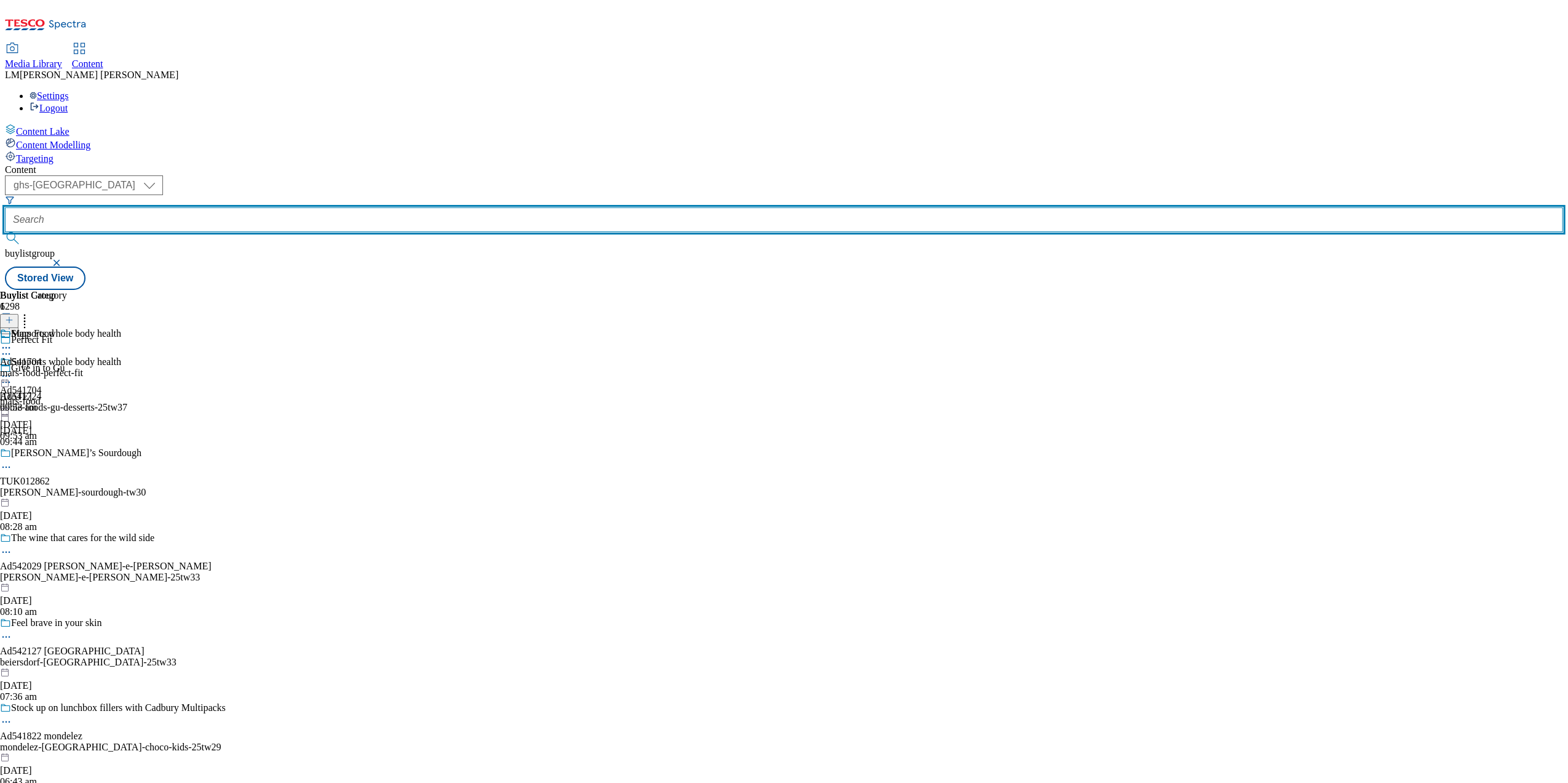
click at [292, 207] on input "text" at bounding box center [783, 220] width 1558 height 25
paste input "541509"
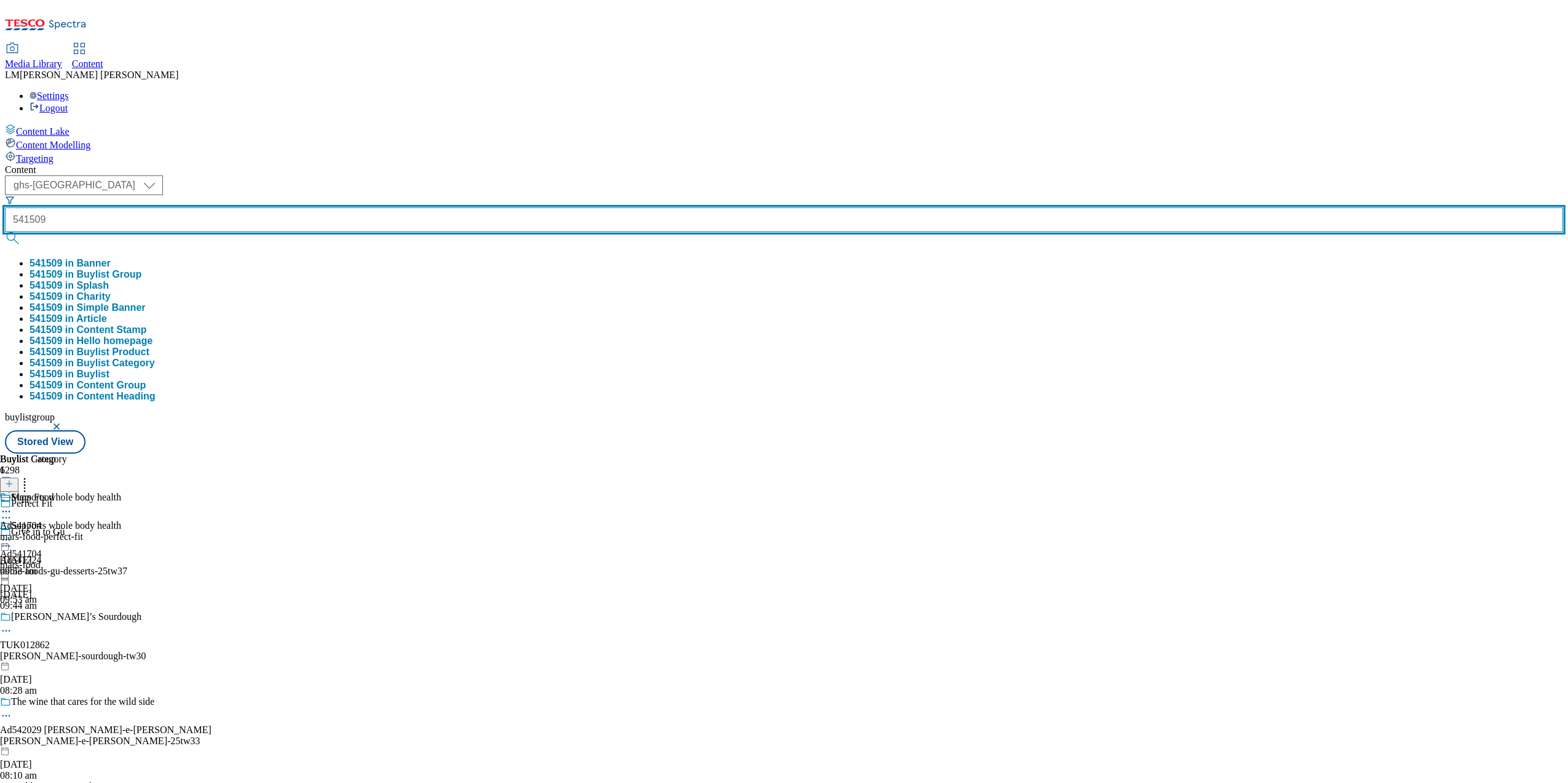
type input "541509"
click at [5, 232] on button "submit" at bounding box center [13, 238] width 17 height 12
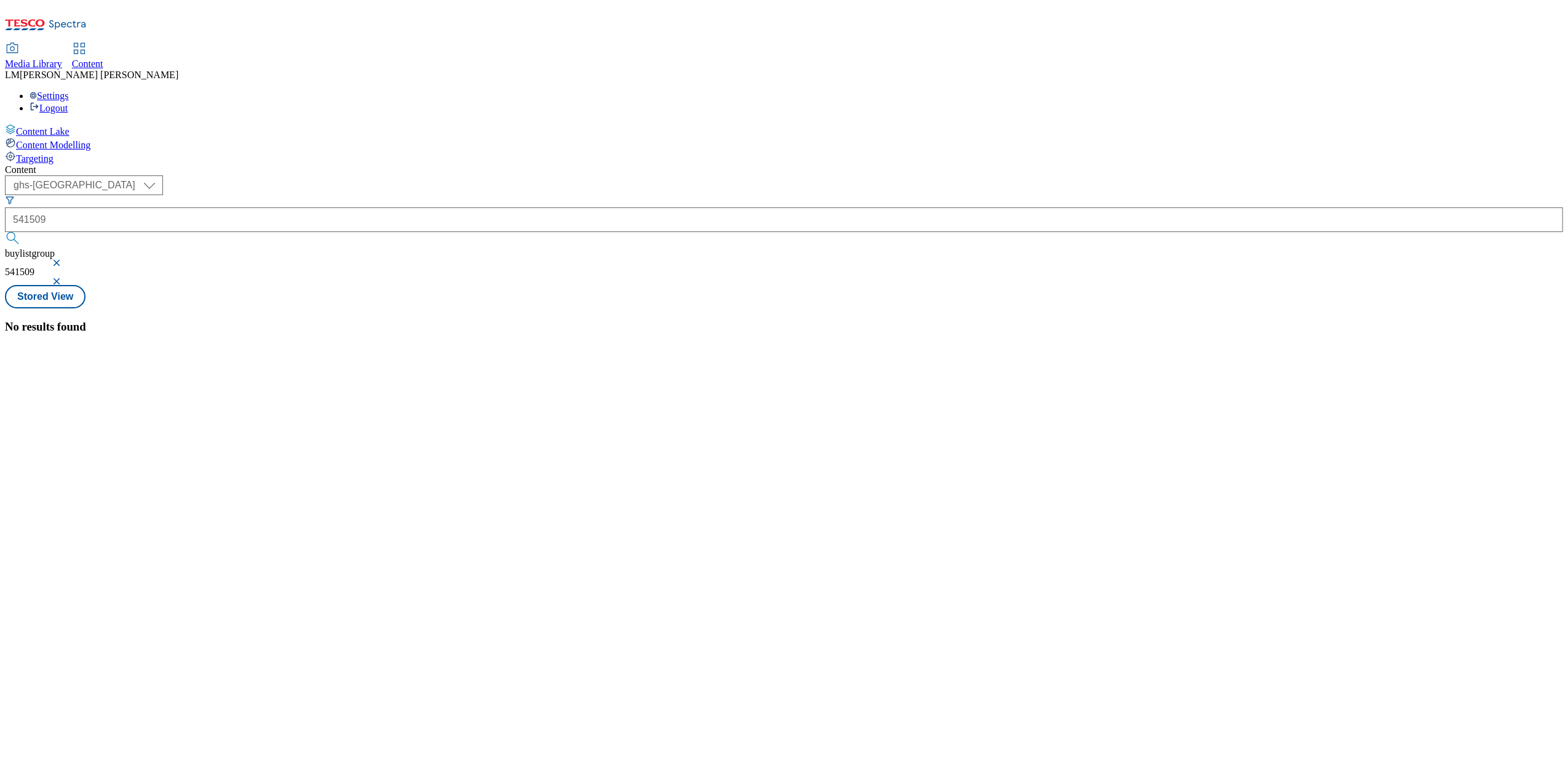
click at [64, 259] on button "button" at bounding box center [58, 263] width 12 height 8
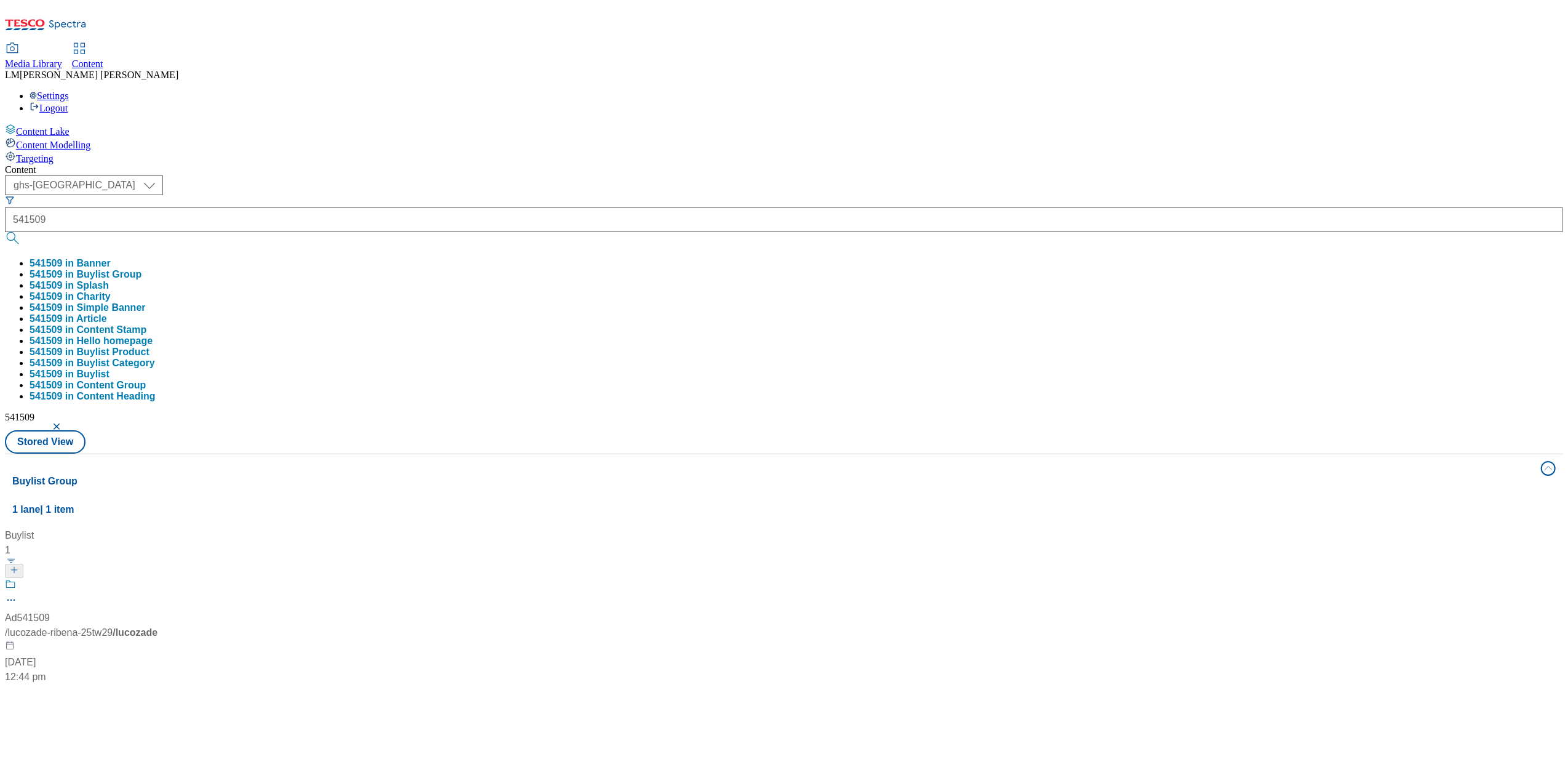
click at [569, 164] on div "Content ( optional ) ghs-roi ghs-uk ghs-uk 541509 541509 in Banner 541509 in Bu…" at bounding box center [783, 576] width 1558 height 826
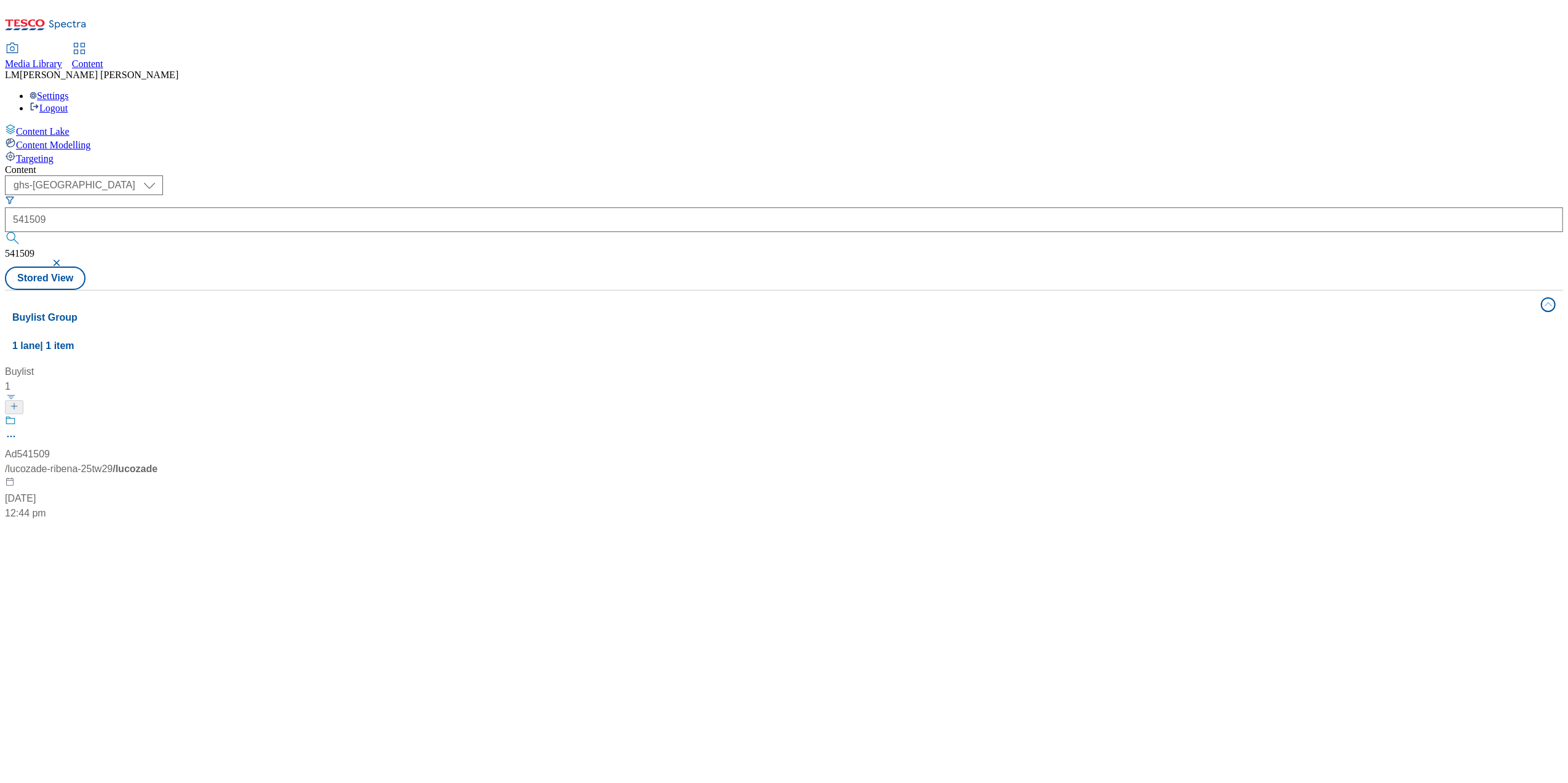
click at [158, 414] on div at bounding box center [82, 430] width 154 height 32
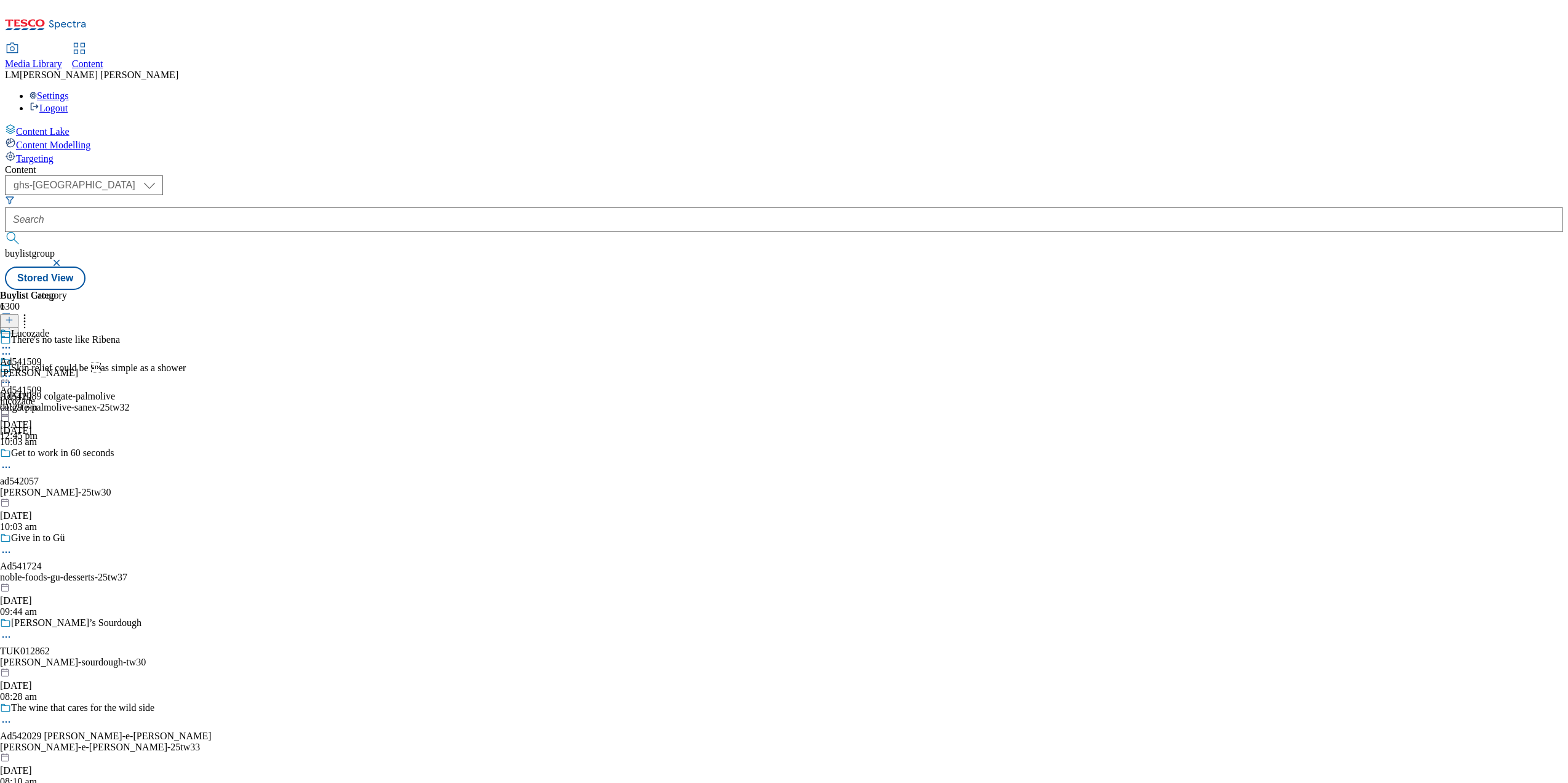
click at [12, 370] on icon at bounding box center [6, 376] width 12 height 12
click at [82, 508] on button "Un-publish" at bounding box center [54, 515] width 58 height 14
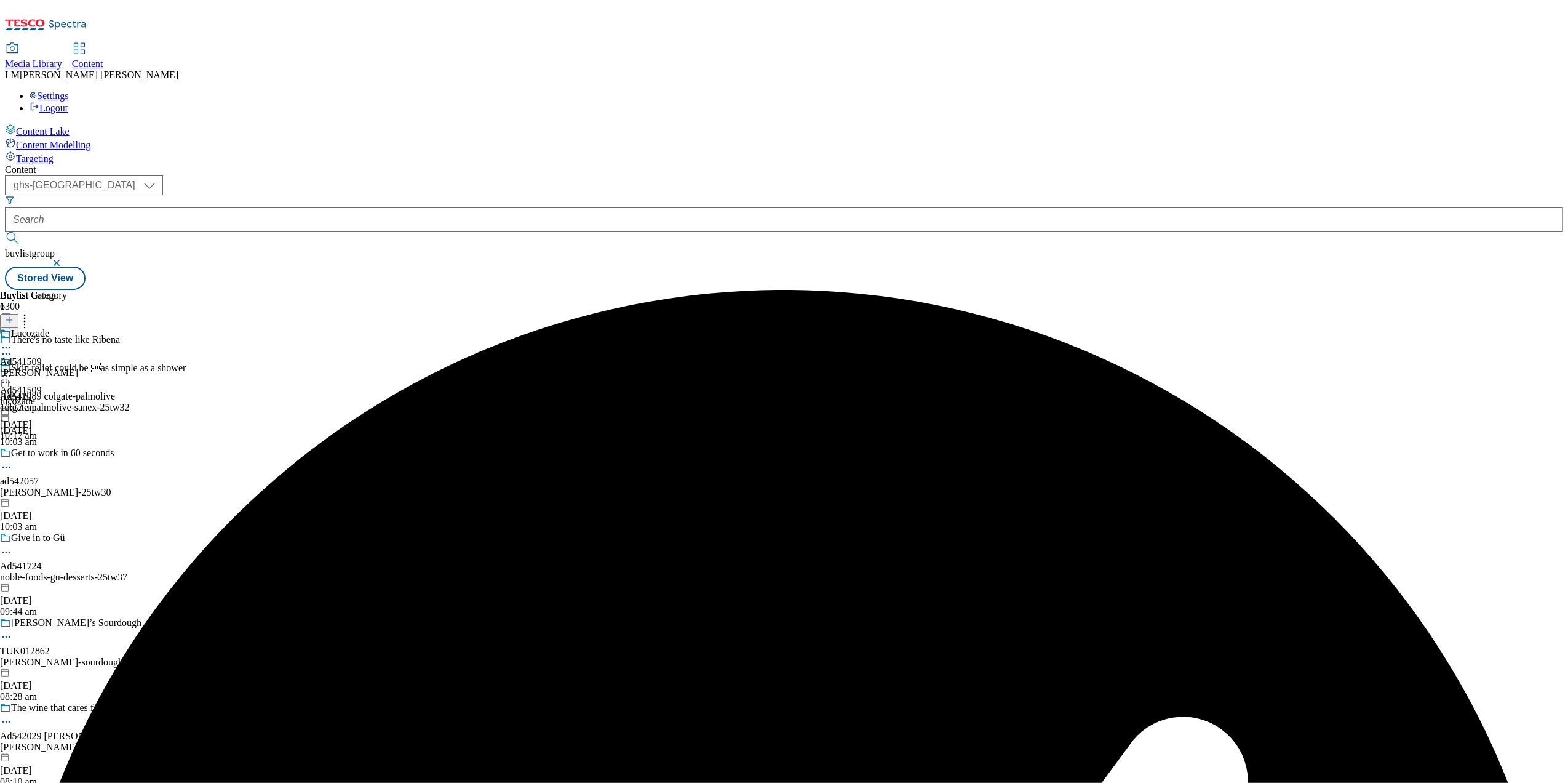
click at [12, 370] on icon at bounding box center [6, 376] width 12 height 12
click at [84, 465] on button "Un-preview" at bounding box center [54, 472] width 60 height 14
click at [78, 328] on div "Lucozade Ad541509 lucozade-ribena 19 Sept 2025 10:17 am" at bounding box center [39, 371] width 78 height 85
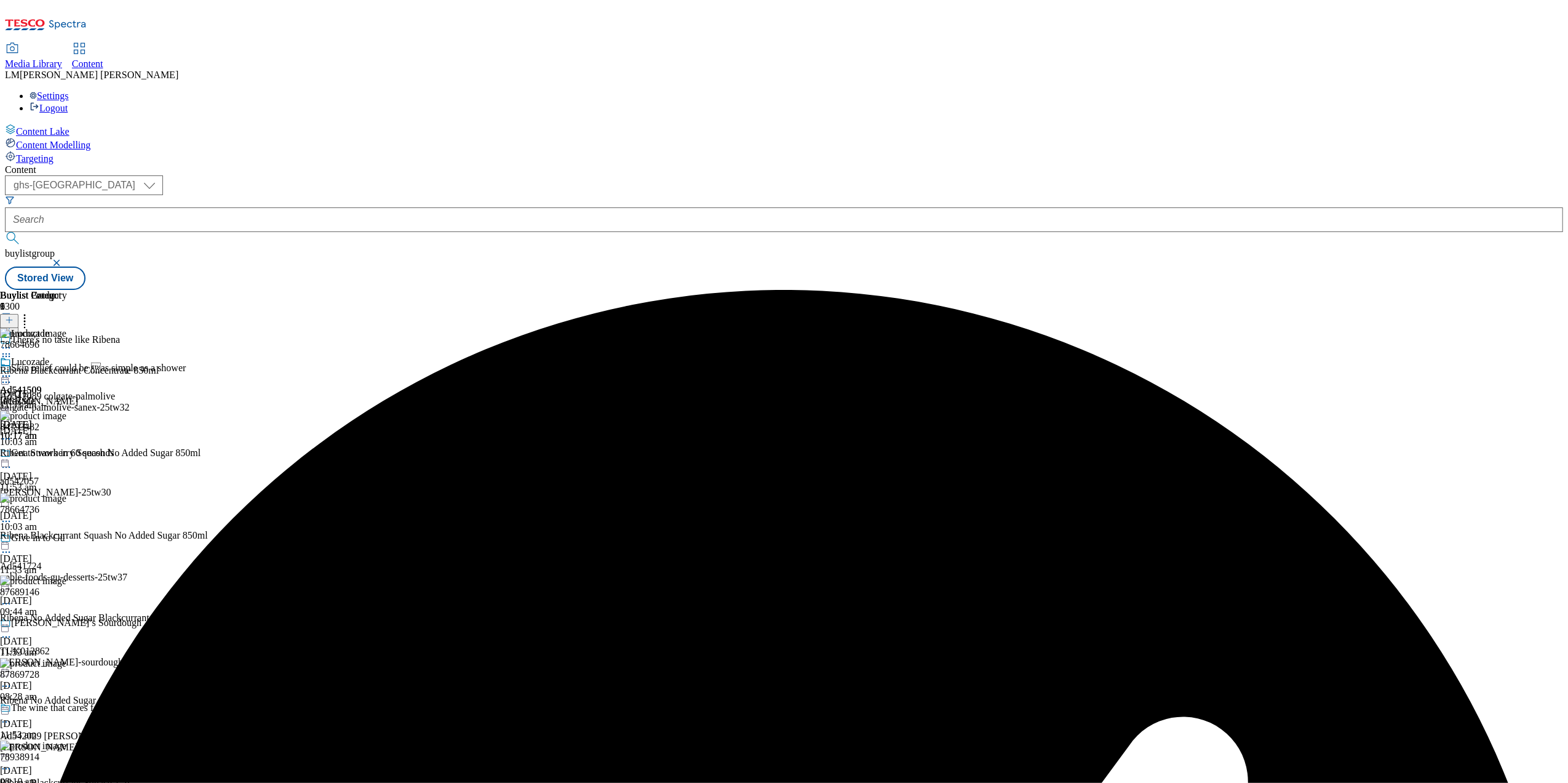
click at [31, 312] on icon at bounding box center [25, 318] width 12 height 12
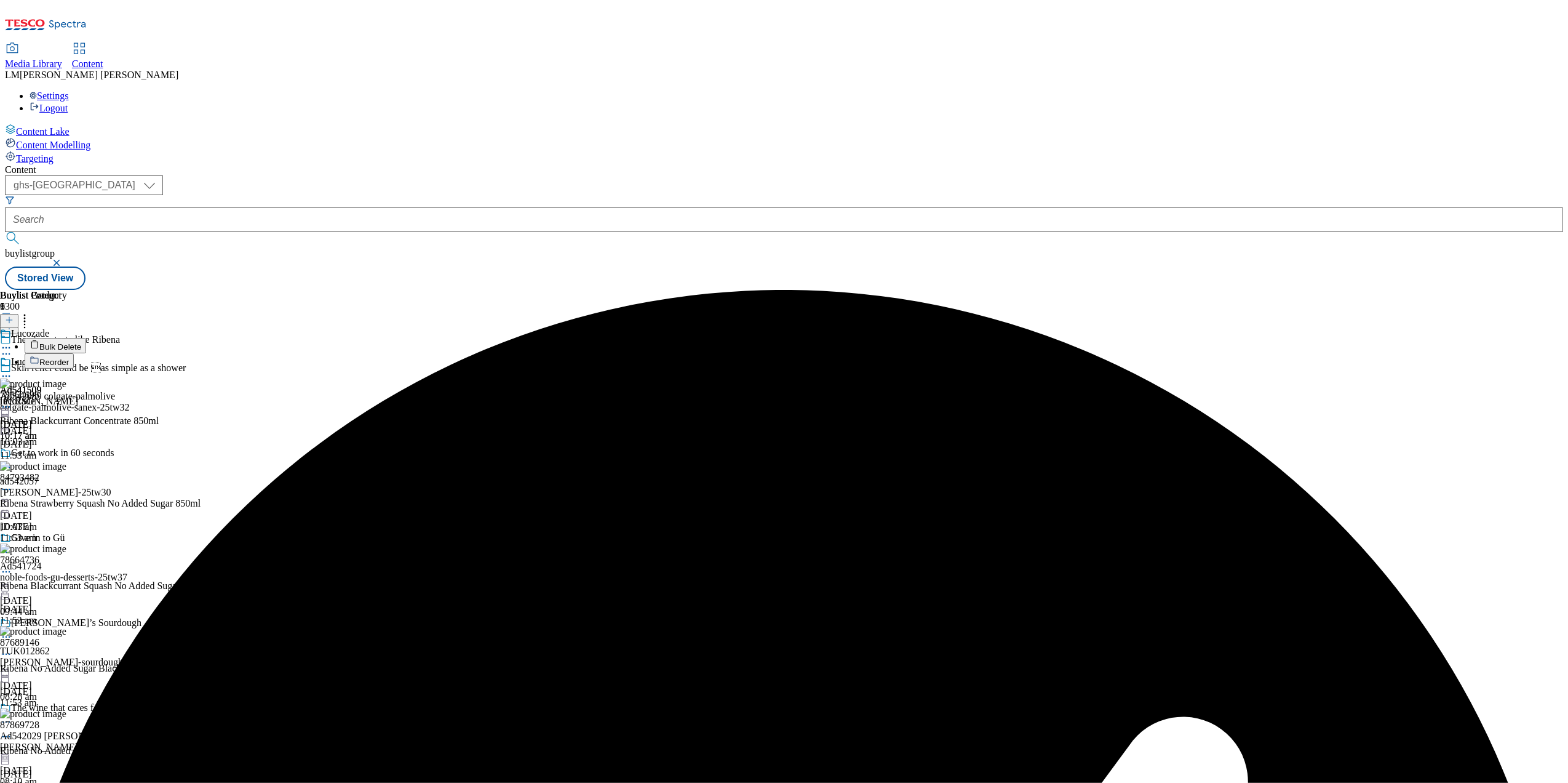
click at [268, 353] on li "Reorder" at bounding box center [146, 361] width 243 height 15
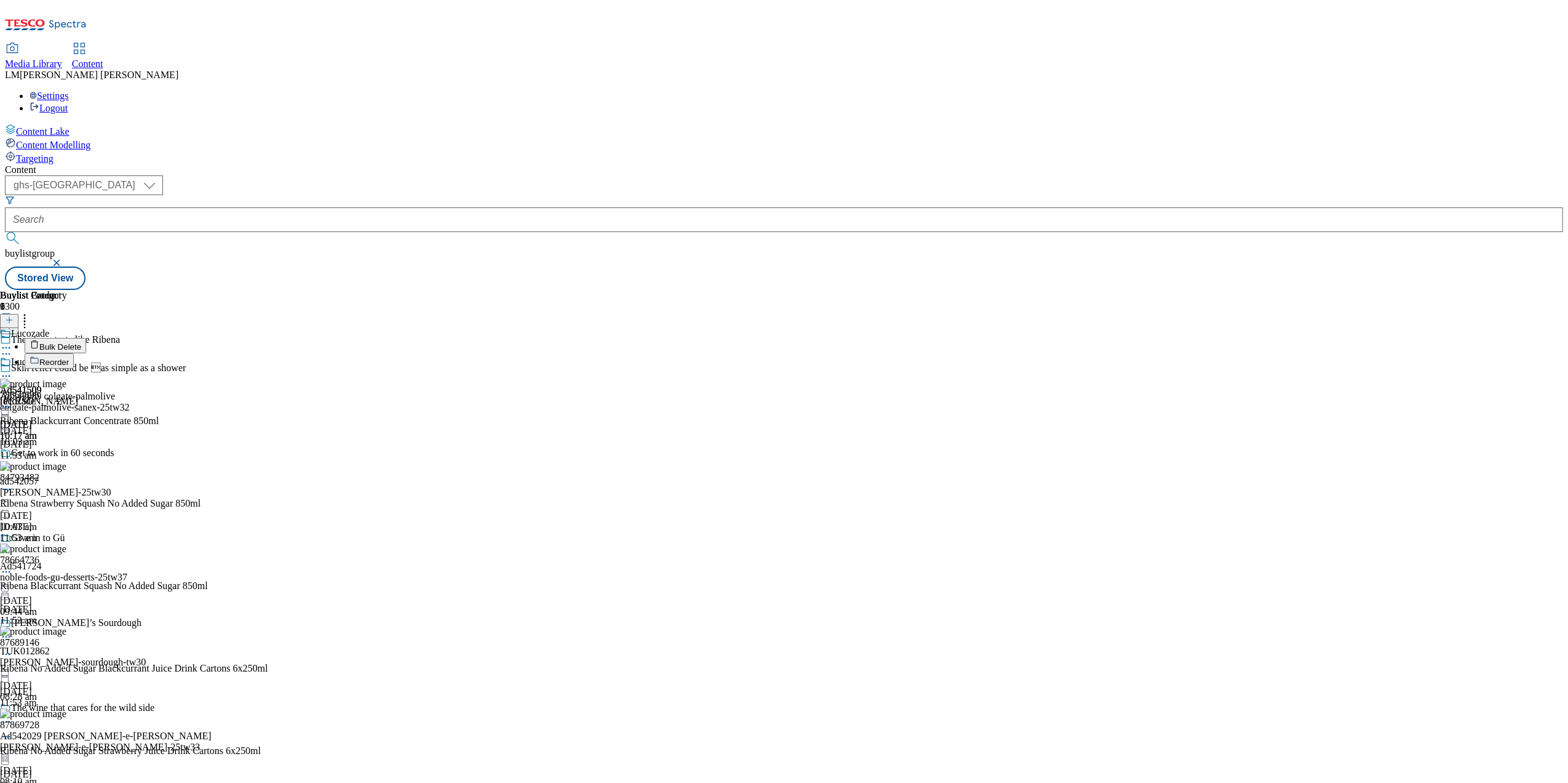
click at [74, 353] on button "Reorder" at bounding box center [49, 361] width 49 height 15
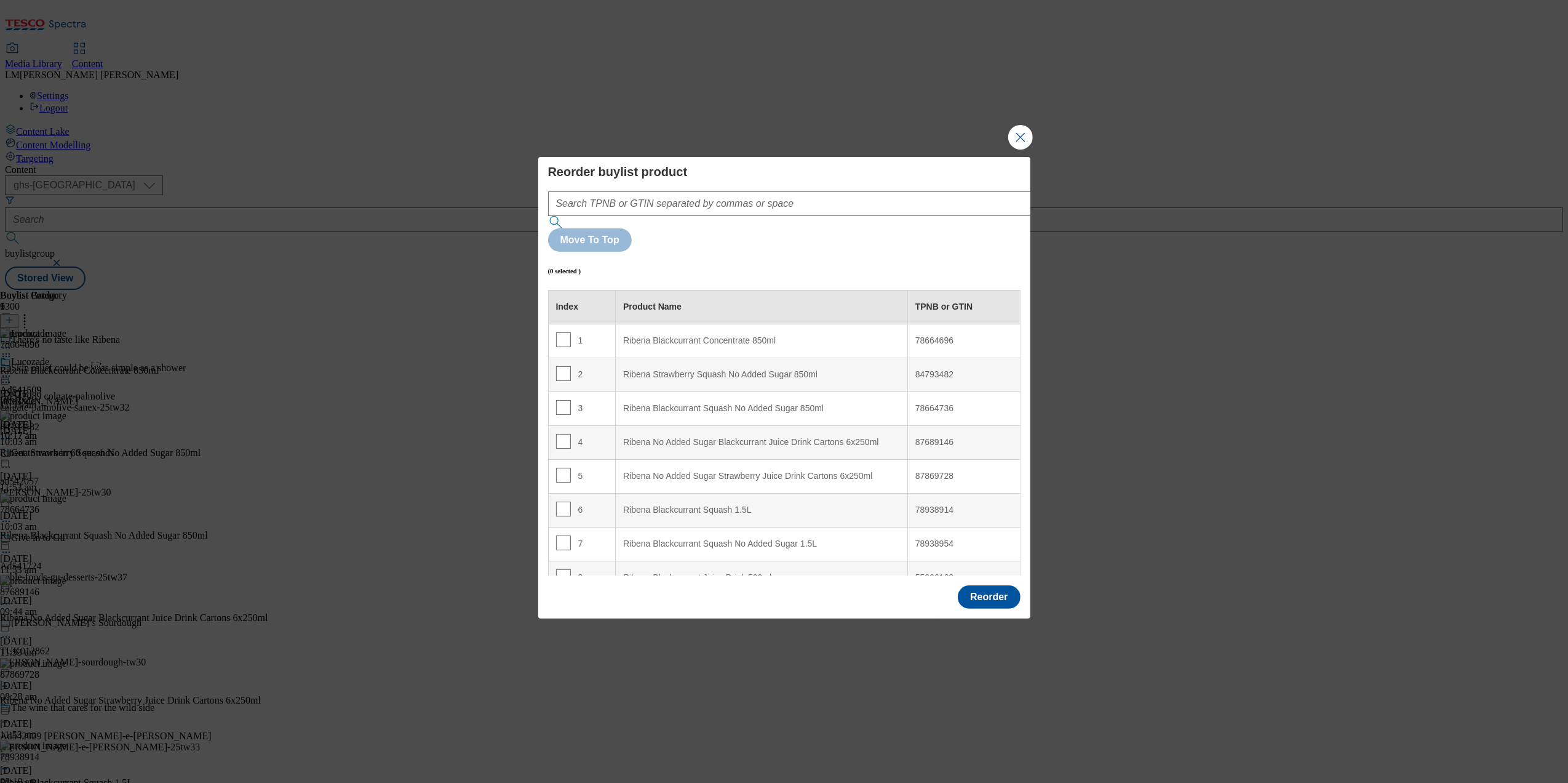
click at [569, 400] on div "3" at bounding box center [582, 409] width 52 height 18
click at [564, 400] on input "Modal" at bounding box center [564, 408] width 15 height 15
checkbox input "true"
click at [663, 336] on div "Ribena Blackcurrant Concentrate 850ml" at bounding box center [761, 341] width 277 height 11
click at [675, 336] on div "Ribena Blackcurrant Squash No Added Sugar 850ml" at bounding box center [761, 341] width 277 height 11
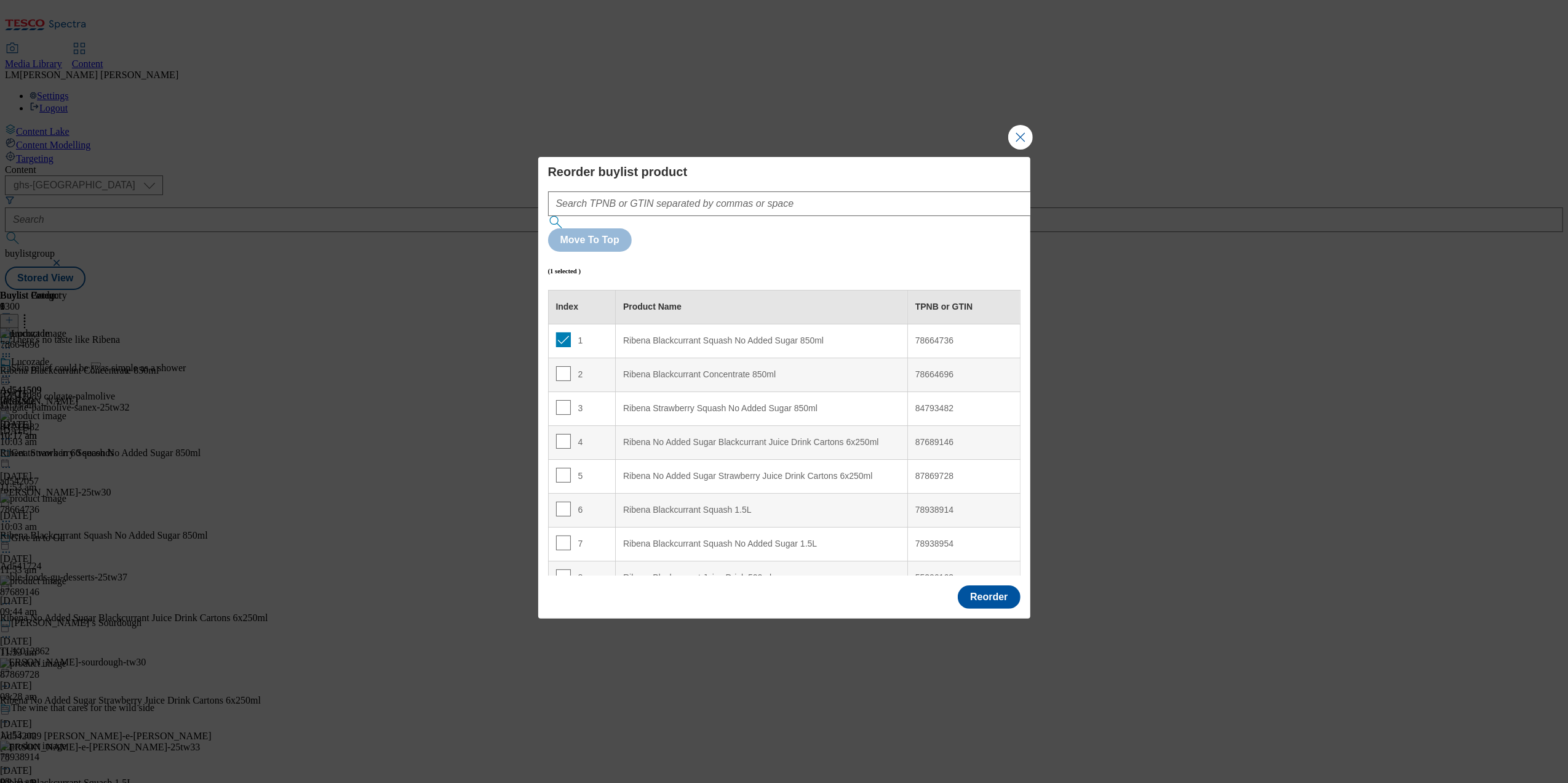
click at [676, 324] on 850ml "Ribena Blackcurrant Squash No Added Sugar 850ml" at bounding box center [762, 340] width 292 height 34
click at [560, 366] on input "Modal" at bounding box center [564, 374] width 15 height 15
checkbox input "true"
click at [565, 332] on input "Modal" at bounding box center [564, 340] width 15 height 15
checkbox input "false"
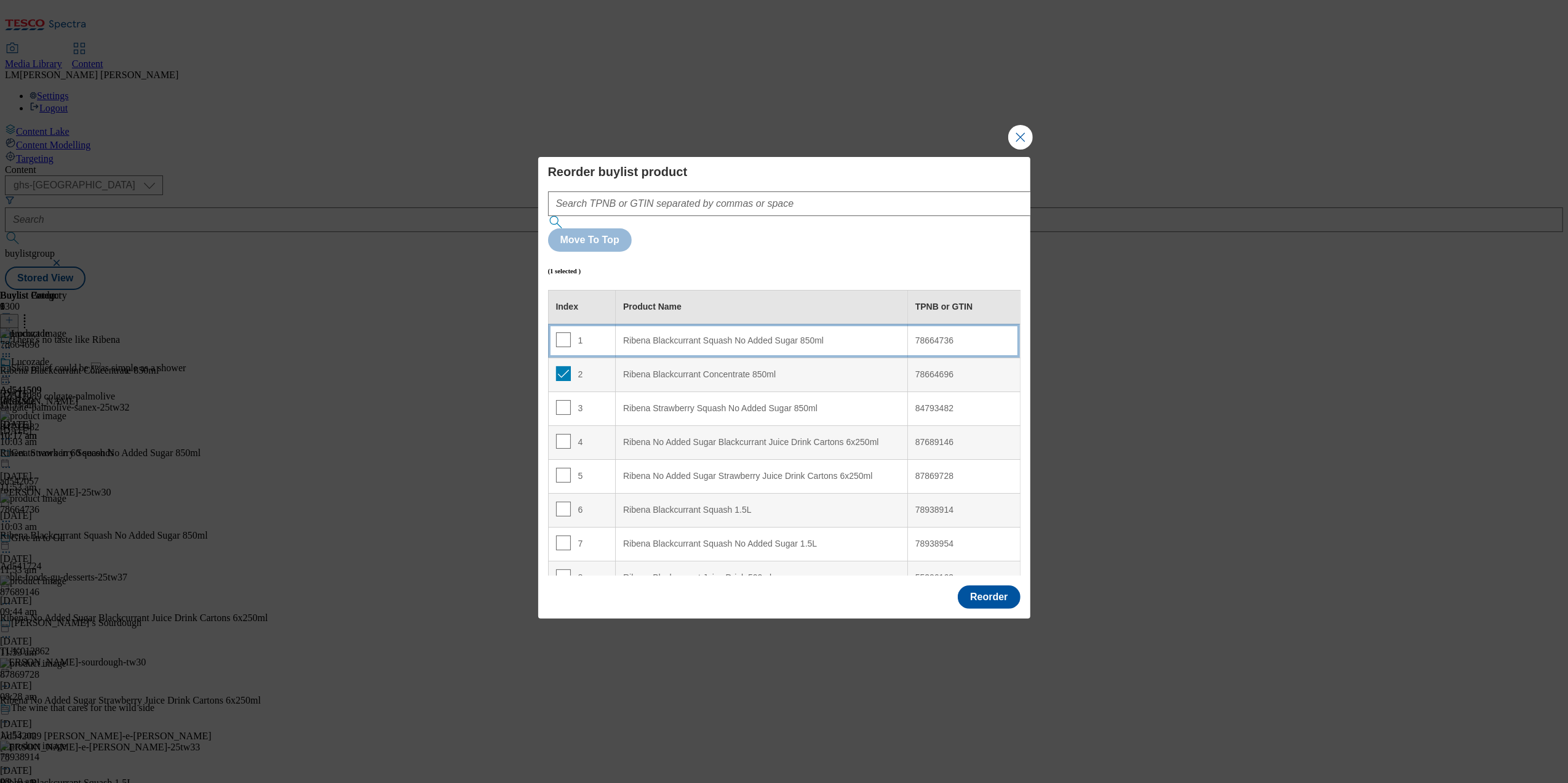
click at [648, 324] on 850ml "Ribena Blackcurrant Squash No Added Sugar 850ml" at bounding box center [762, 340] width 292 height 34
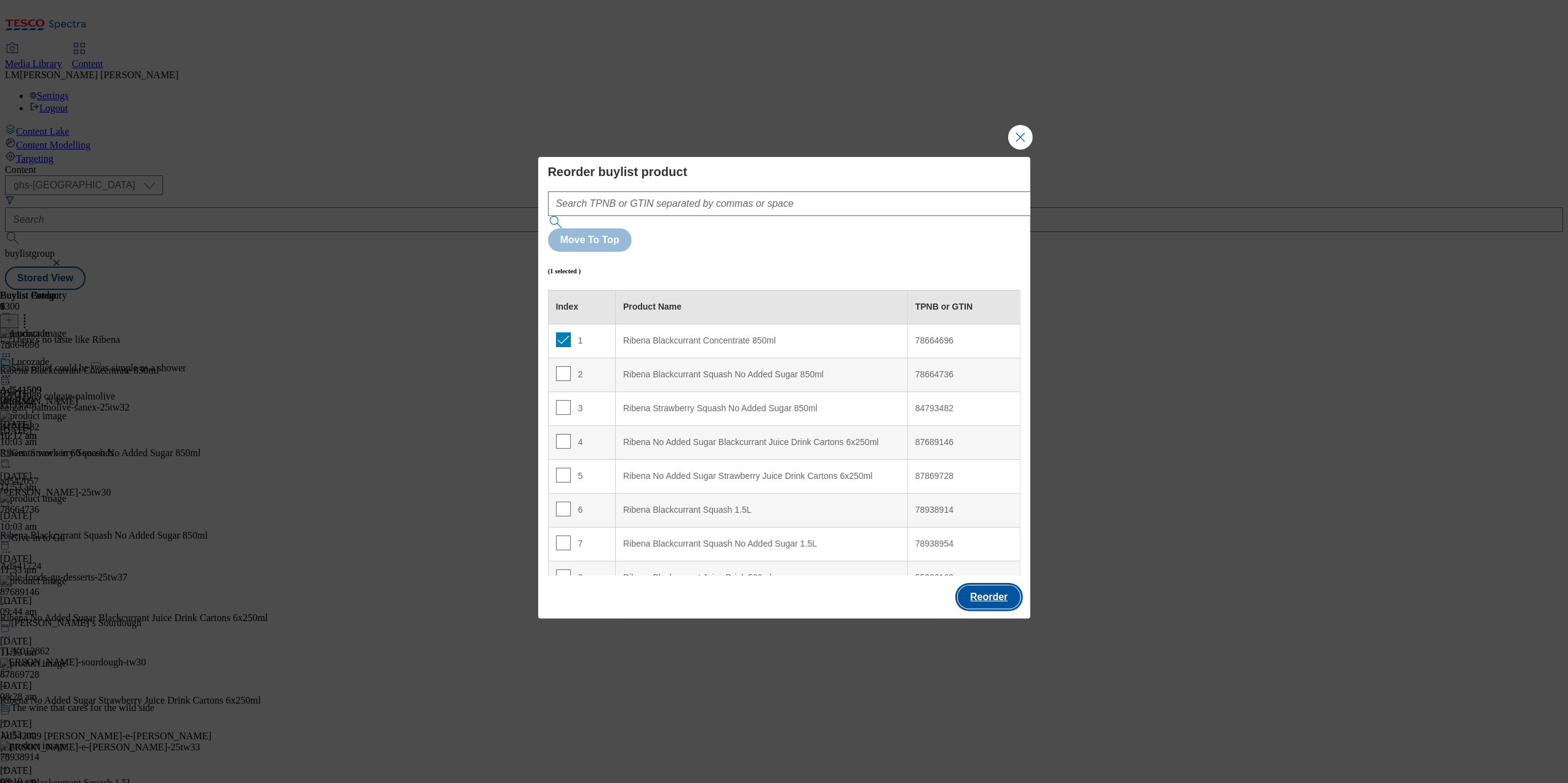
click at [986, 585] on button "Reorder" at bounding box center [988, 597] width 62 height 23
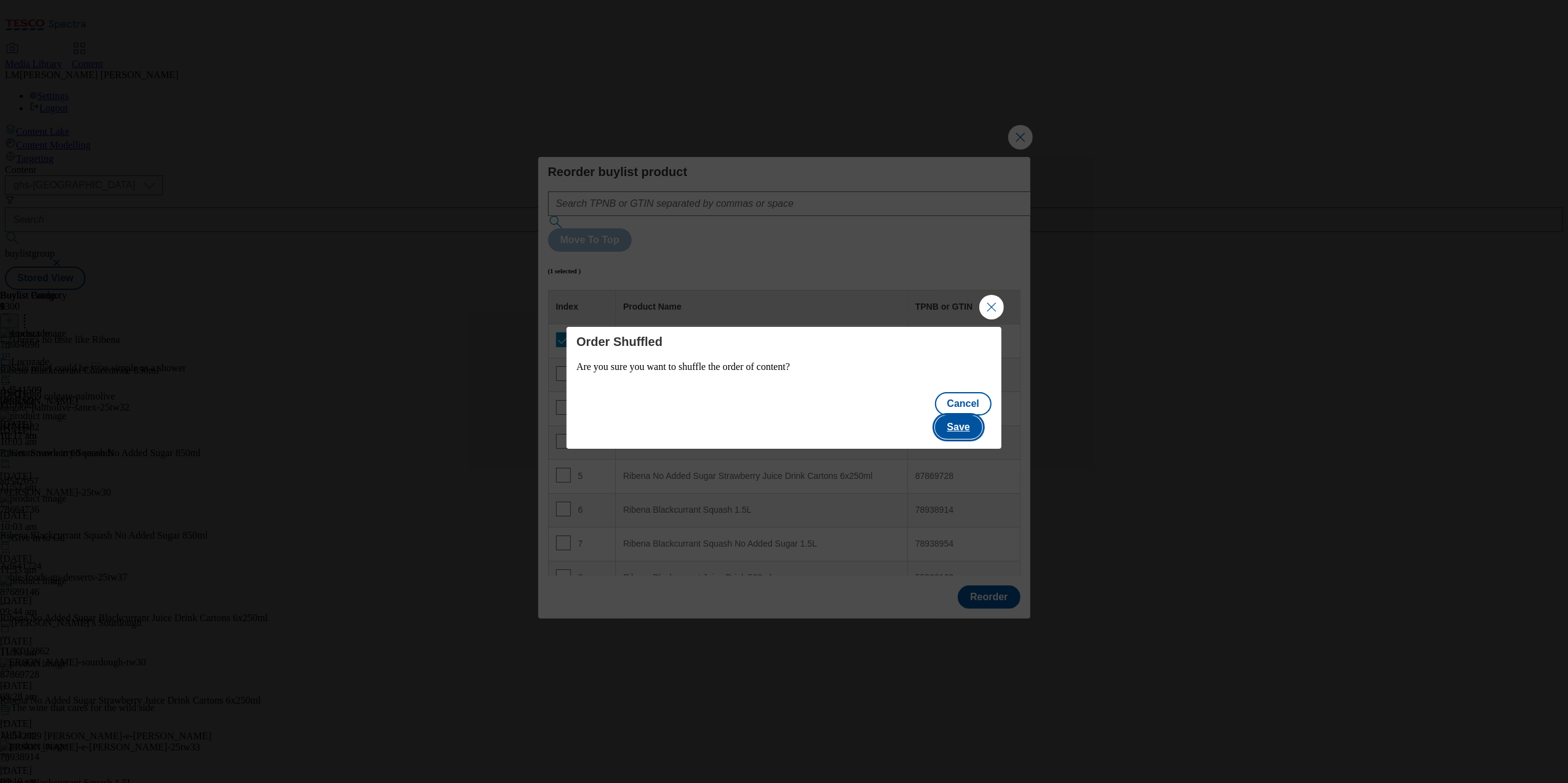
click at [973, 415] on button "Save" at bounding box center [958, 427] width 47 height 23
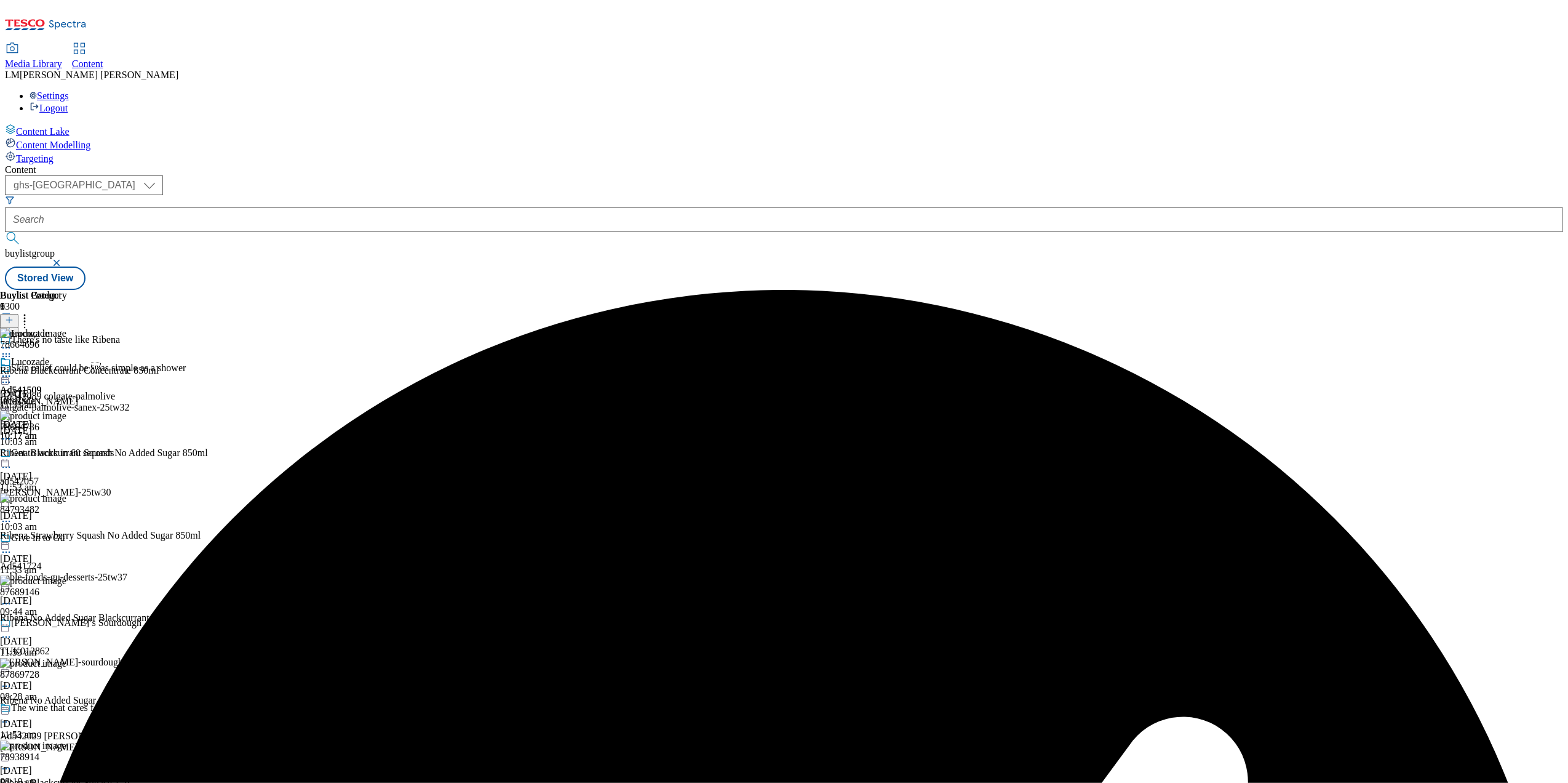
click at [12, 370] on icon at bounding box center [6, 376] width 12 height 12
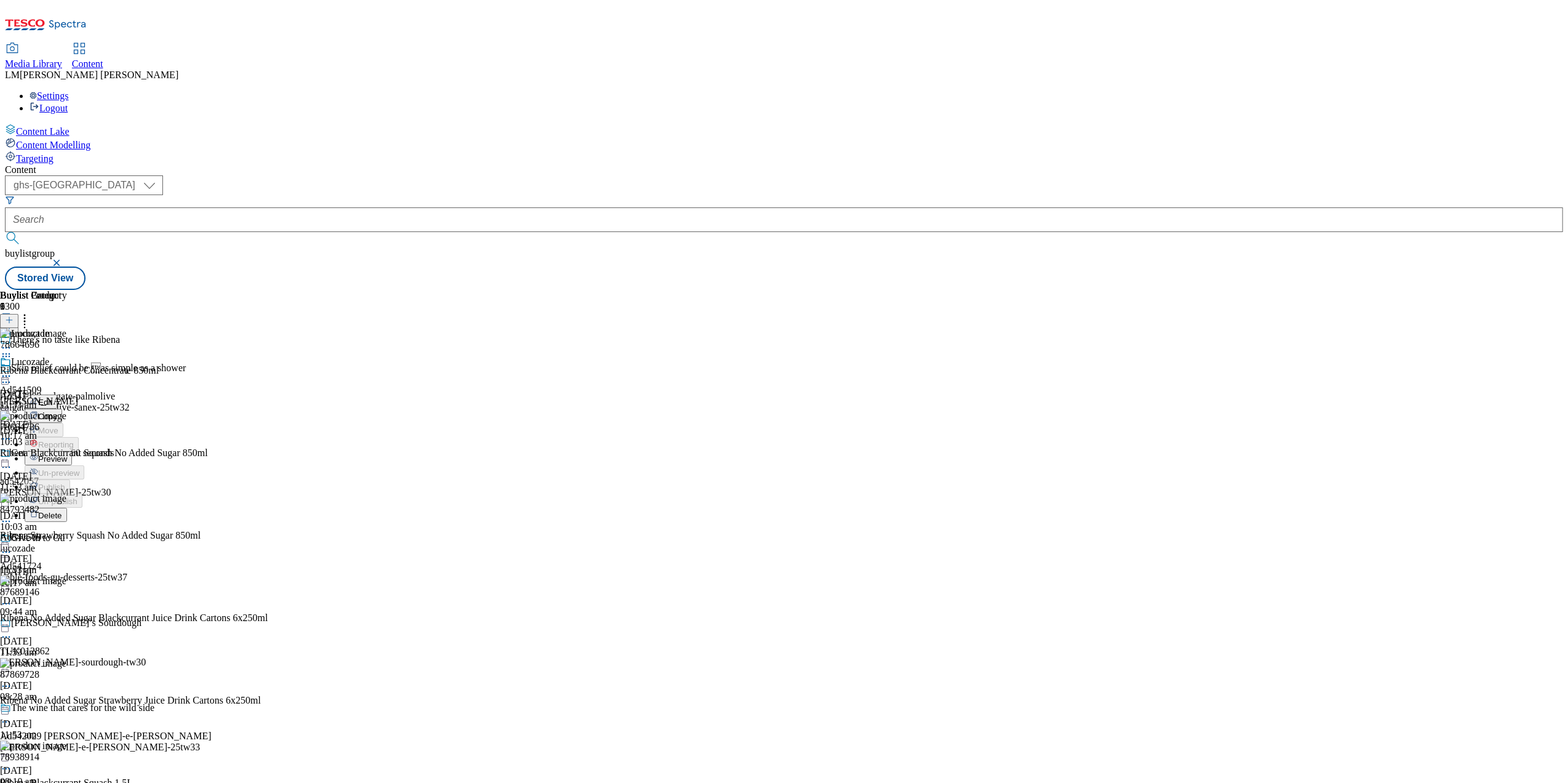
click at [67, 454] on span "Preview" at bounding box center [53, 458] width 29 height 9
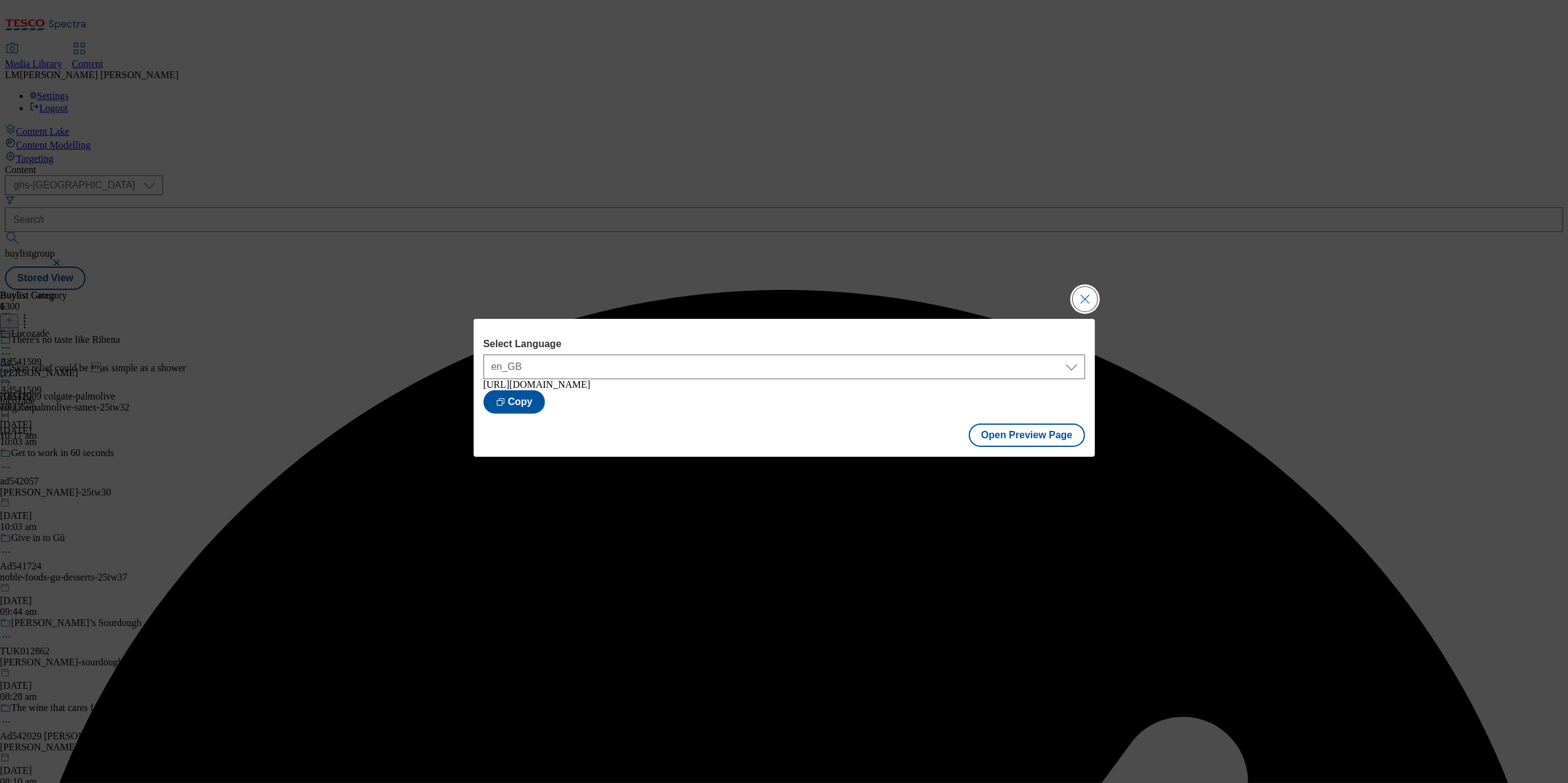
click at [1081, 296] on button "Close Modal" at bounding box center [1085, 299] width 25 height 25
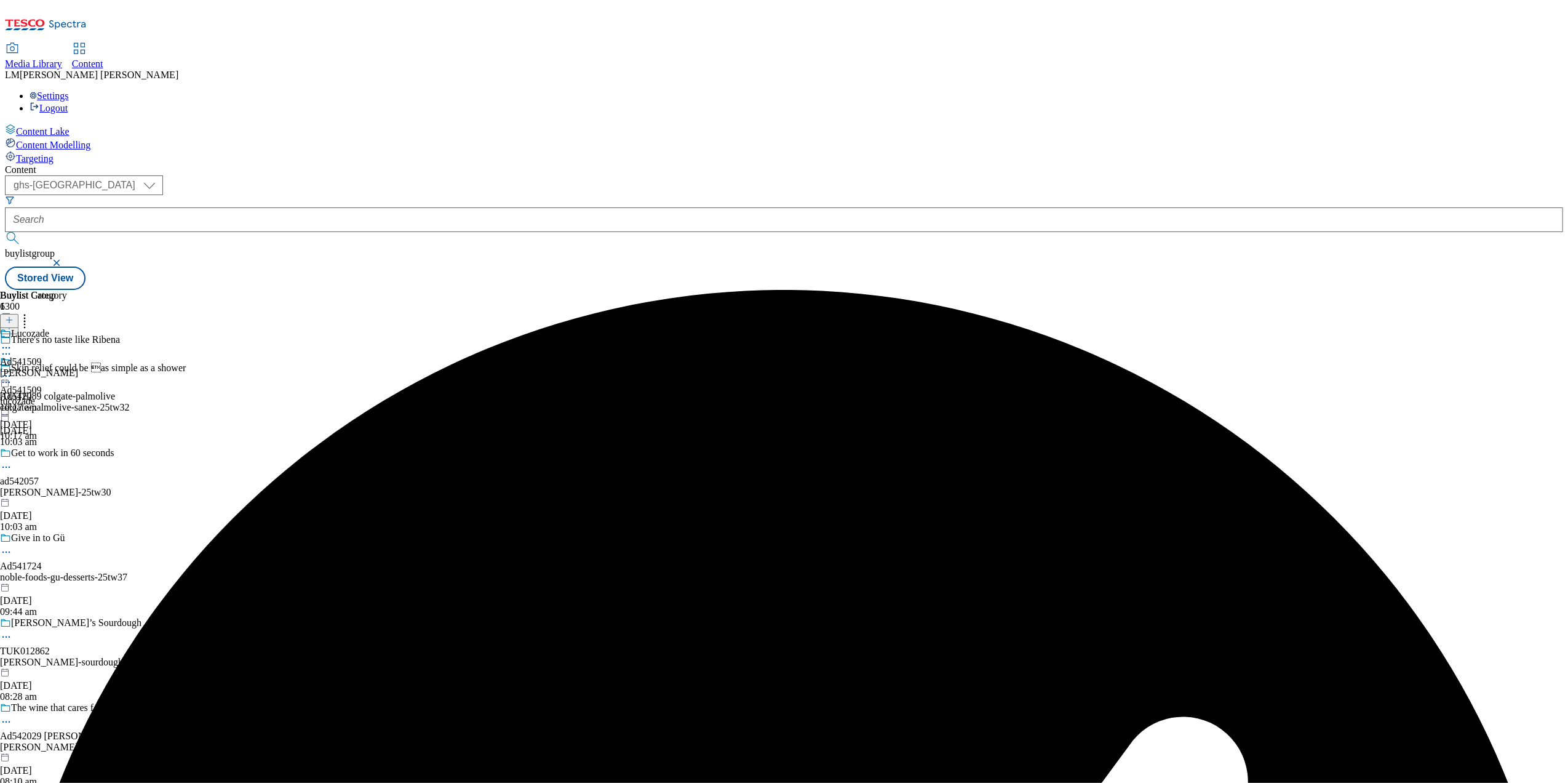
click at [12, 370] on icon at bounding box center [6, 376] width 12 height 12
click at [65, 497] on span "Publish" at bounding box center [51, 501] width 27 height 9
click at [78, 367] on div "lucozade-ribena" at bounding box center [39, 373] width 78 height 11
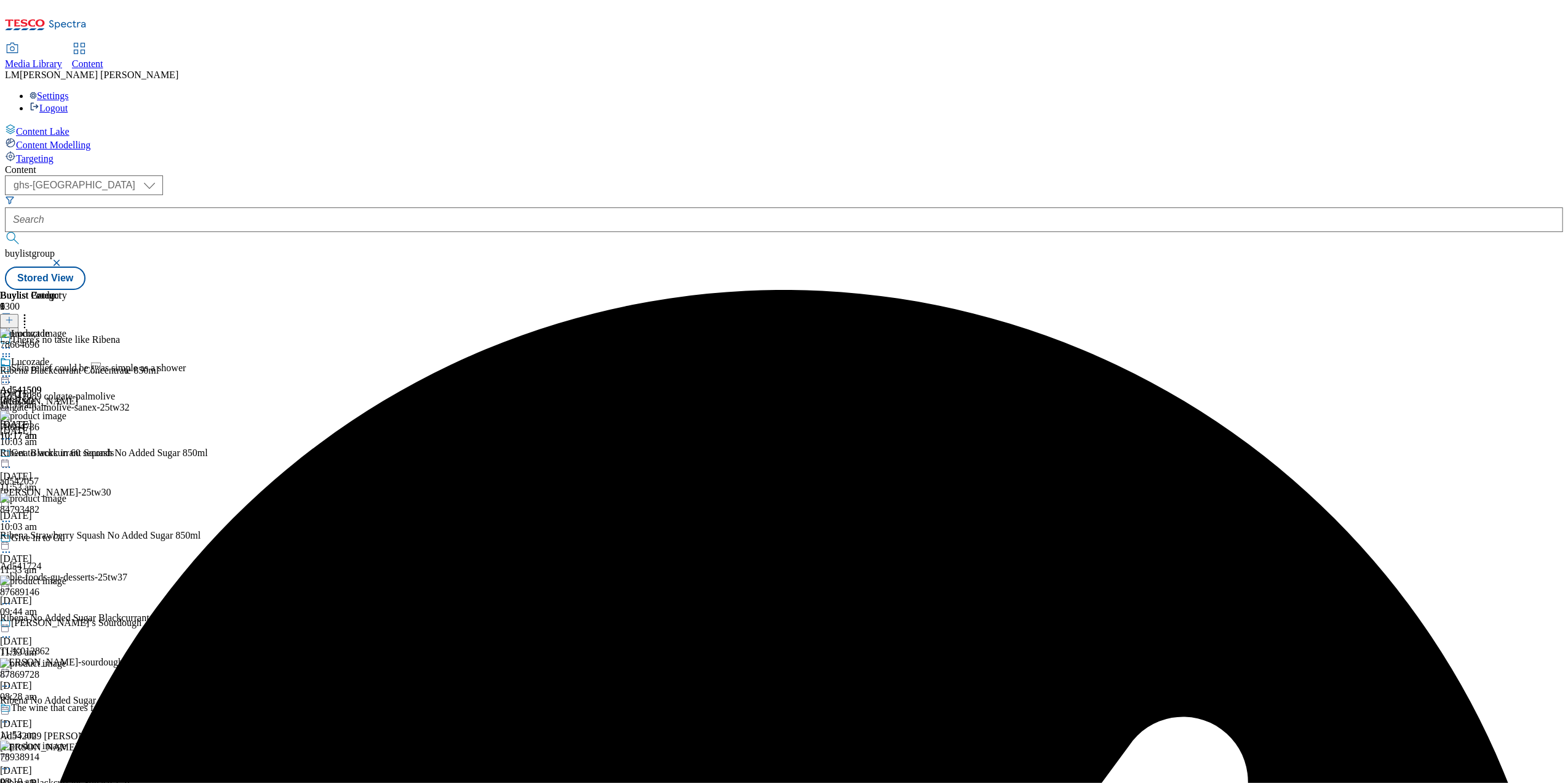
click at [8, 375] on circle at bounding box center [6, 376] width 2 height 2
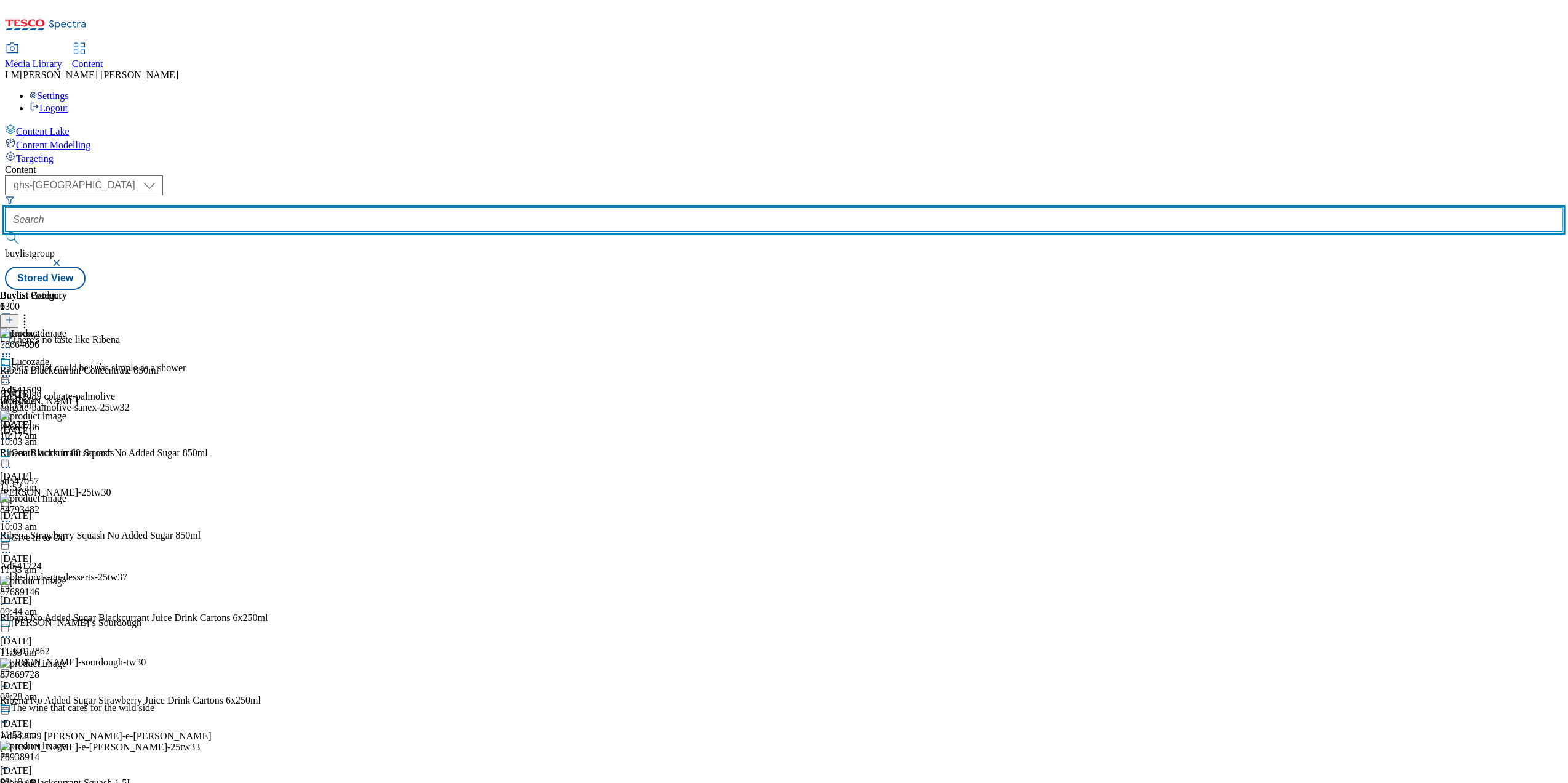
click at [330, 207] on input "text" at bounding box center [783, 220] width 1558 height 25
paste input "AD541724"
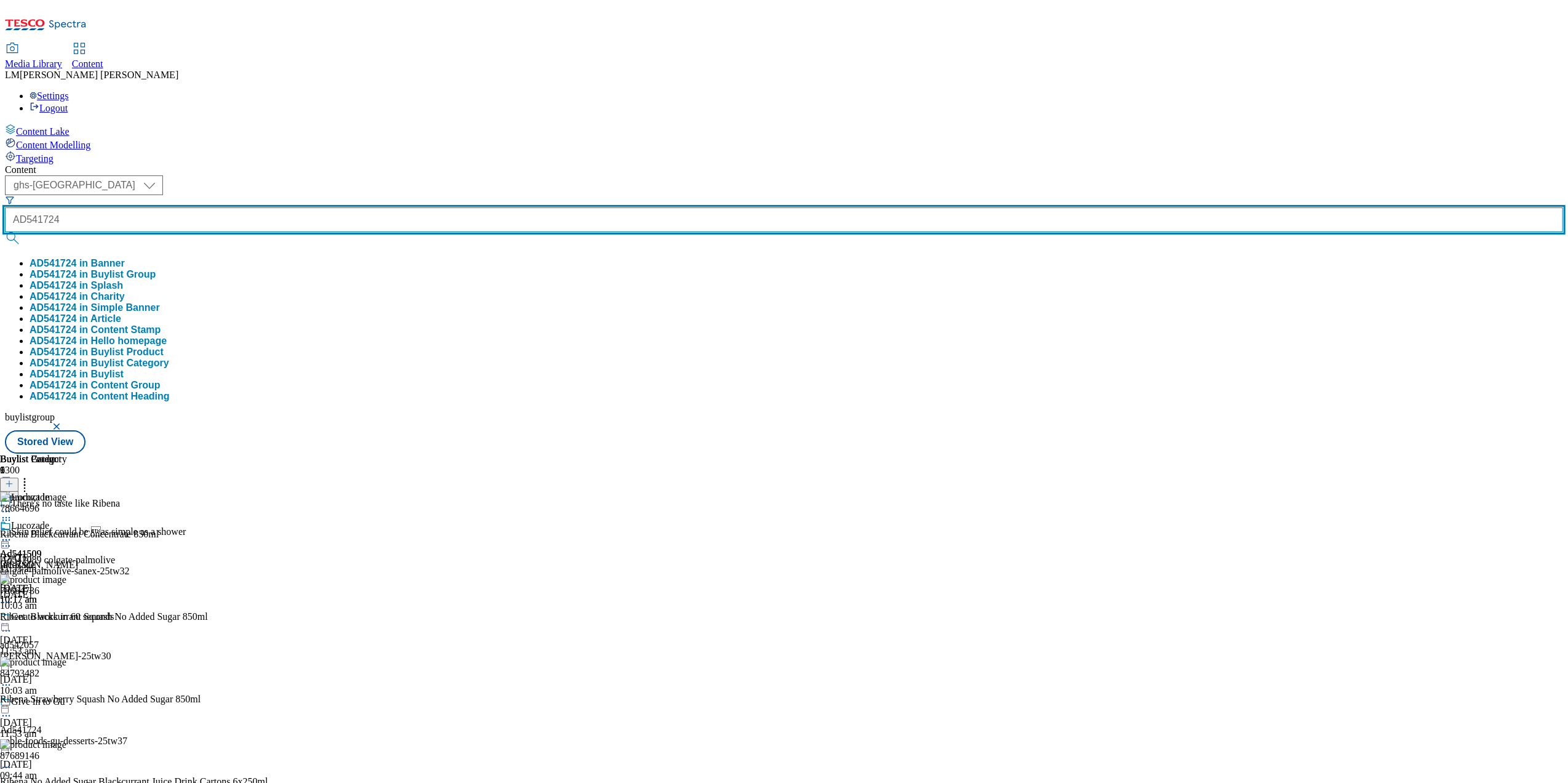
type input "AD541724"
click at [5, 232] on button "submit" at bounding box center [13, 238] width 17 height 12
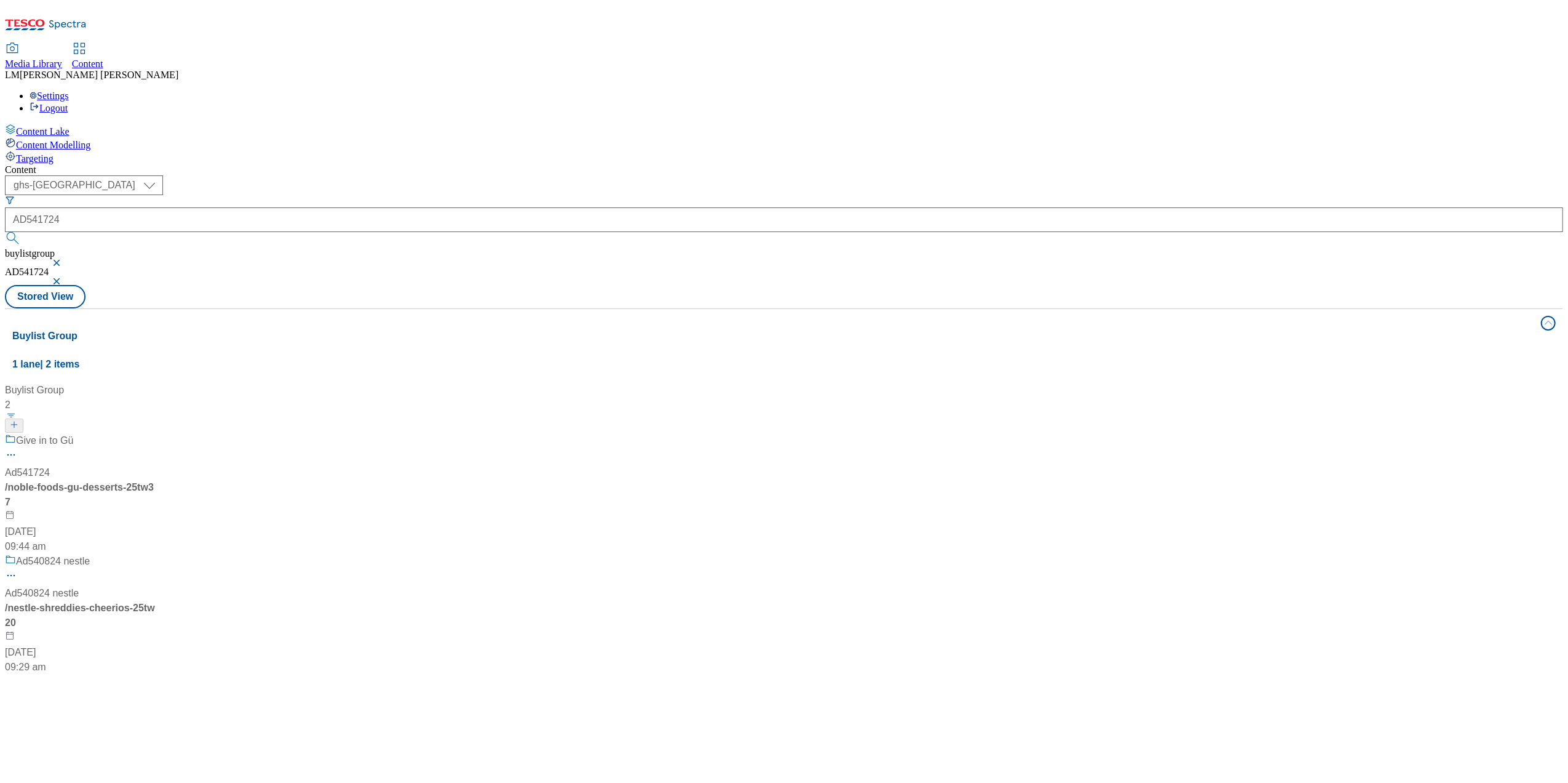
click at [64, 259] on button "button" at bounding box center [58, 263] width 12 height 8
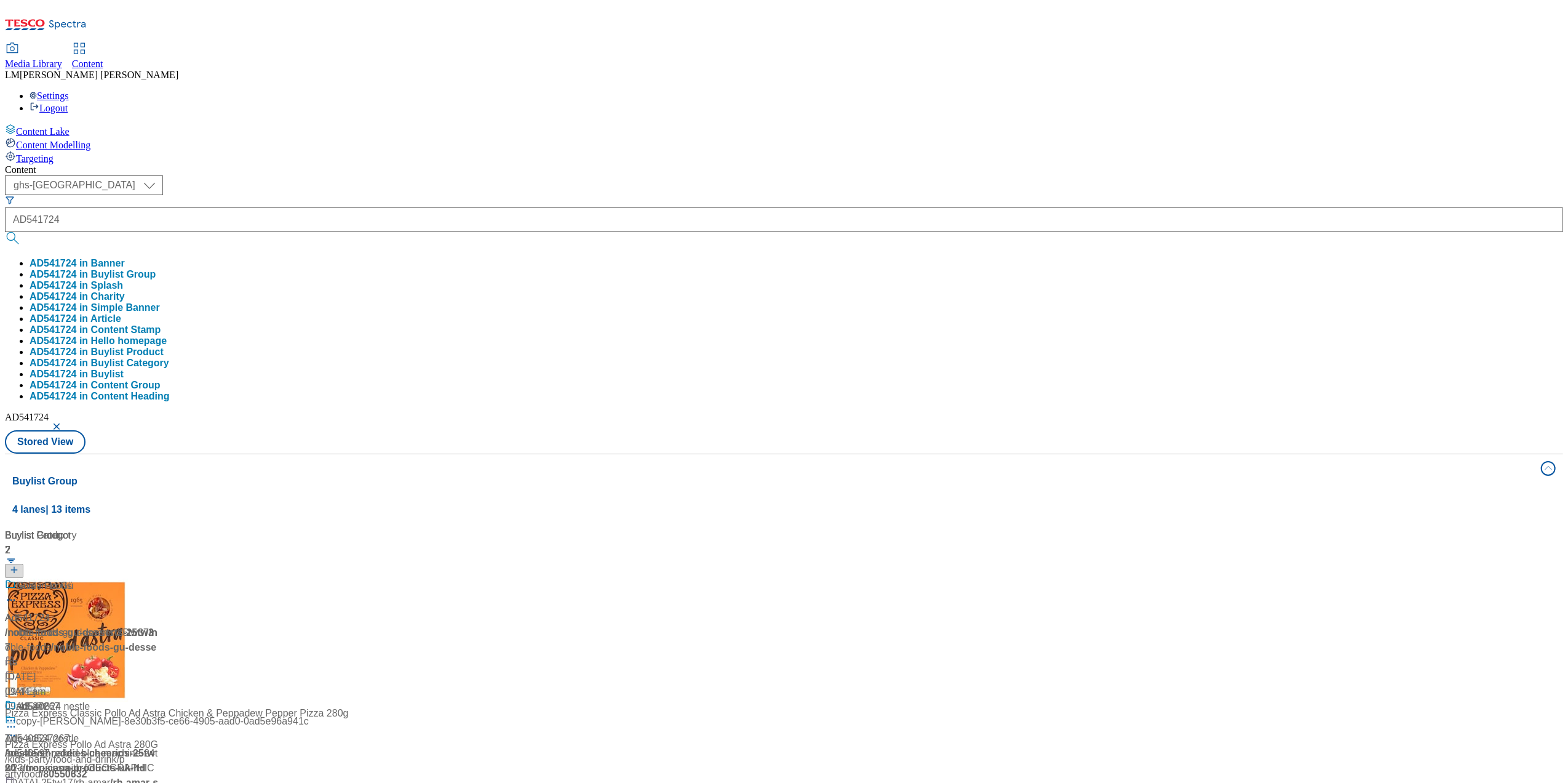
click at [400, 44] on div "Media Library Content LM Laura Maes Settings Logout" at bounding box center [783, 79] width 1558 height 70
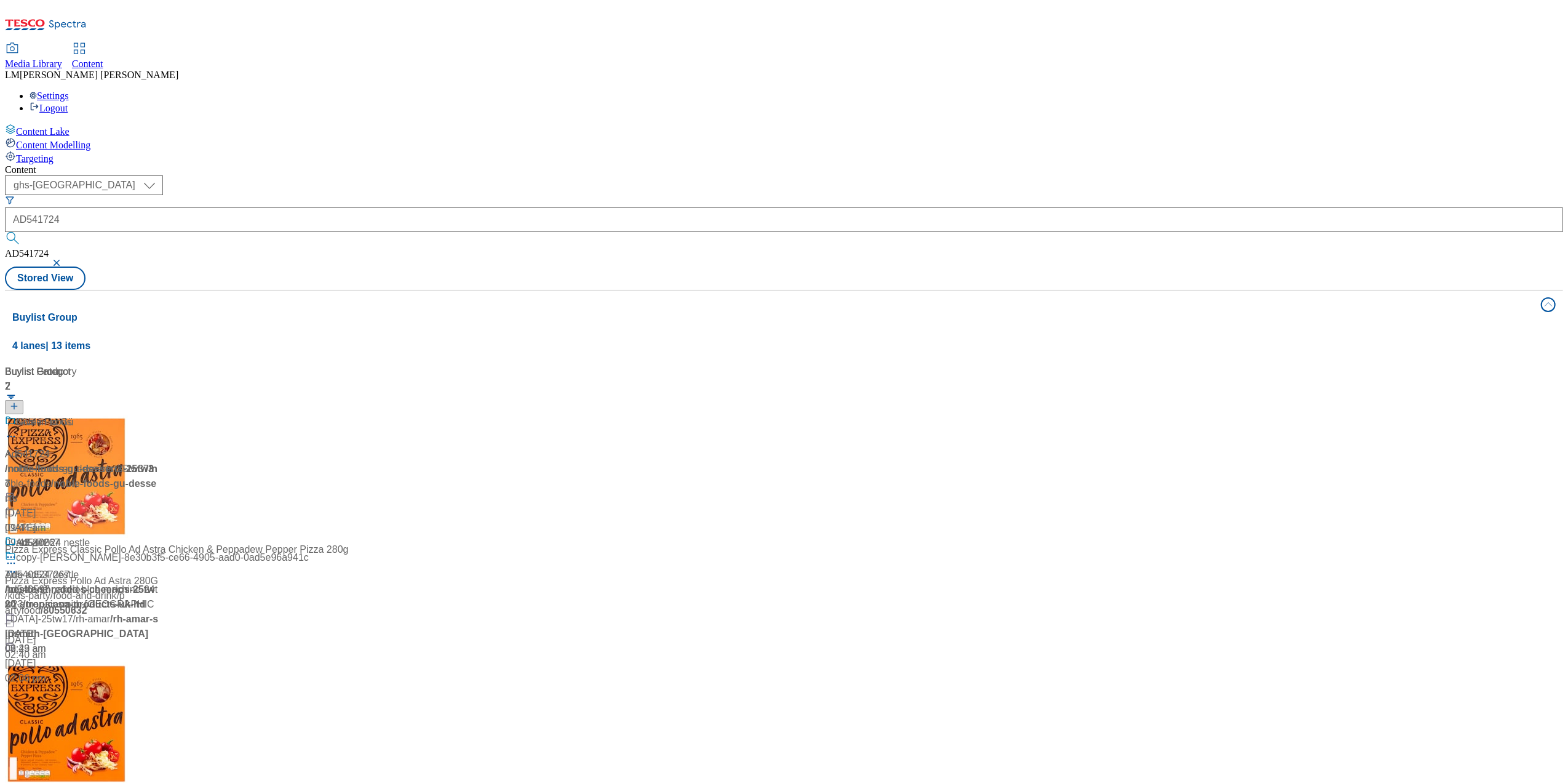
click at [158, 414] on div "Ad541724 / noble-foods-gu-desserts-25tw37 / noble-foods 19 Sept 2025 09:43 am" at bounding box center [82, 475] width 154 height 121
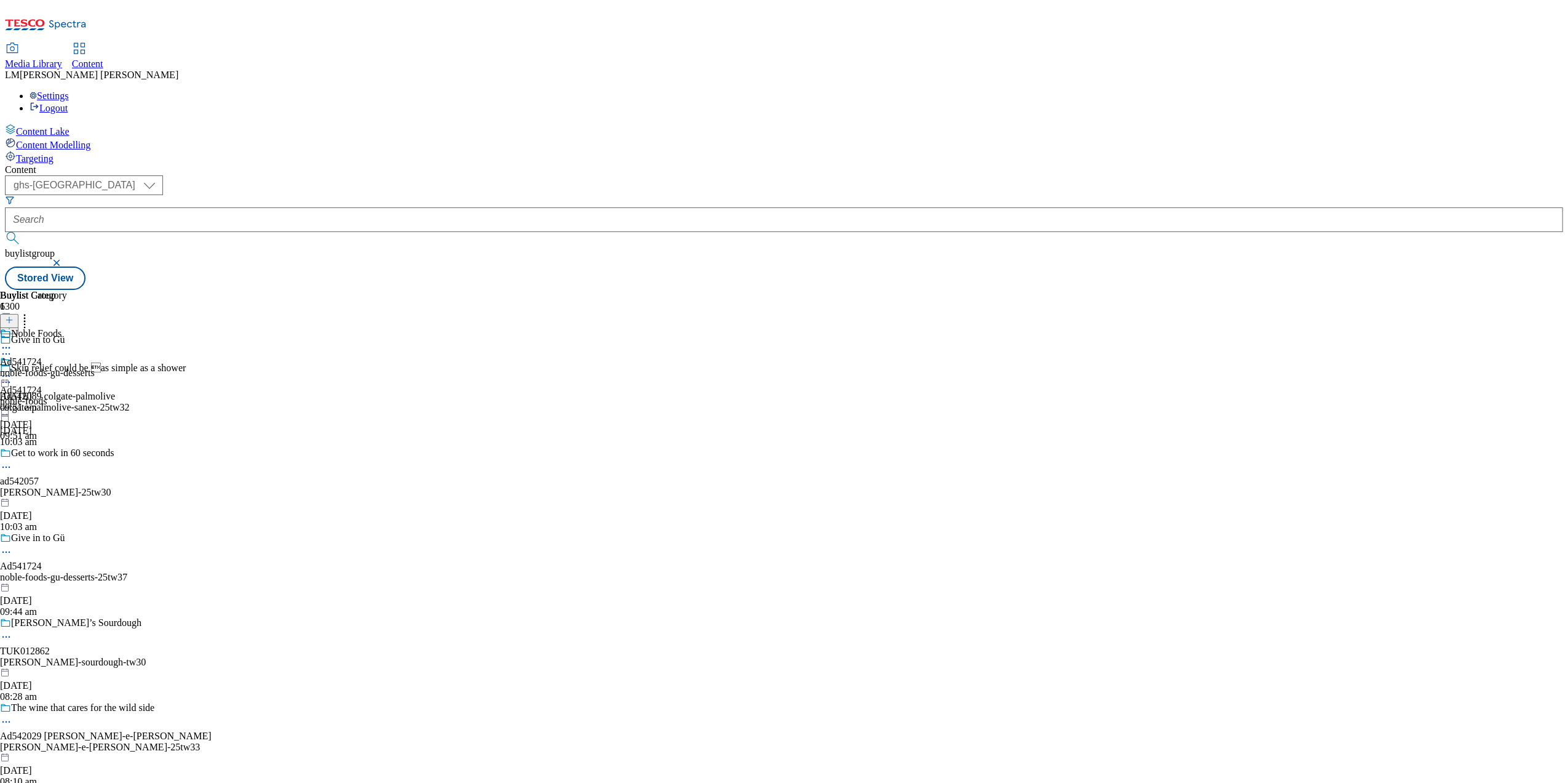
click at [12, 370] on icon at bounding box center [6, 376] width 12 height 12
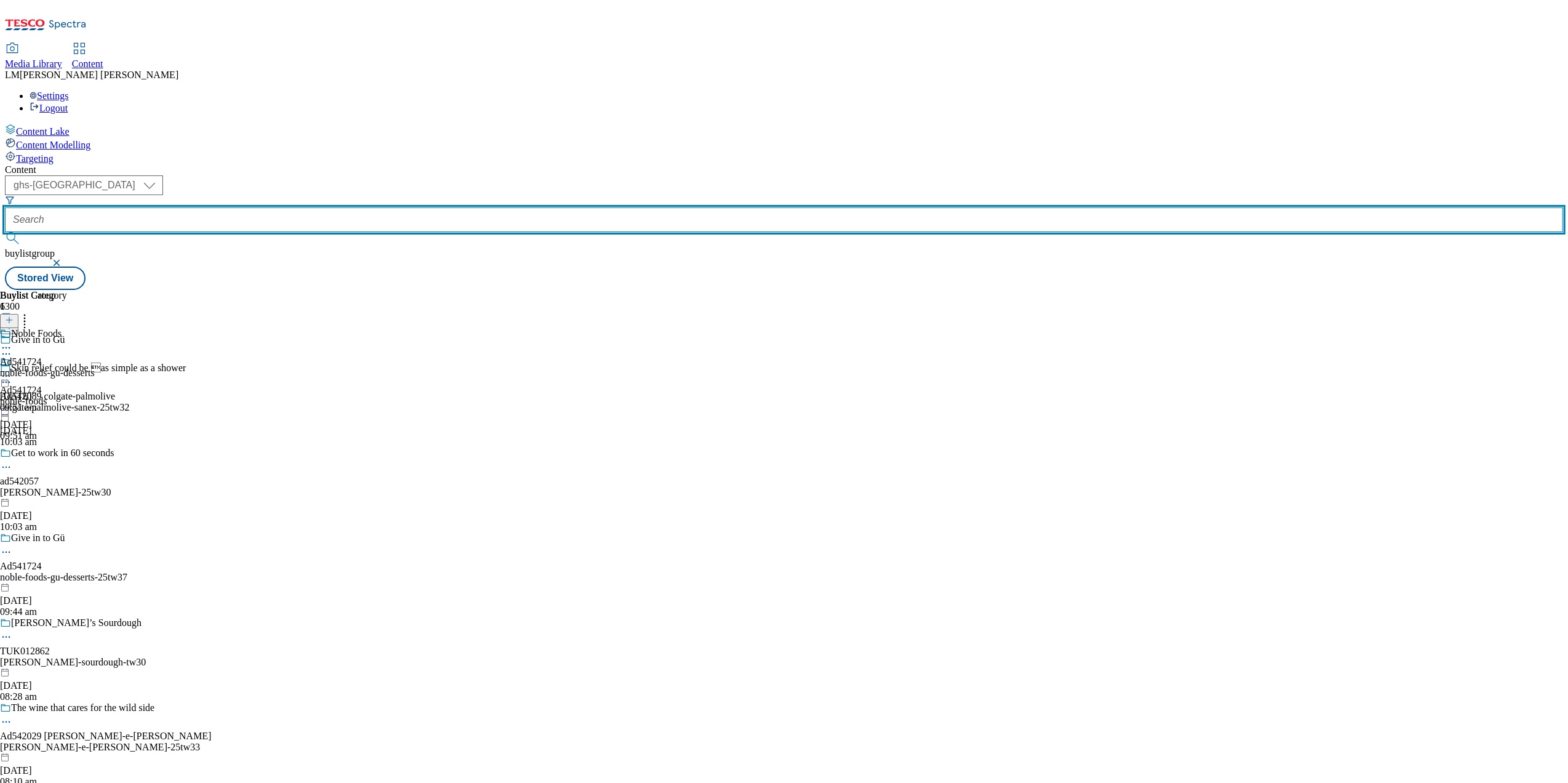
click at [289, 207] on input "text" at bounding box center [783, 220] width 1558 height 25
paste input "540951"
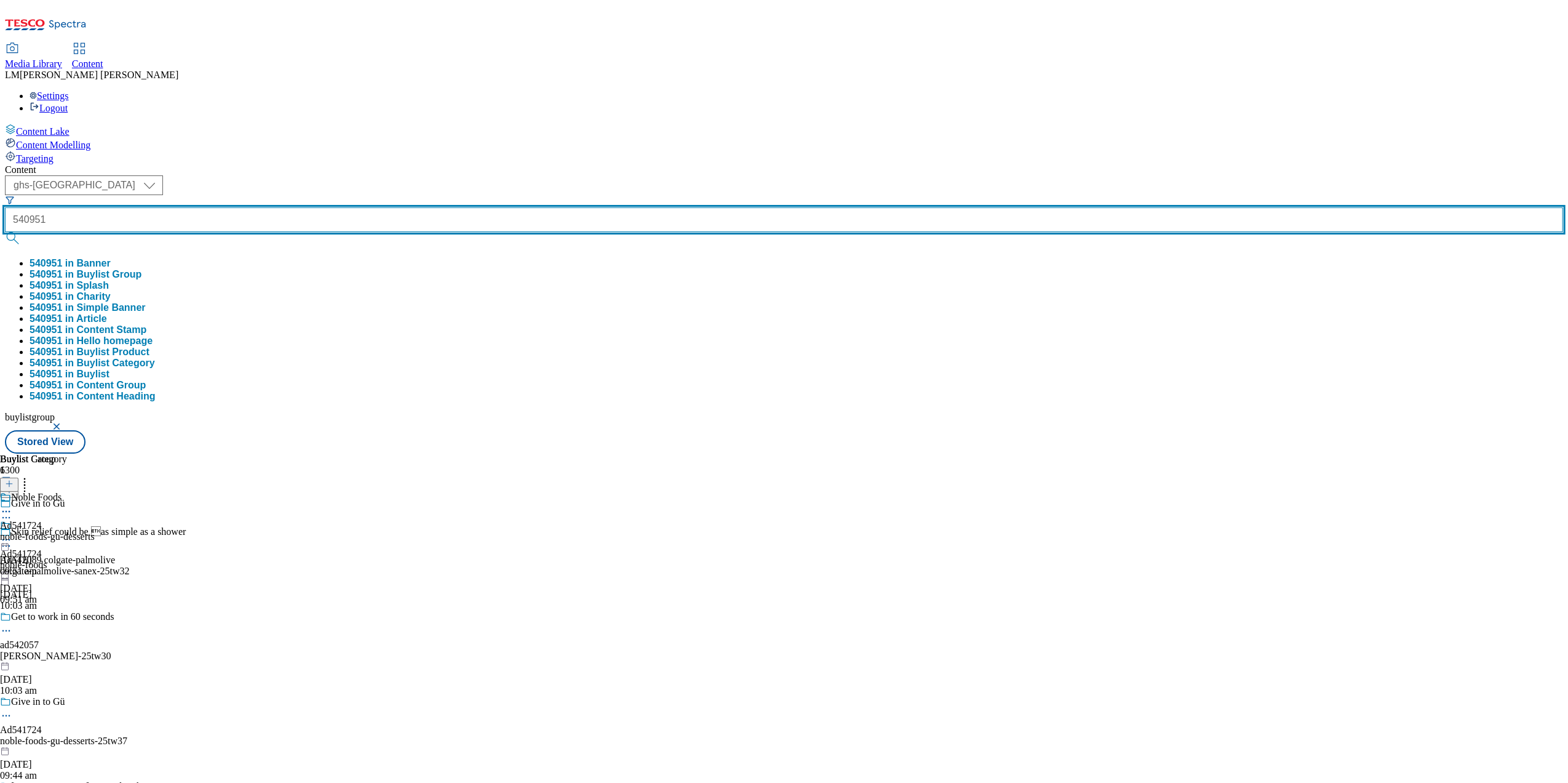
type input "540951"
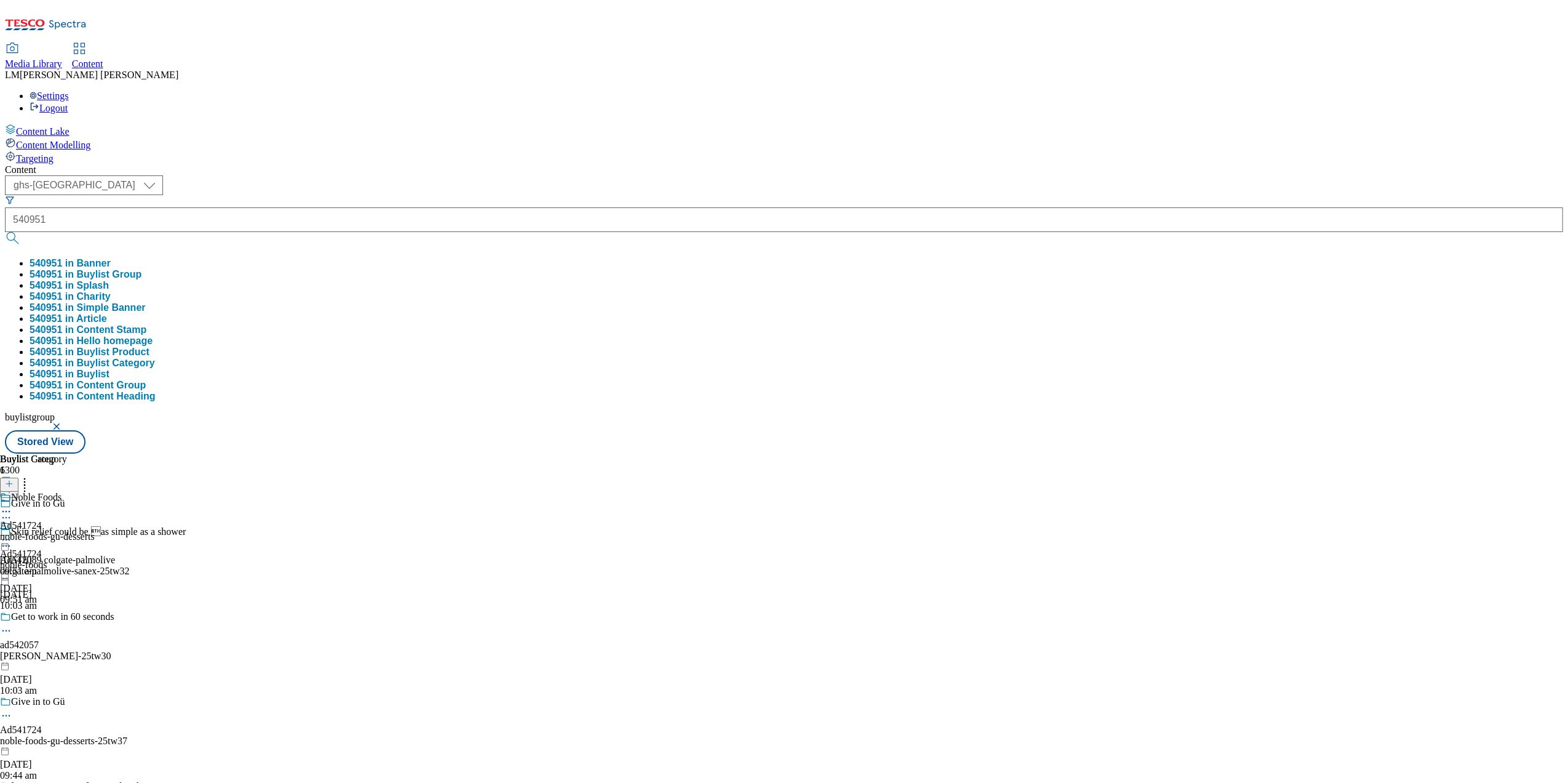
click at [12, 533] on icon at bounding box center [6, 539] width 12 height 12
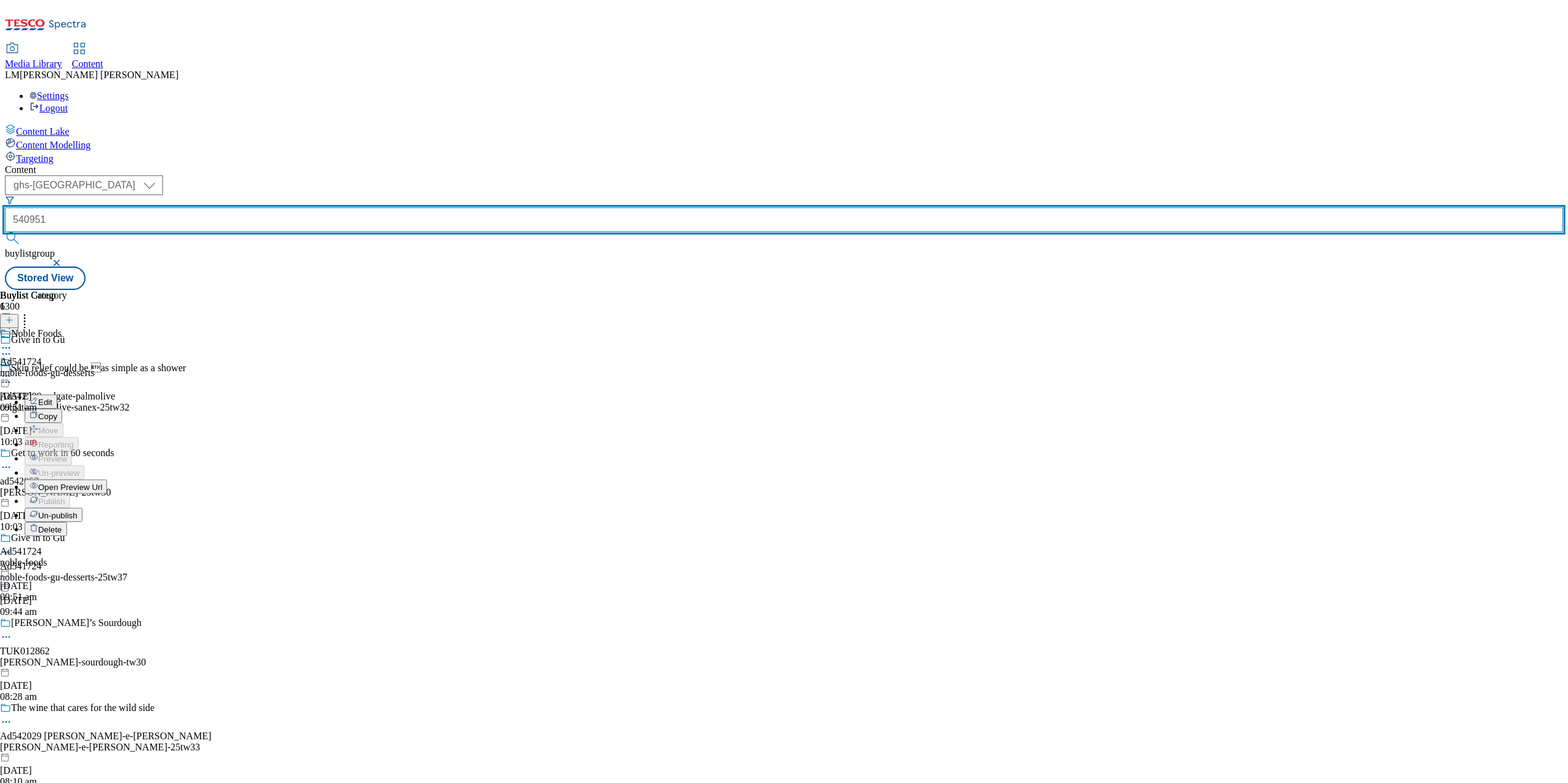
click at [309, 207] on input "540951" at bounding box center [783, 220] width 1558 height 25
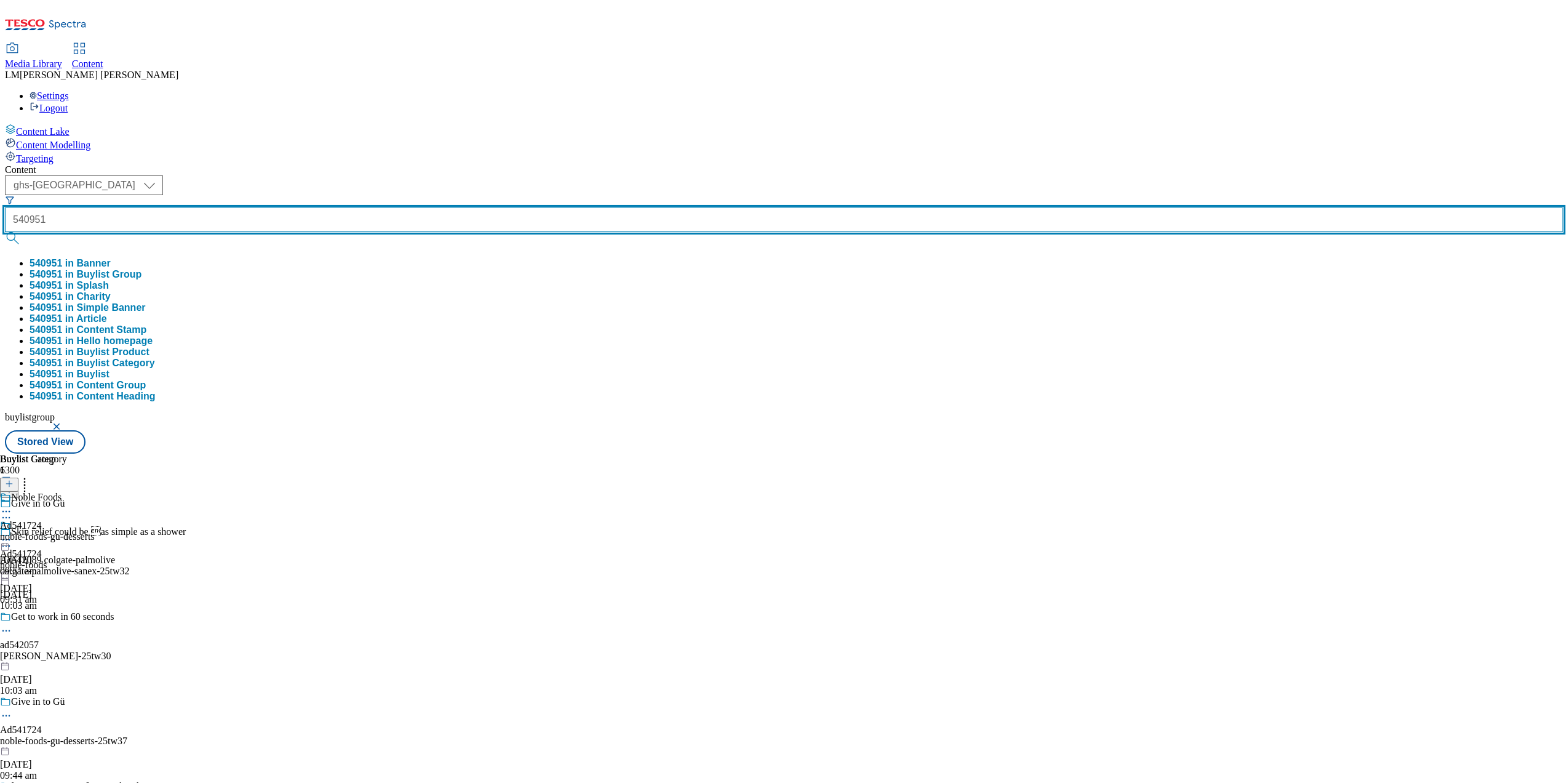
click at [5, 232] on button "submit" at bounding box center [13, 238] width 17 height 12
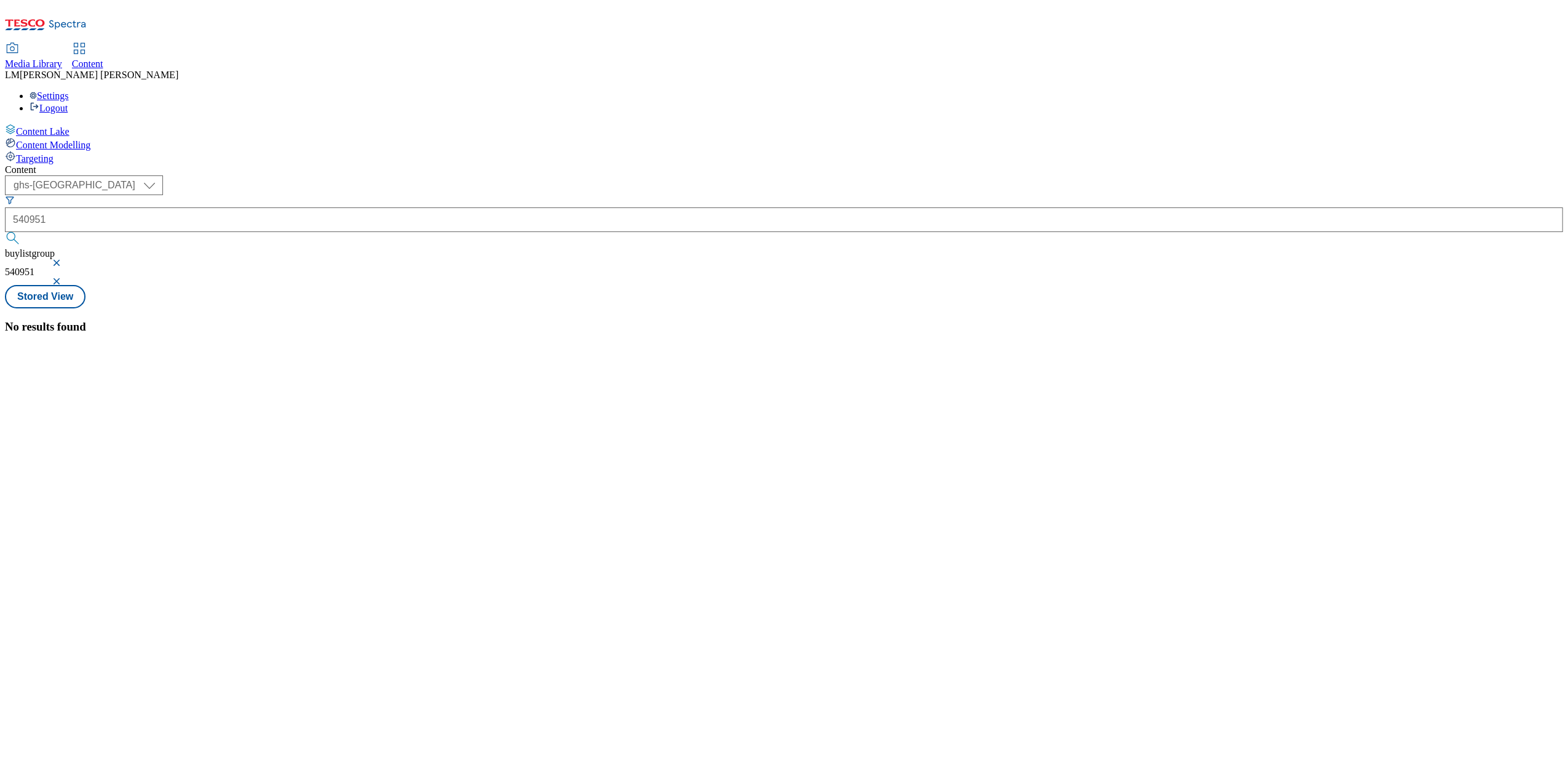
click at [64, 259] on button "button" at bounding box center [58, 263] width 12 height 8
click at [515, 176] on div "( optional ) ghs-roi ghs-uk ghs-uk 540951 540951 Stored View" at bounding box center [783, 233] width 1558 height 115
click at [50, 447] on div "Ad540951" at bounding box center [27, 454] width 45 height 15
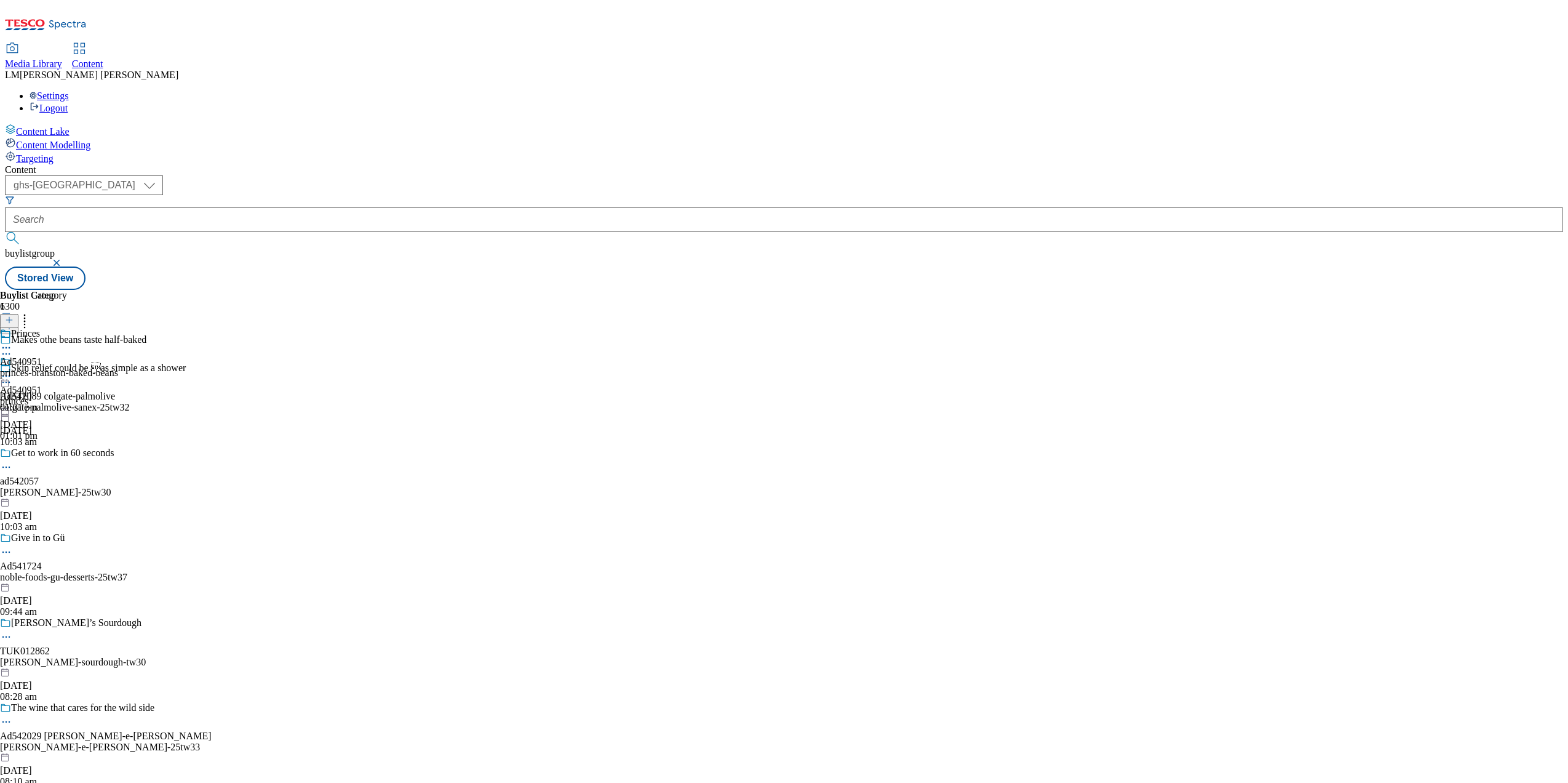
click at [12, 370] on icon at bounding box center [6, 376] width 12 height 12
click at [78, 511] on span "Un-publish" at bounding box center [58, 515] width 39 height 9
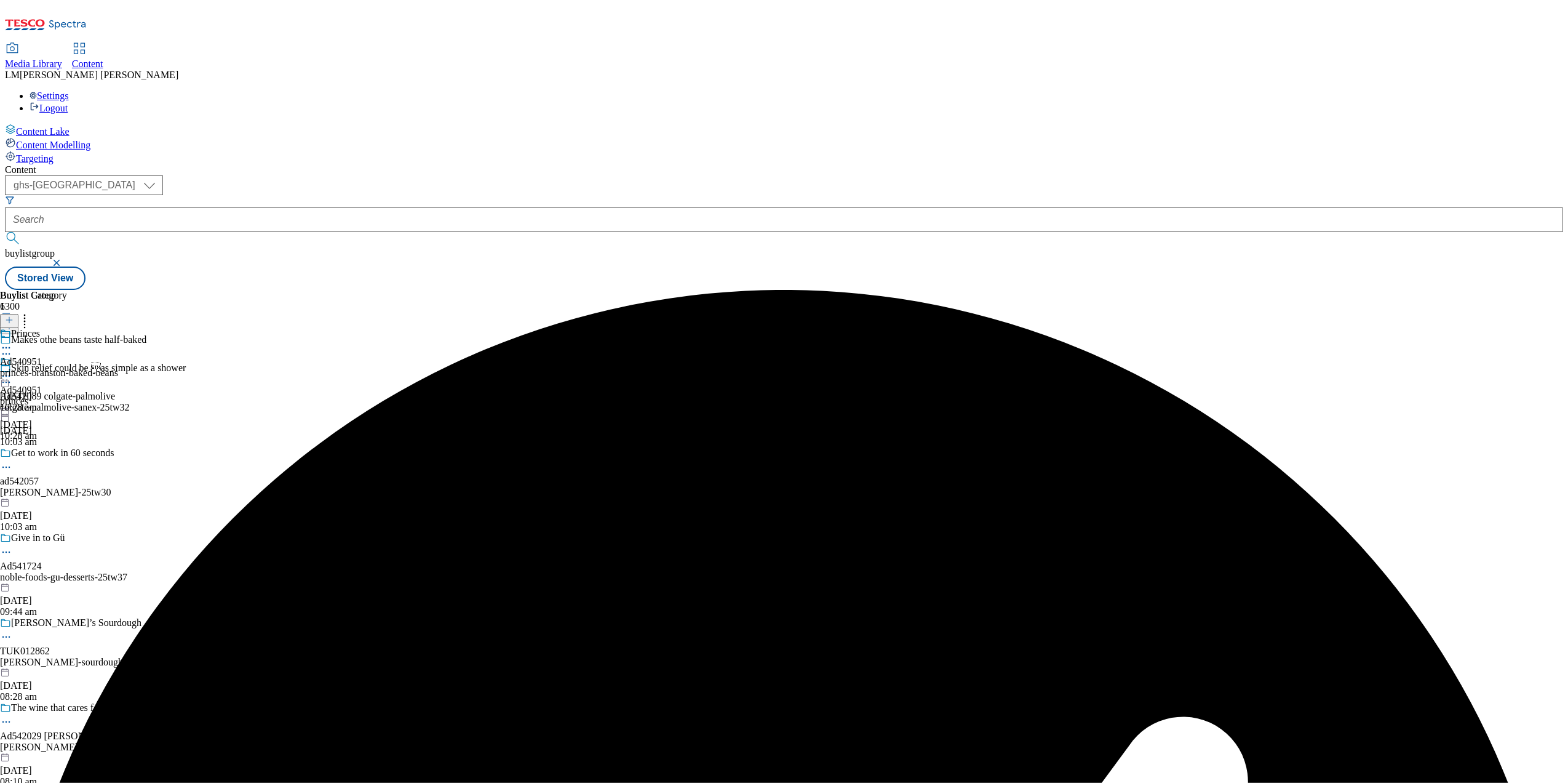
click at [42, 370] on div at bounding box center [21, 377] width 42 height 15
click at [80, 468] on span "Un-preview" at bounding box center [59, 472] width 41 height 9
click at [12, 348] on icon at bounding box center [6, 354] width 12 height 12
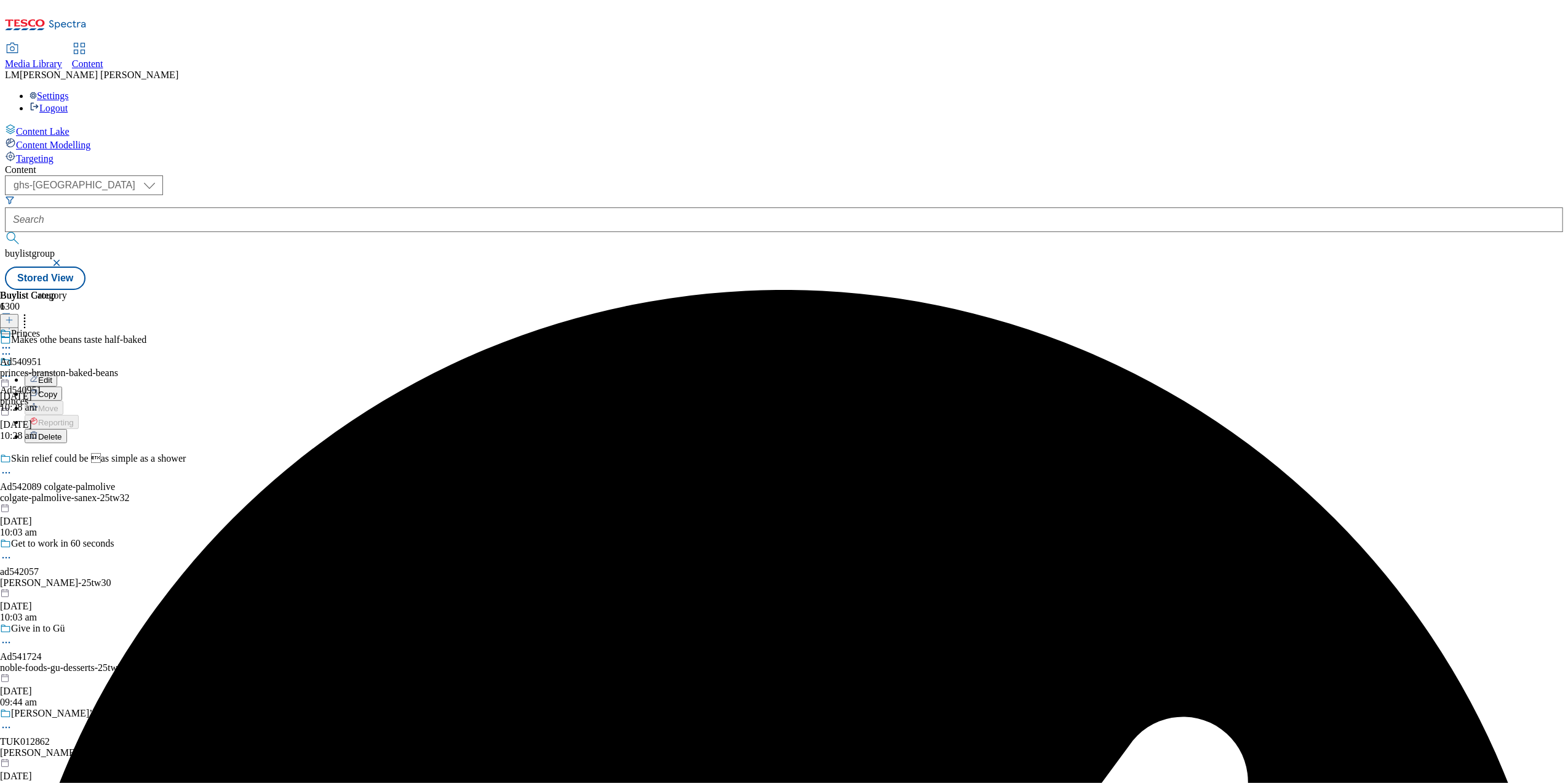
click at [57, 373] on button "Edit" at bounding box center [41, 379] width 33 height 14
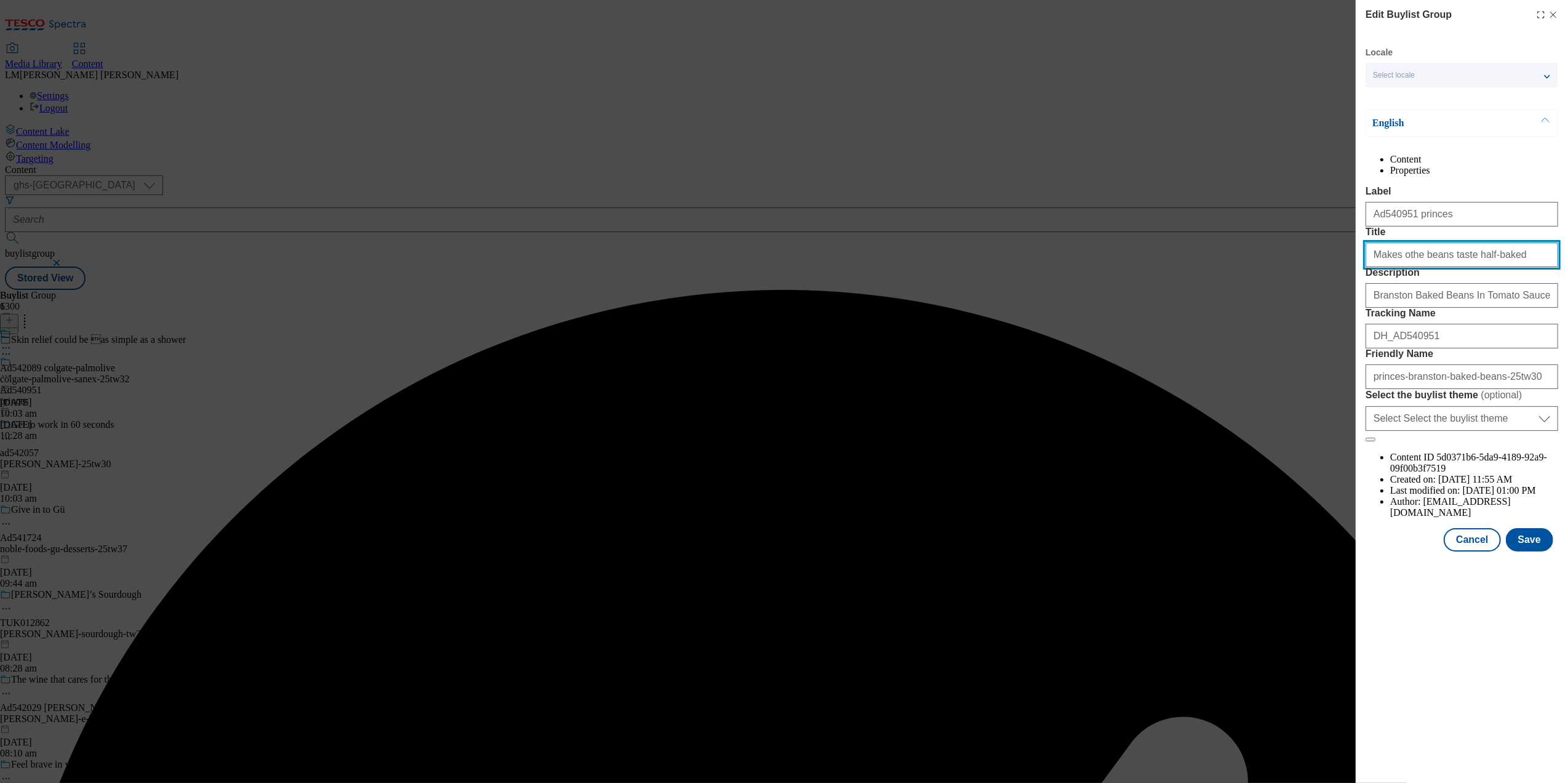
click at [1252, 267] on input "Makes othe beans taste half-baked" at bounding box center [1462, 255] width 193 height 25
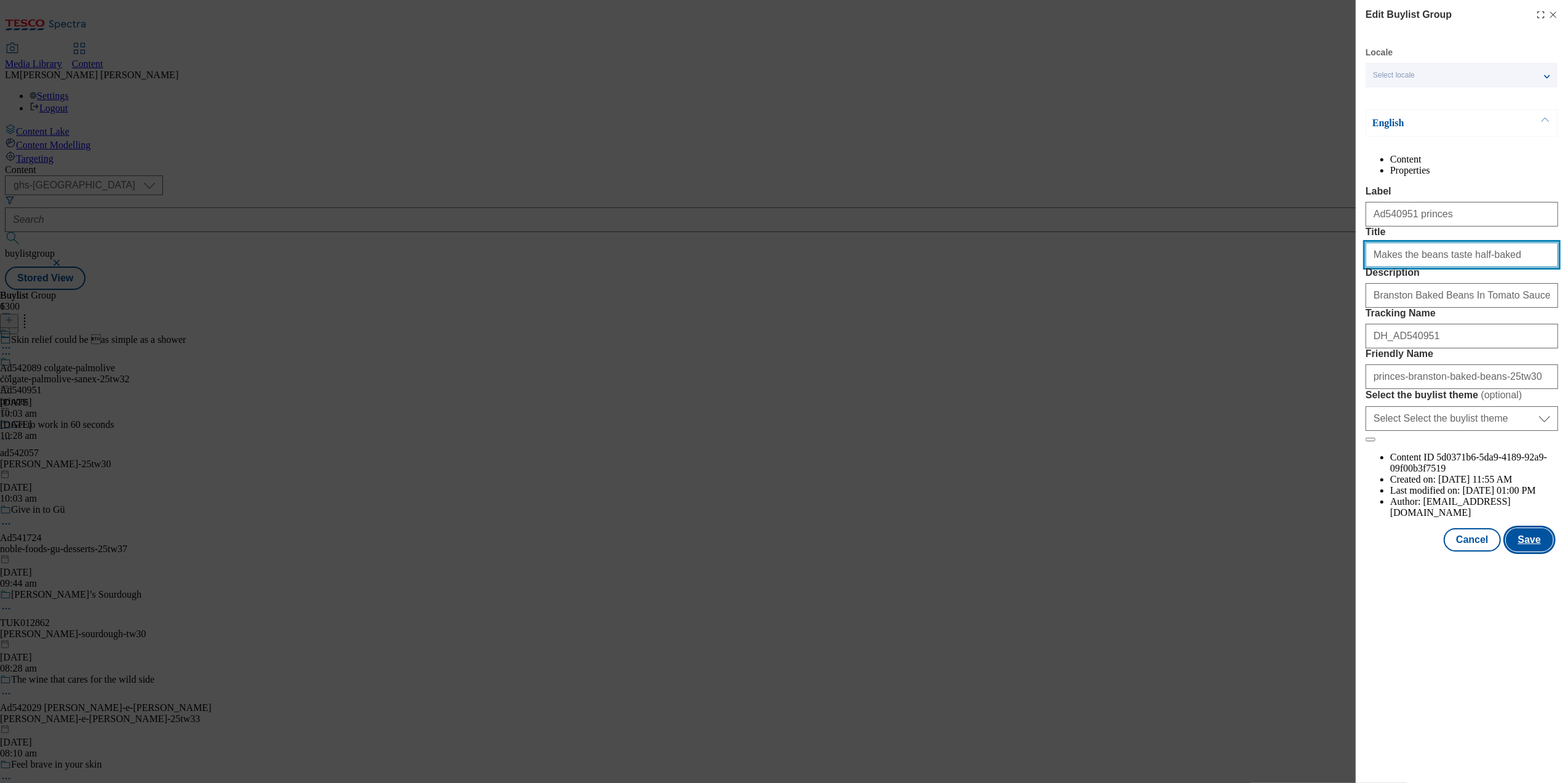
type input "Makes the beans taste half-baked"
click at [1252, 551] on button "Save" at bounding box center [1529, 539] width 47 height 23
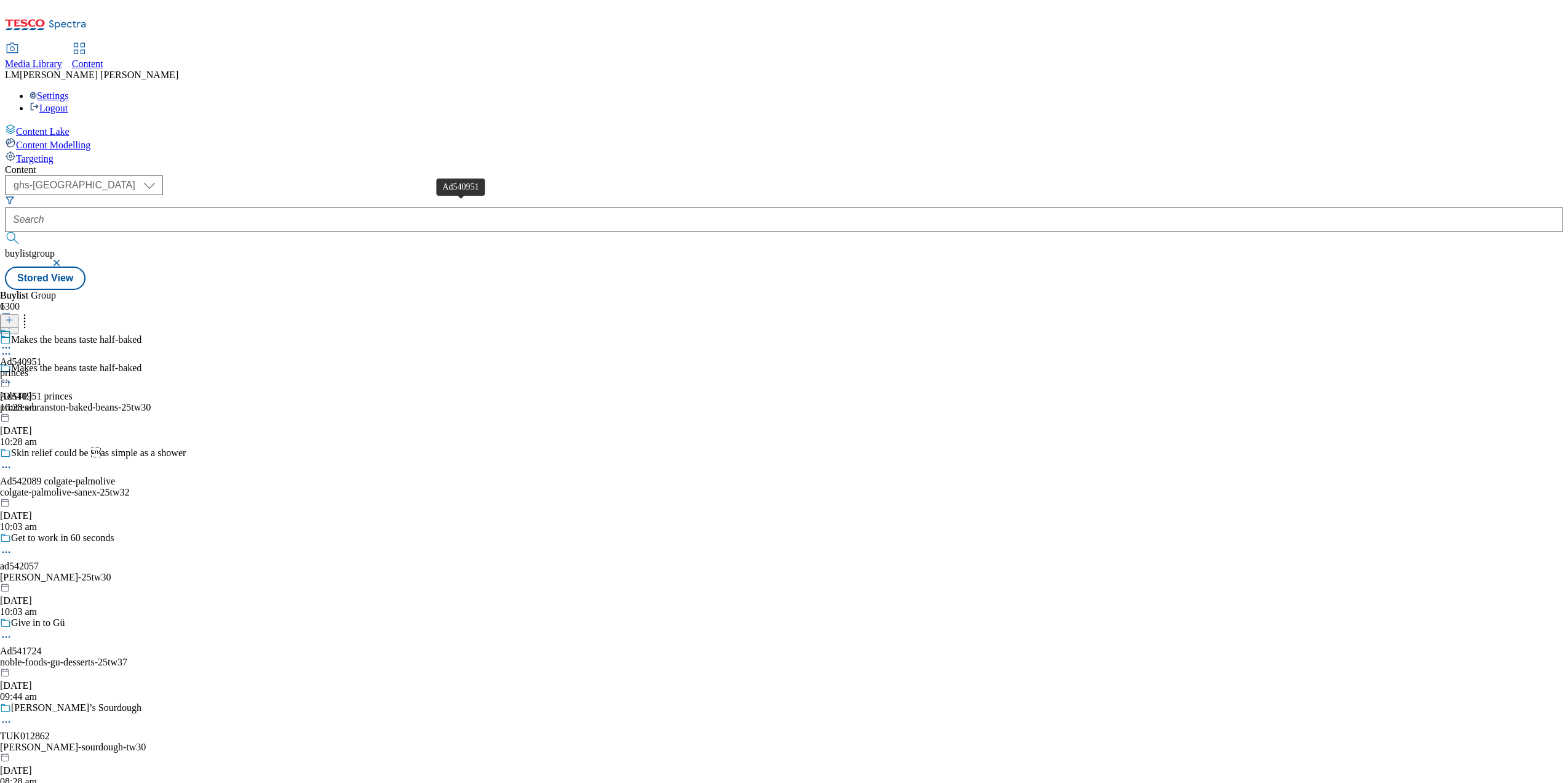
click at [42, 356] on span "Ad540951" at bounding box center [21, 362] width 42 height 11
click at [12, 370] on icon at bounding box center [6, 376] width 12 height 12
click at [52, 397] on span "Edit" at bounding box center [45, 401] width 14 height 9
select select "tactical"
select select "supplier funded short term 1-3 weeks"
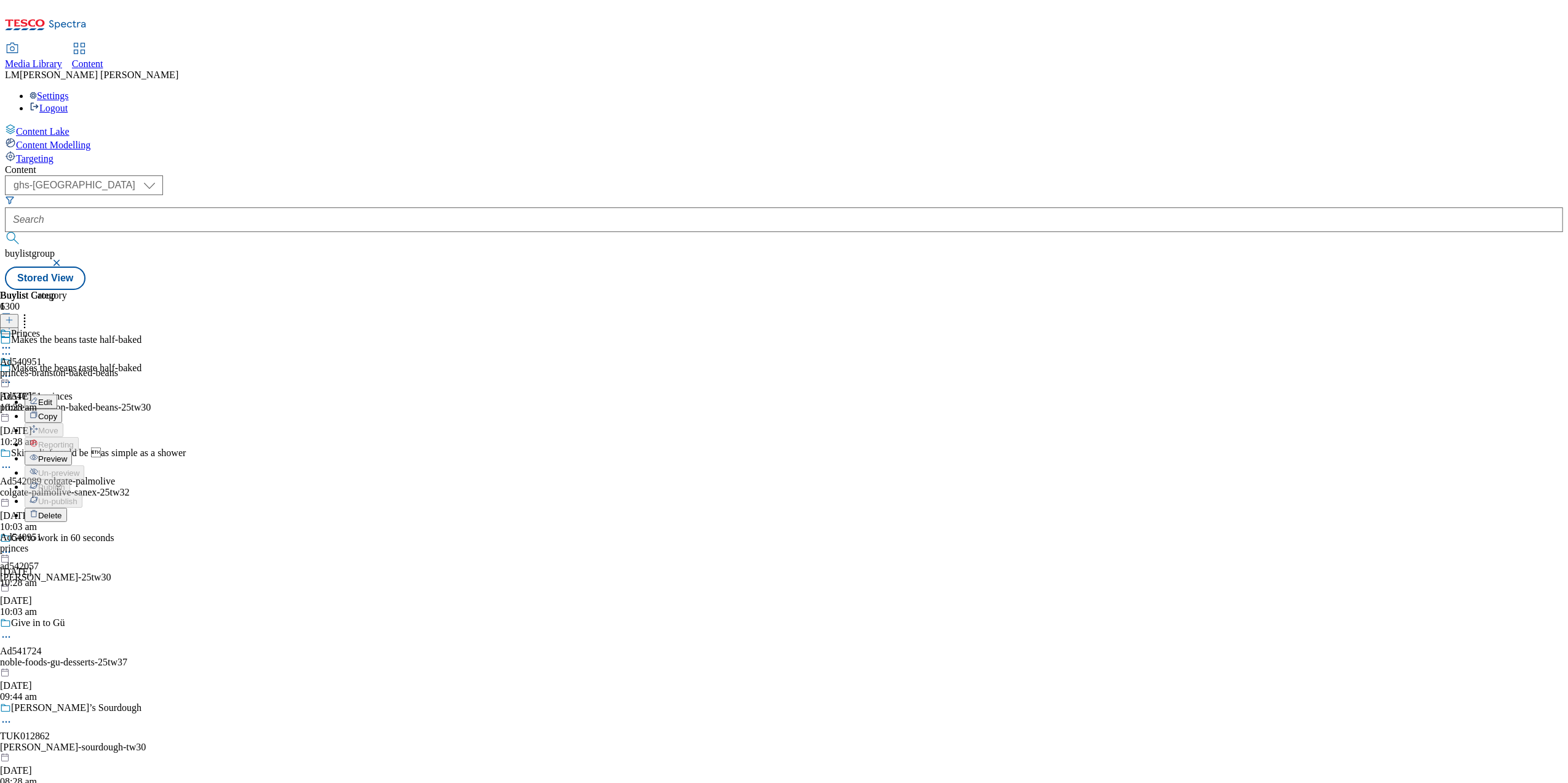
select select "dunnhumby"
select select "Banner"
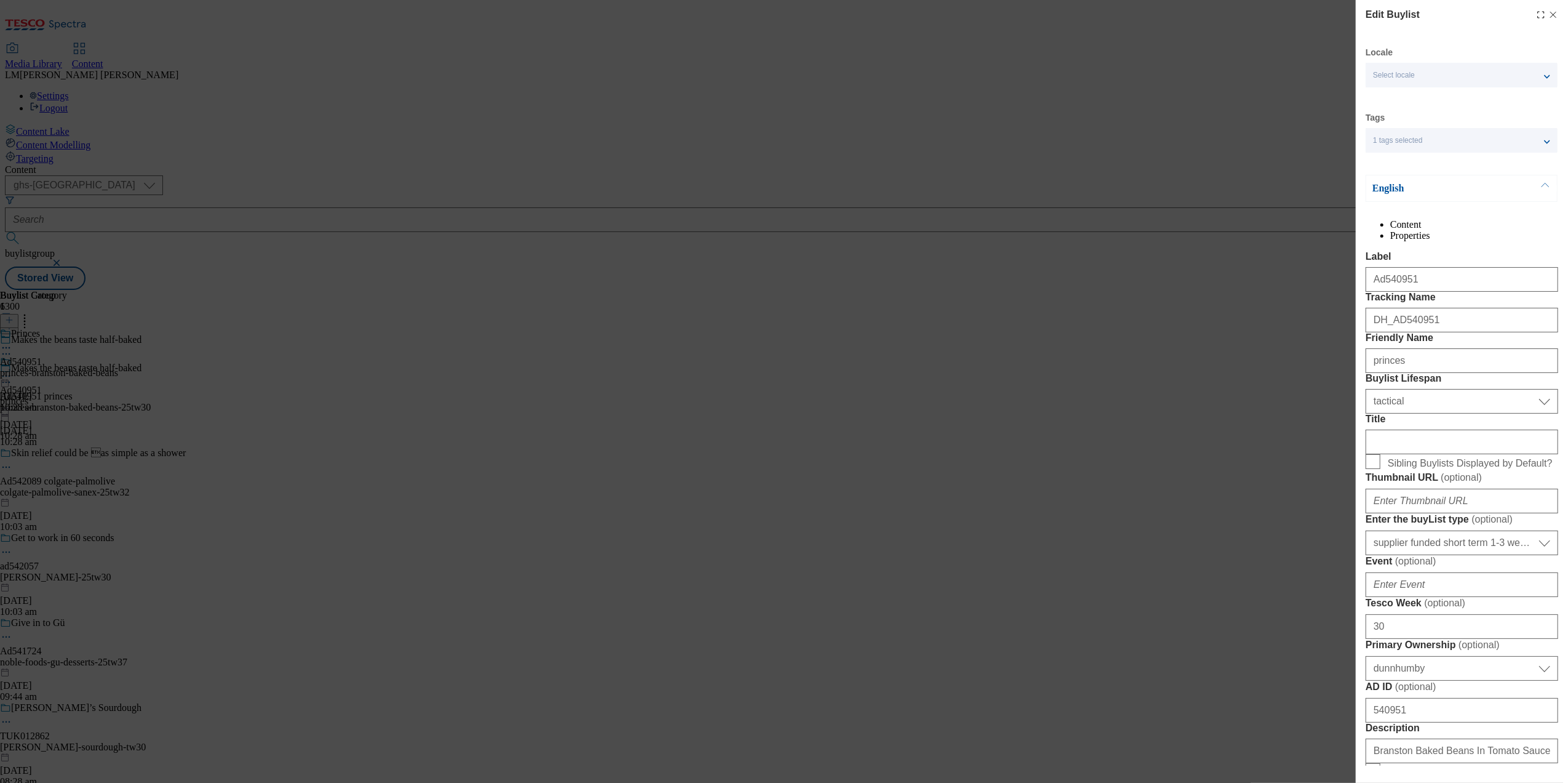
click at [973, 293] on div "Edit Buylist Locale Select locale English Welsh Tags 1 tags selected fnf market…" at bounding box center [784, 391] width 1568 height 783
click at [1252, 19] on icon "Modal" at bounding box center [1553, 14] width 10 height 10
select select "tactical"
select select "supplier funded short term 1-3 weeks"
select select "dunnhumby"
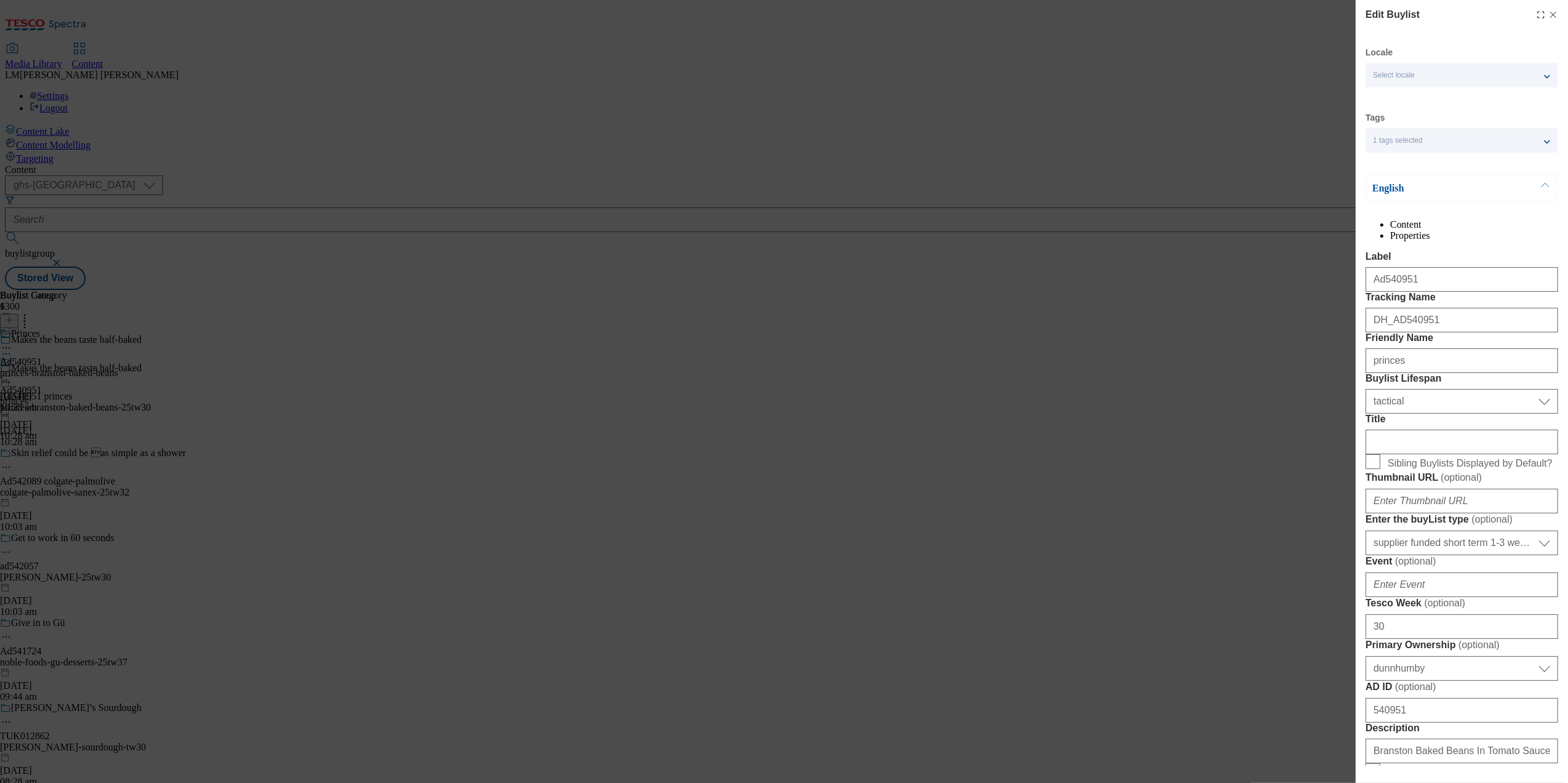
select select "Banner"
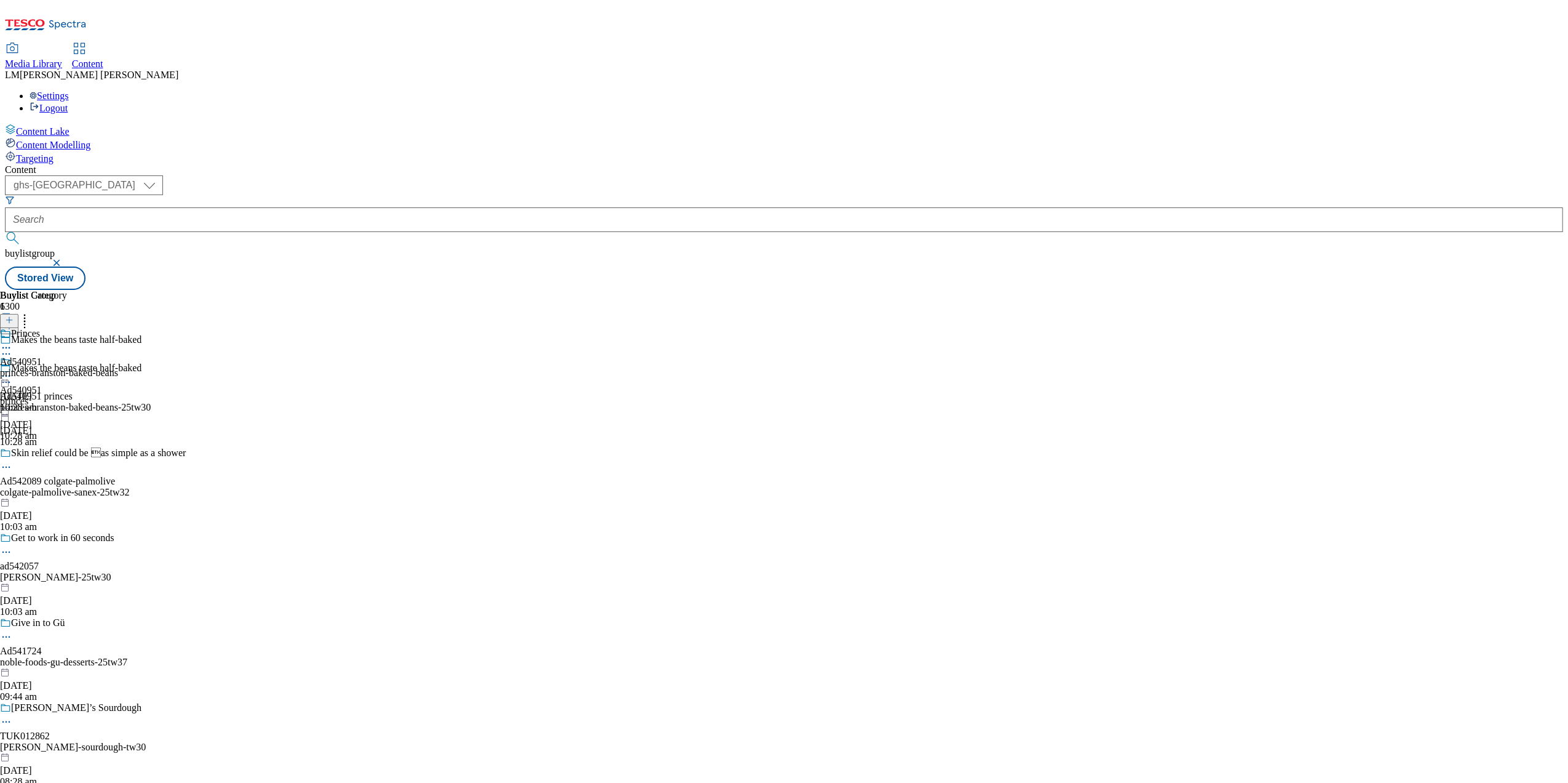
click at [12, 376] on icon at bounding box center [6, 382] width 12 height 12
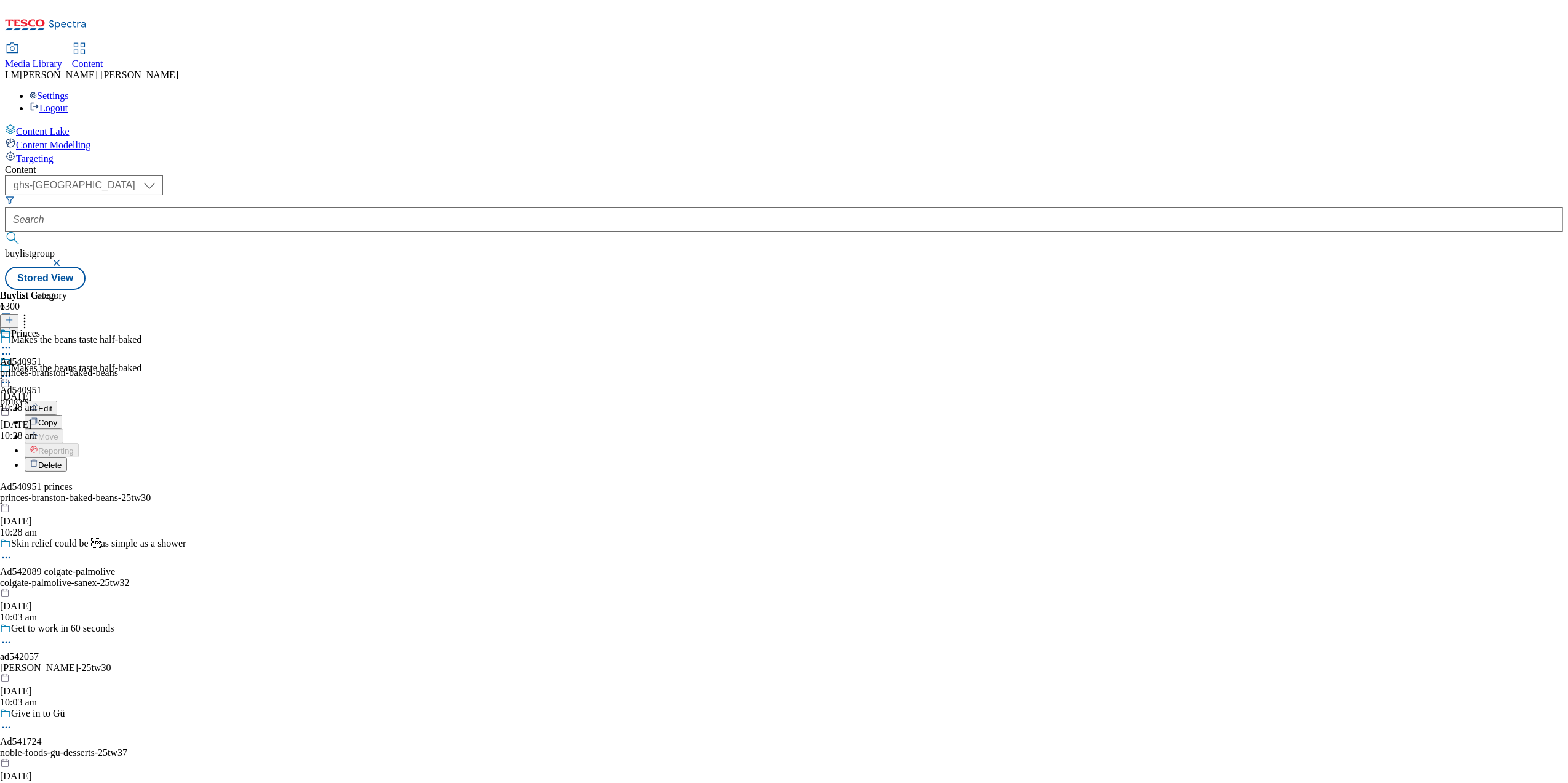
click at [57, 401] on button "Edit" at bounding box center [41, 408] width 33 height 14
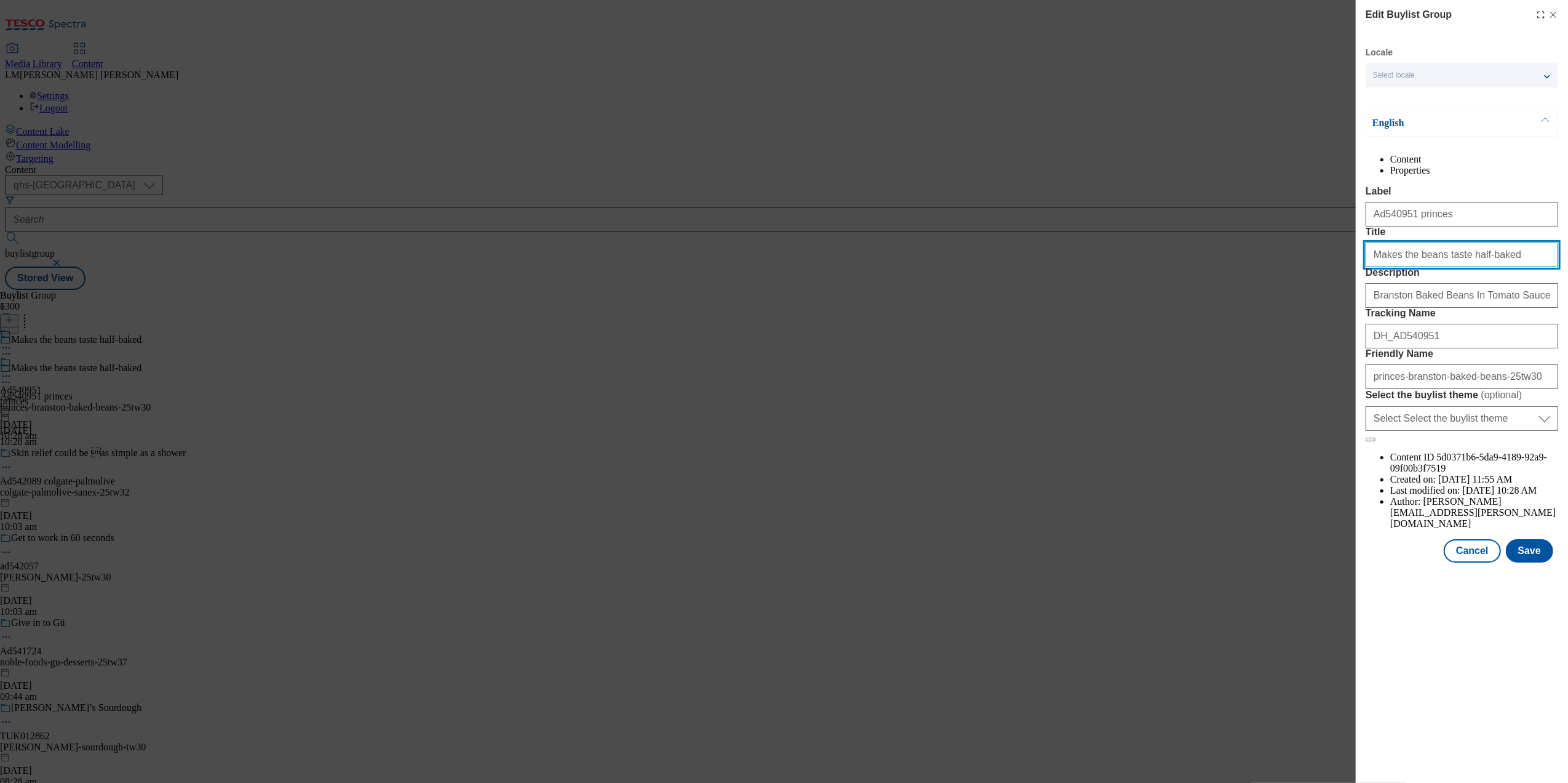
click at [1252, 267] on input "Makes the beans taste half-baked" at bounding box center [1462, 255] width 193 height 25
type input "Makes the other beans taste half-baked"
click at [1252, 563] on button "Save" at bounding box center [1529, 551] width 47 height 23
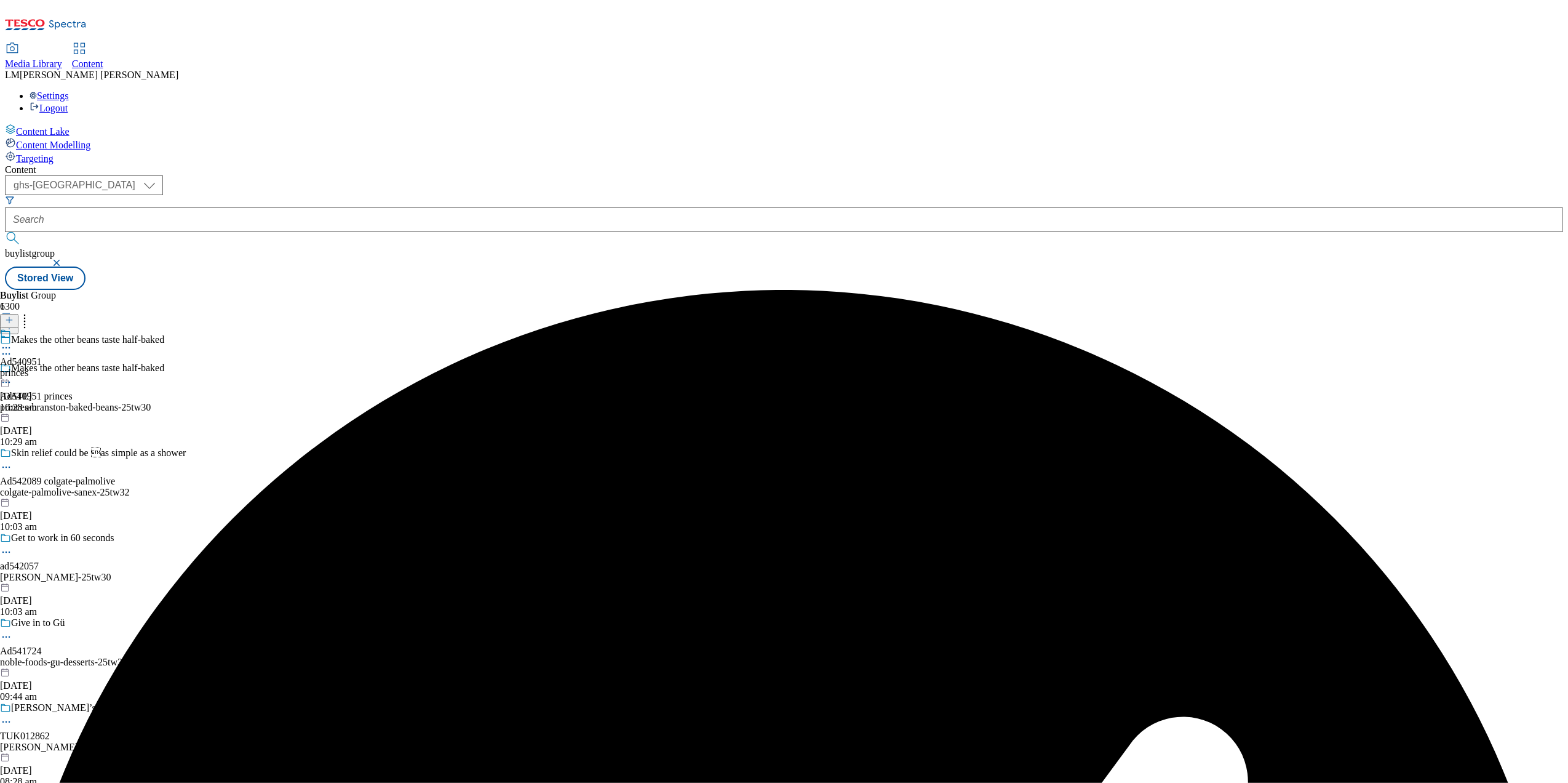
click at [12, 342] on icon at bounding box center [6, 348] width 12 height 12
click at [67, 426] on span "Preview" at bounding box center [53, 430] width 29 height 9
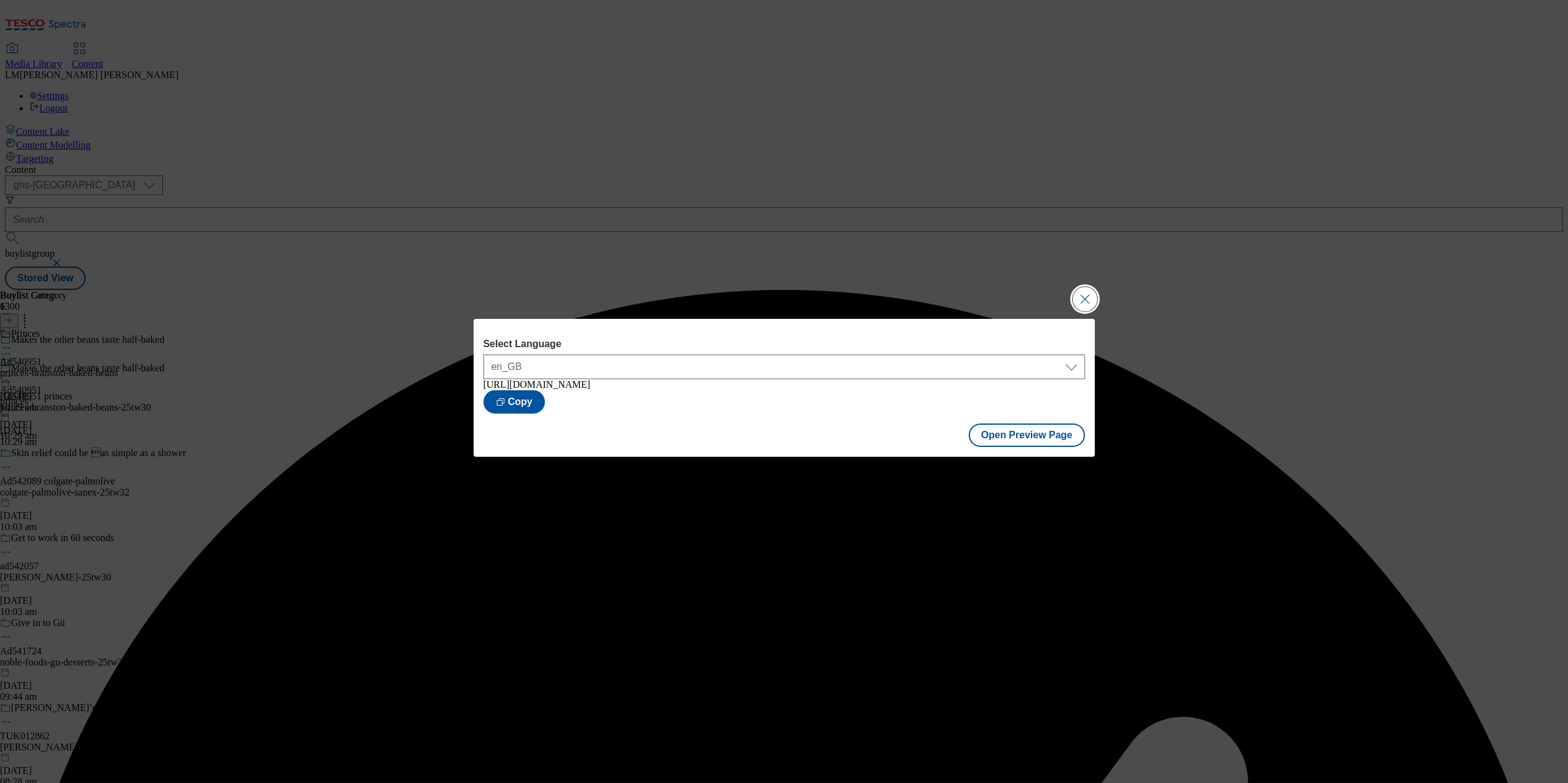
click at [1086, 294] on button "Close Modal" at bounding box center [1085, 299] width 25 height 25
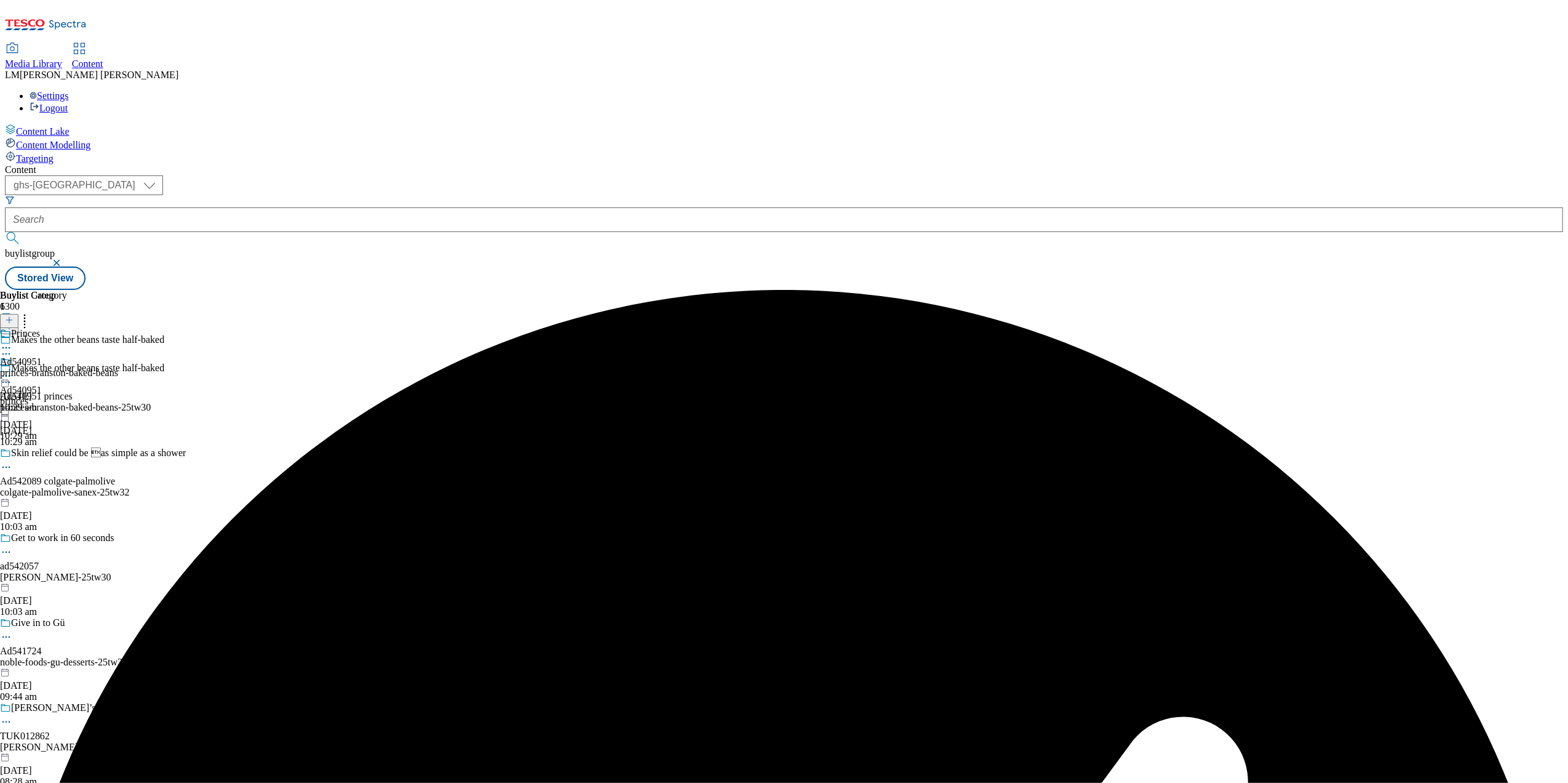
click at [12, 370] on icon at bounding box center [6, 376] width 12 height 12
click at [65, 497] on span "Publish" at bounding box center [51, 501] width 27 height 9
click at [42, 356] on div at bounding box center [21, 370] width 42 height 28
click at [12, 370] on icon at bounding box center [6, 376] width 12 height 12
click at [102, 482] on span "Open Preview Url" at bounding box center [70, 487] width 64 height 9
